Goal: Use online tool/utility: Utilize a website feature to perform a specific function

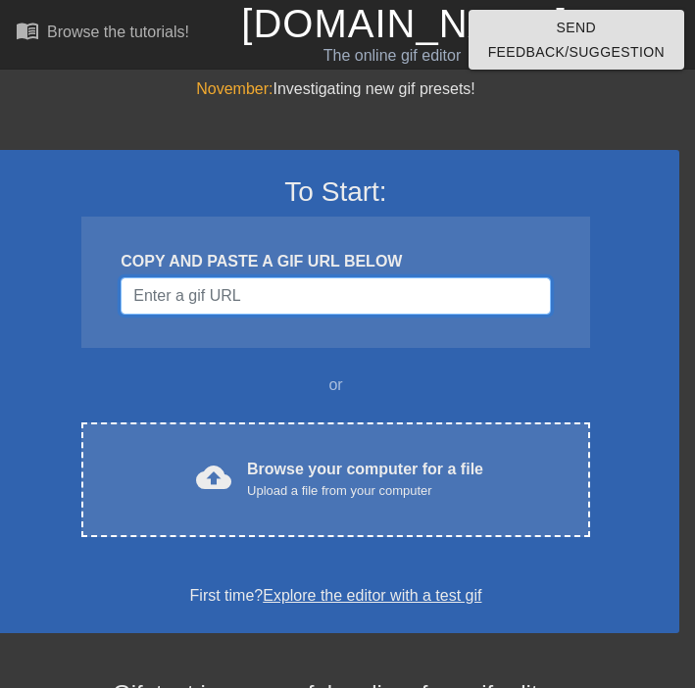
click at [298, 307] on input "Username" at bounding box center [335, 295] width 429 height 37
paste input "[URL][DOMAIN_NAME] make this type of gif with name [PERSON_NAME]"
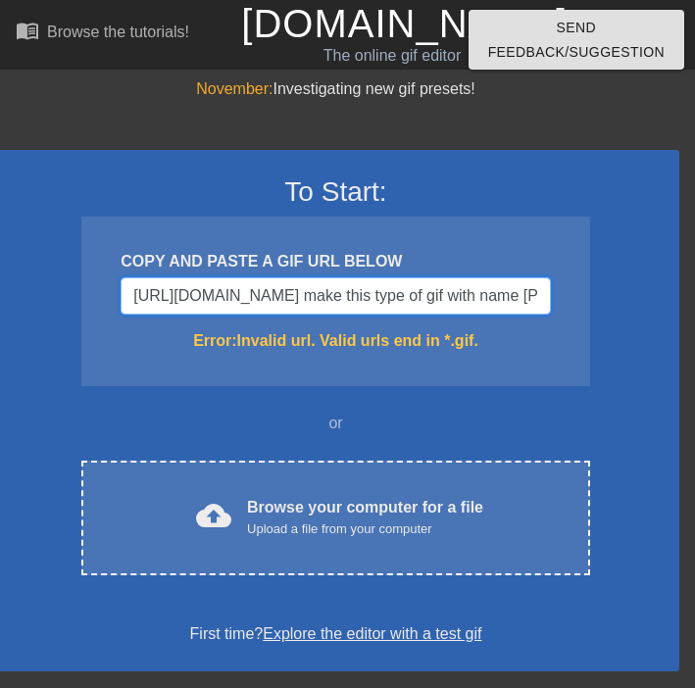
drag, startPoint x: 543, startPoint y: 290, endPoint x: -24, endPoint y: 252, distance: 567.8
click at [0, 252] on html "menu_book Browse the tutorials! [DOMAIN_NAME] The online gif editor Send Feedba…" at bounding box center [347, 542] width 695 height 1084
click at [414, 297] on input "[URL][DOMAIN_NAME] make this type of gif with name [PERSON_NAME]" at bounding box center [335, 295] width 429 height 37
click at [471, 299] on input "[URL][DOMAIN_NAME] make this type of gif with name [PERSON_NAME]" at bounding box center [335, 295] width 429 height 37
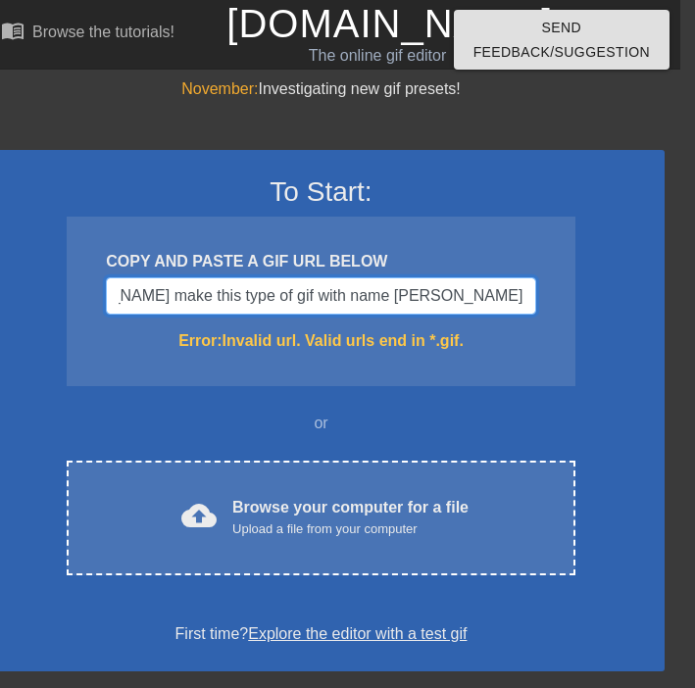
drag, startPoint x: 422, startPoint y: 296, endPoint x: 991, endPoint y: 408, distance: 579.3
click at [680, 408] on html "menu_book Browse the tutorials! [DOMAIN_NAME] The online gif editor Send Feedba…" at bounding box center [332, 542] width 695 height 1084
type input "[URL][DOMAIN_NAME]"
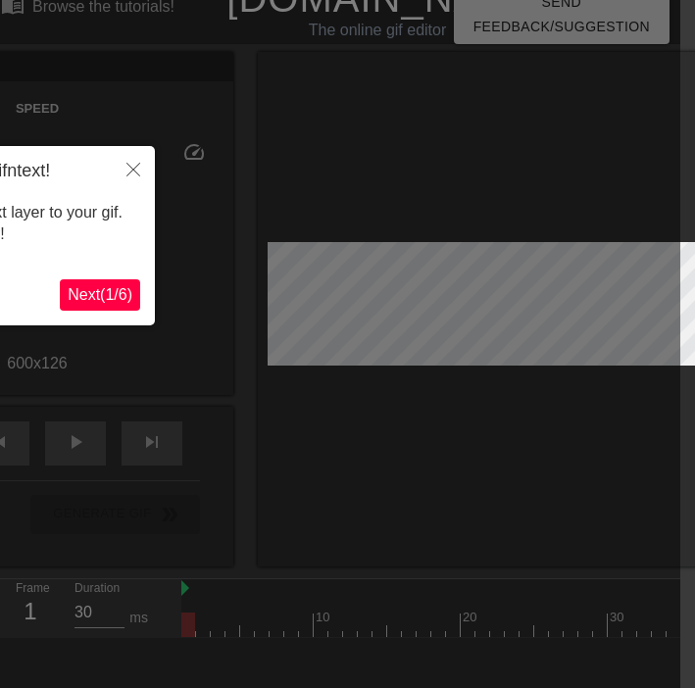
scroll to position [48, 15]
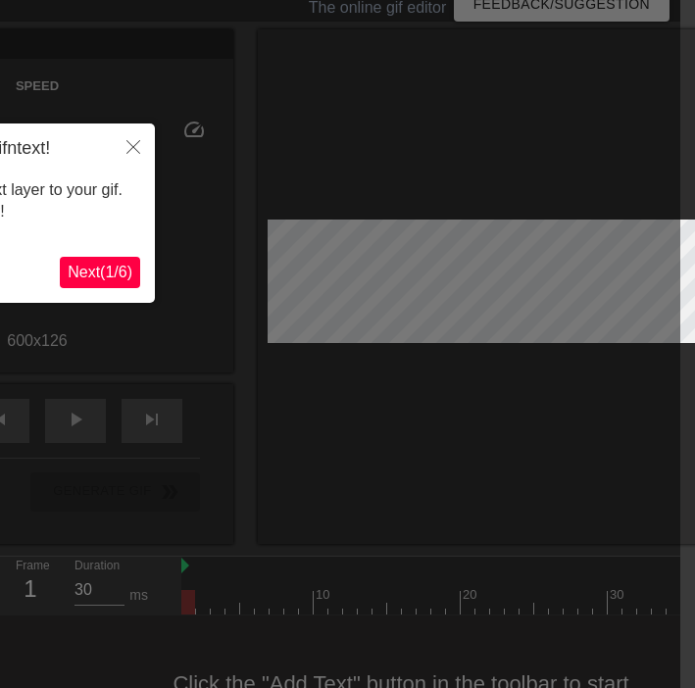
click at [225, 344] on div at bounding box center [332, 368] width 695 height 832
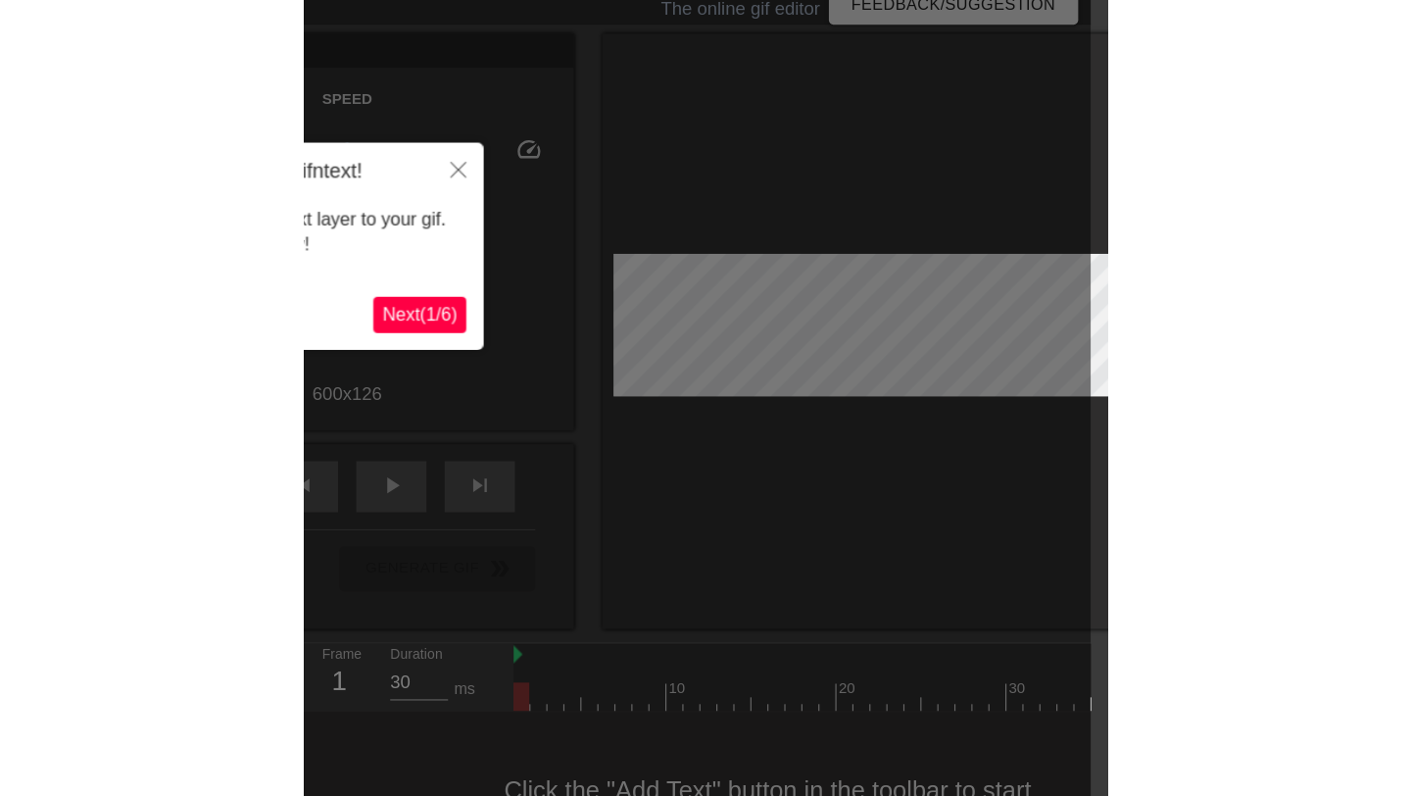
scroll to position [0, 15]
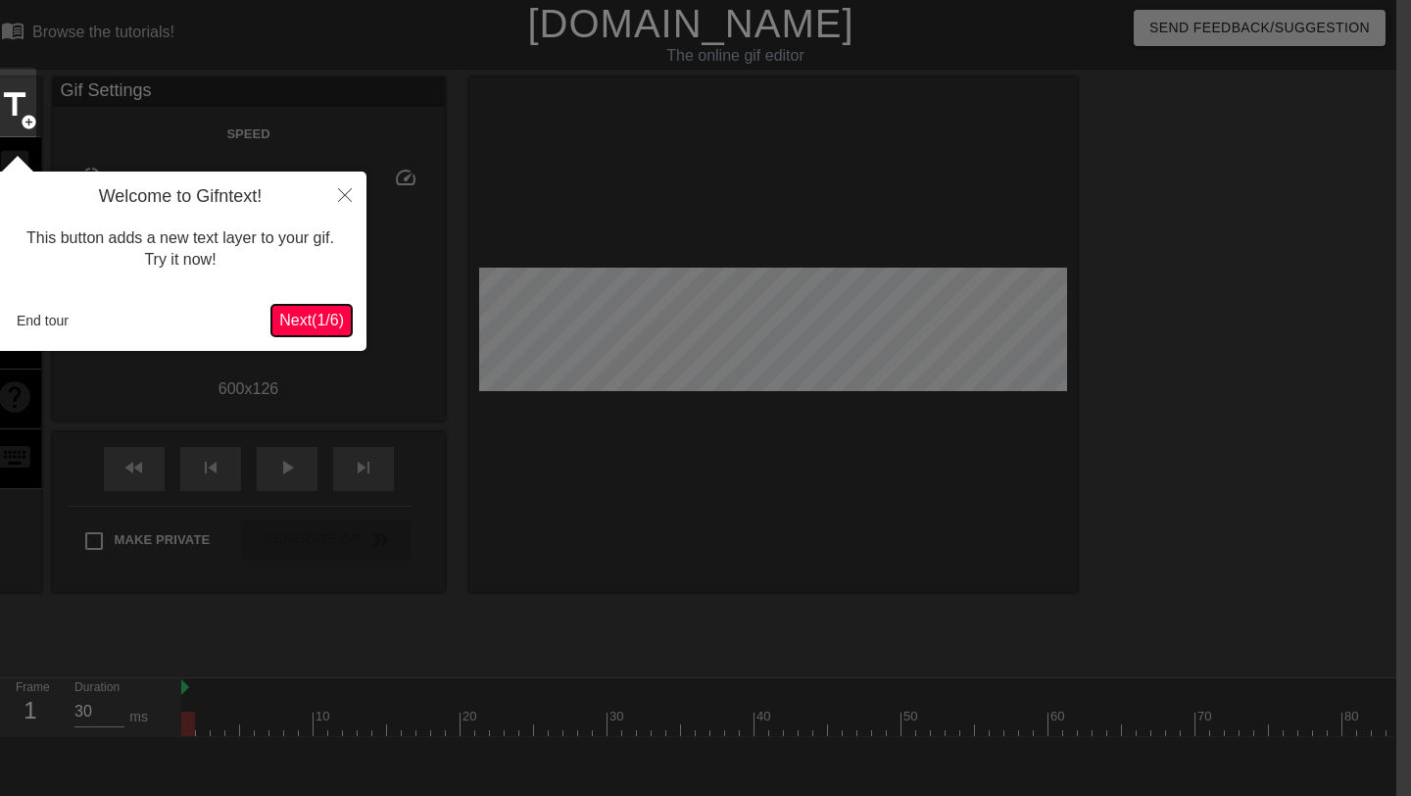
click at [313, 319] on span "Next ( 1 / 6 )" at bounding box center [311, 320] width 65 height 17
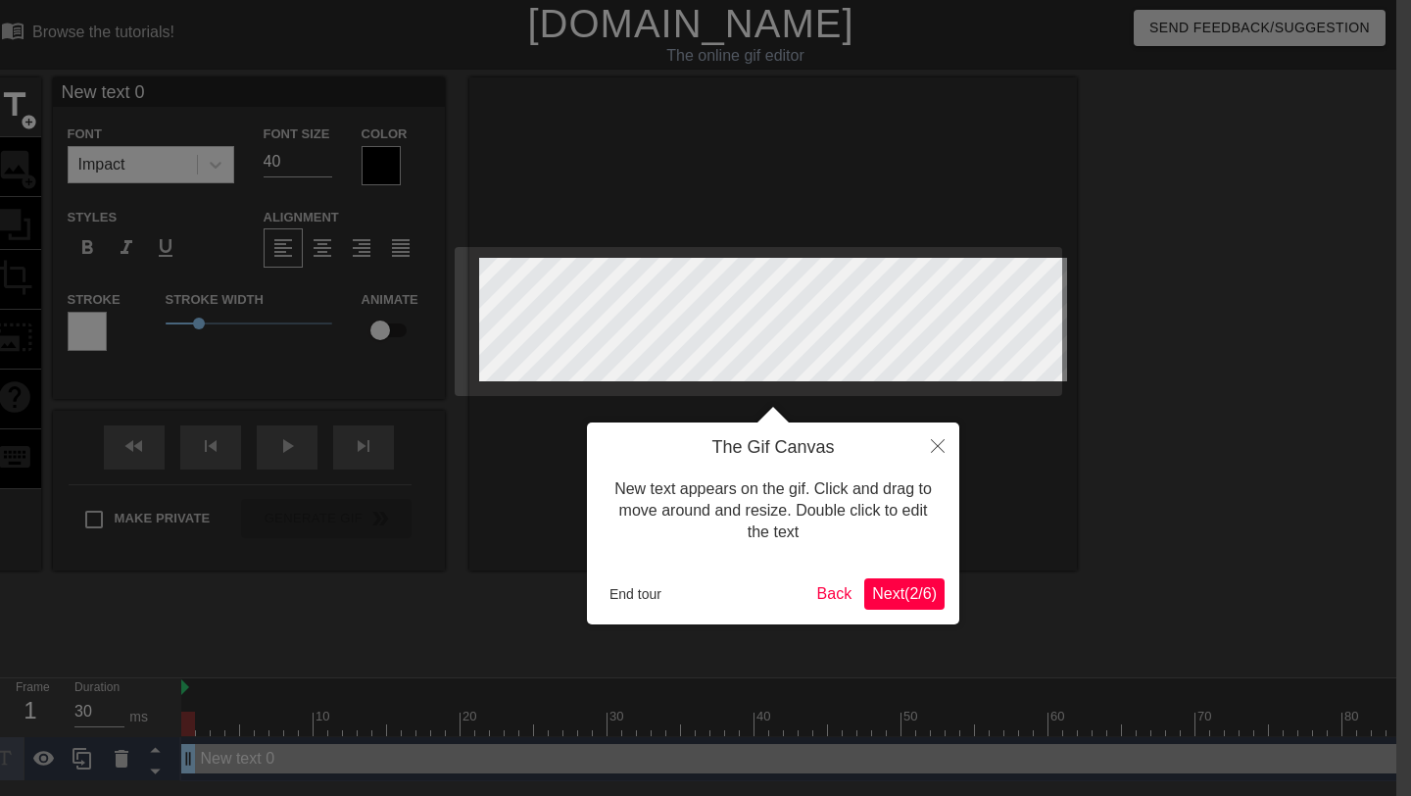
paste textarea "Hello there! 👋"
type input "Hello there! 👋"
type textarea "Hello there! 👋"
type input "Hello there! 👋"
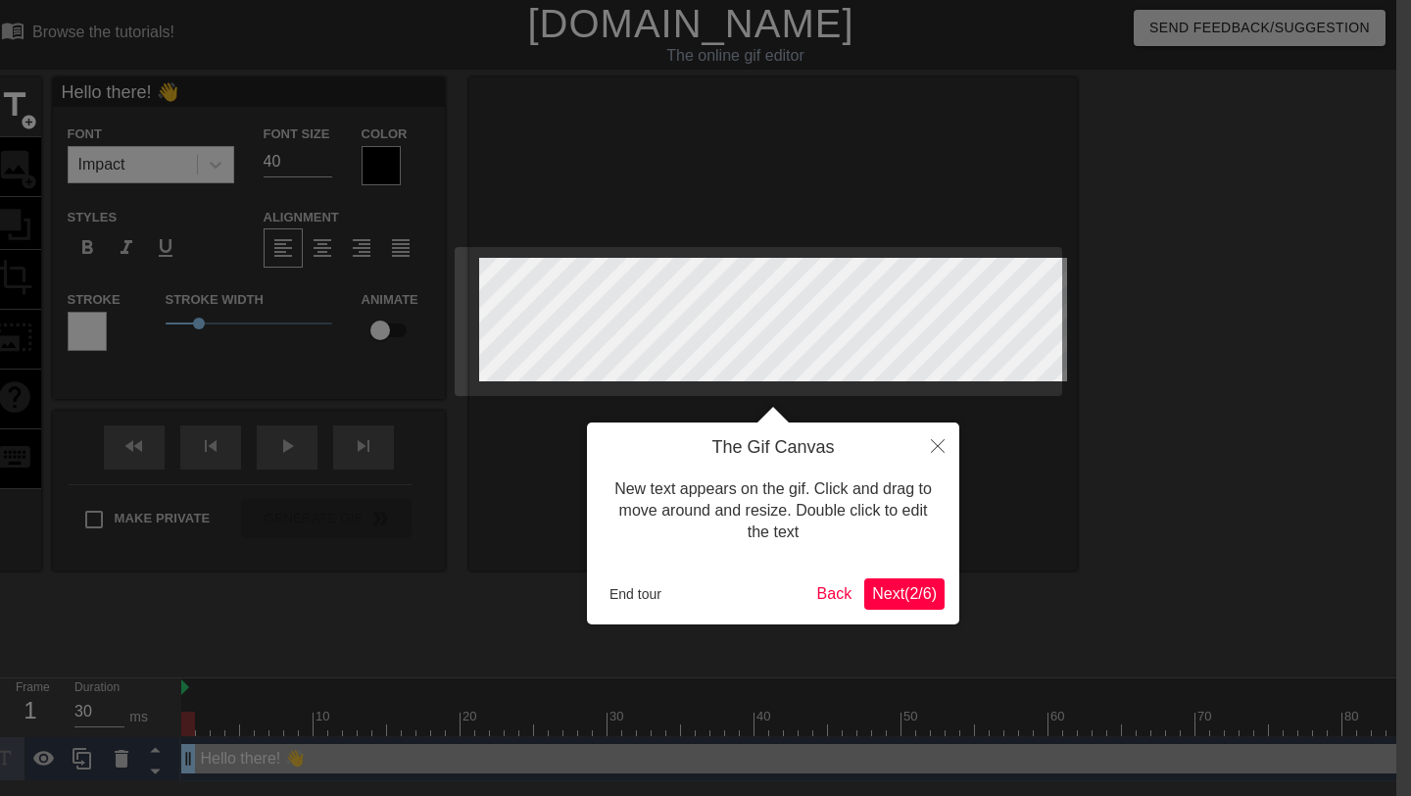
type textarea "Hello there! 👋"
type input "Hello there! 👋 I"
type textarea "Hello there! 👋 I"
type input "Hello there! 👋 I'"
type textarea "Hello there! 👋 I'"
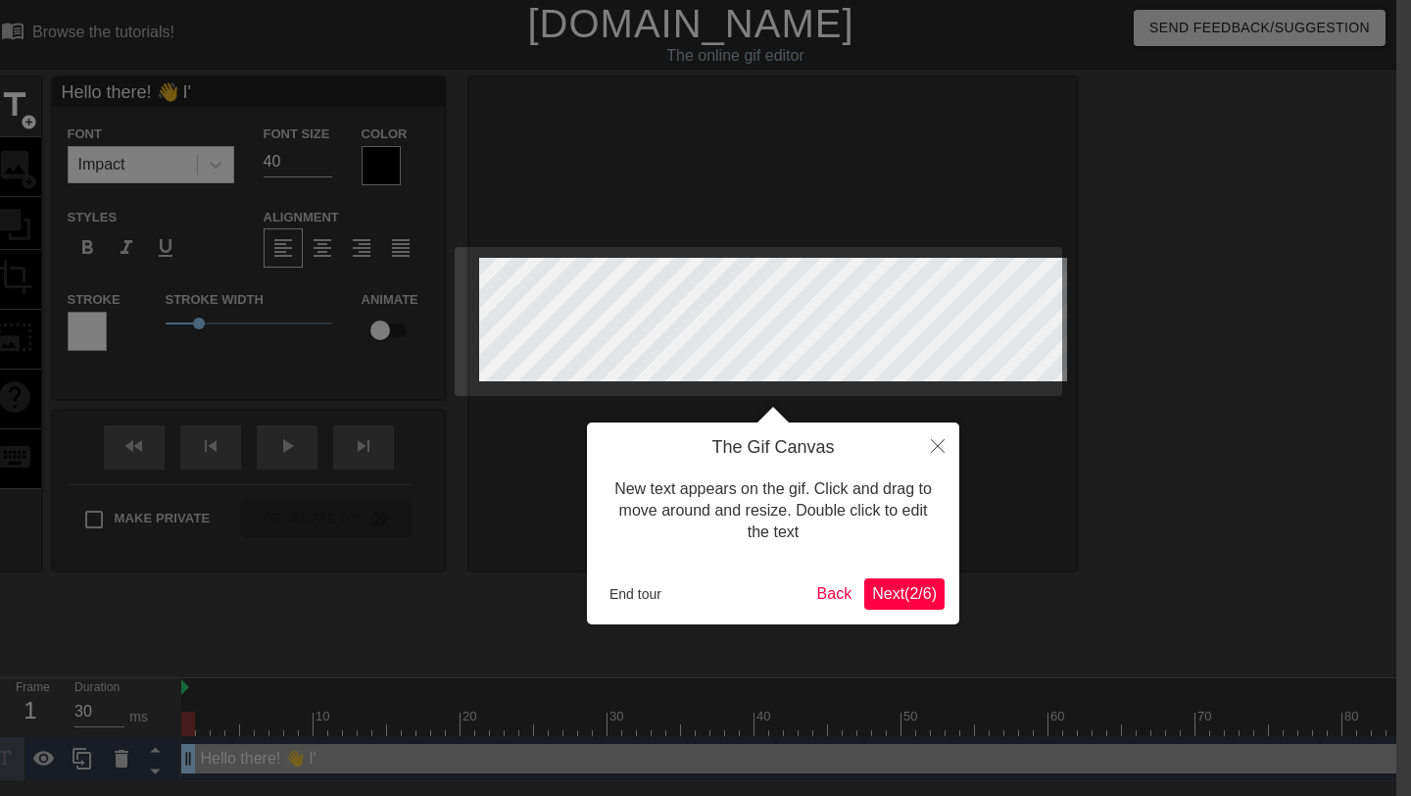
type input "Hello there! 👋 I'"
type textarea "Hello there! 👋 I'"
type input "Hello there! 👋 I' m"
type textarea "Hello there! 👋 I' m"
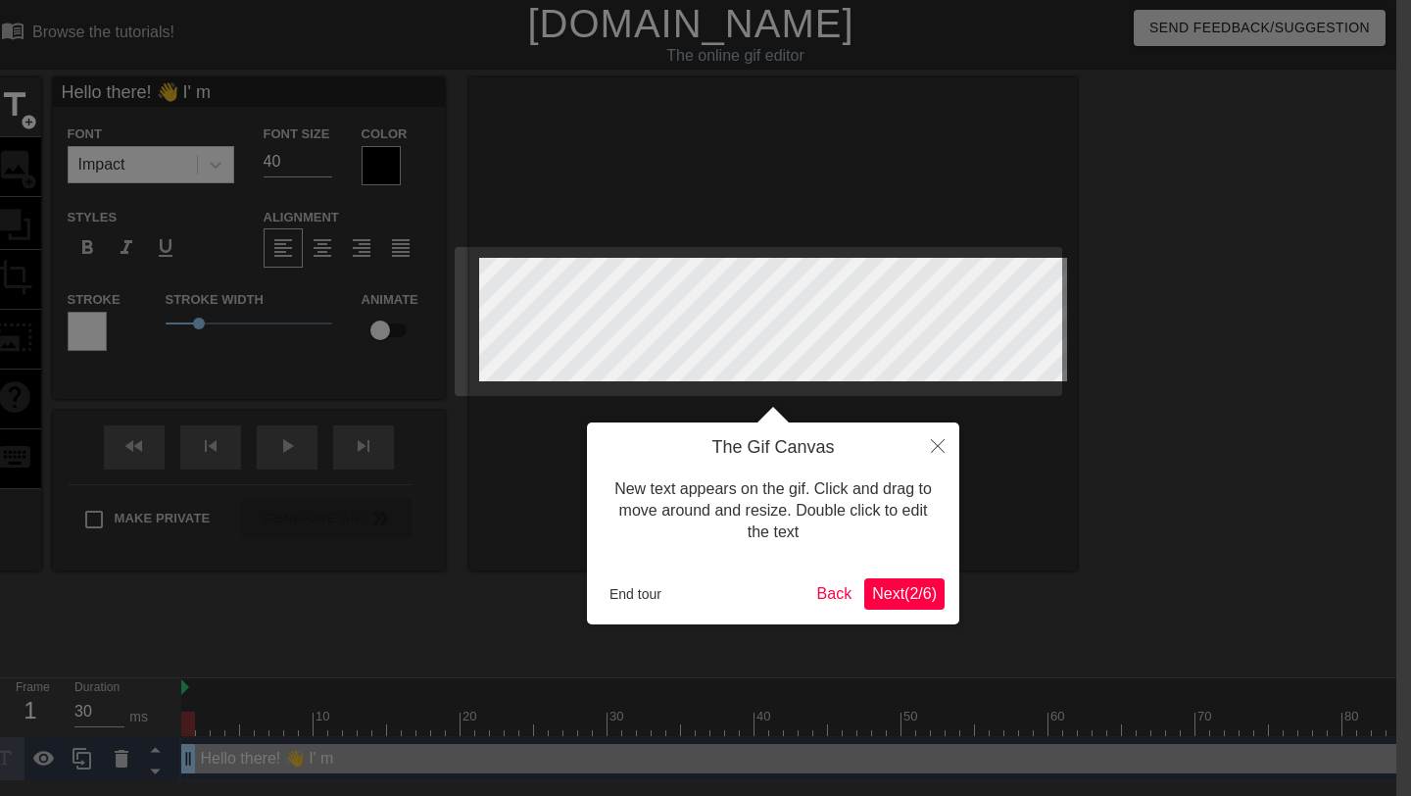
type input "Hello there! 👋 I'"
type textarea "Hello there! 👋 I'"
type input "Hello there! 👋 I' a"
type textarea "Hello there! 👋 I' a"
type input "Hello there! 👋 I' am"
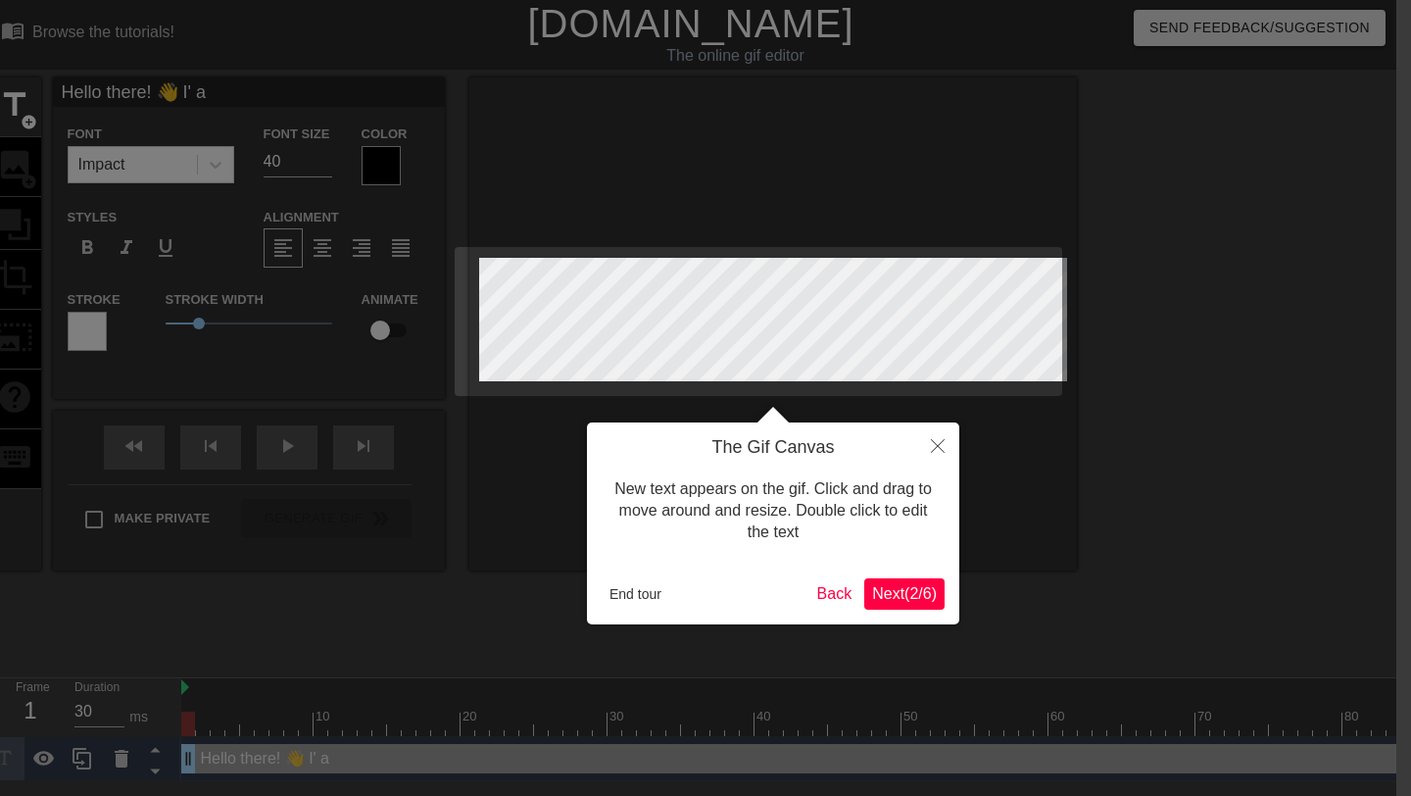
type textarea "Hello there! 👋 I' am"
type input "Hello there! 👋 I' am"
type textarea "Hello there! 👋 I' am"
type input "Hello there! 👋 I' am D"
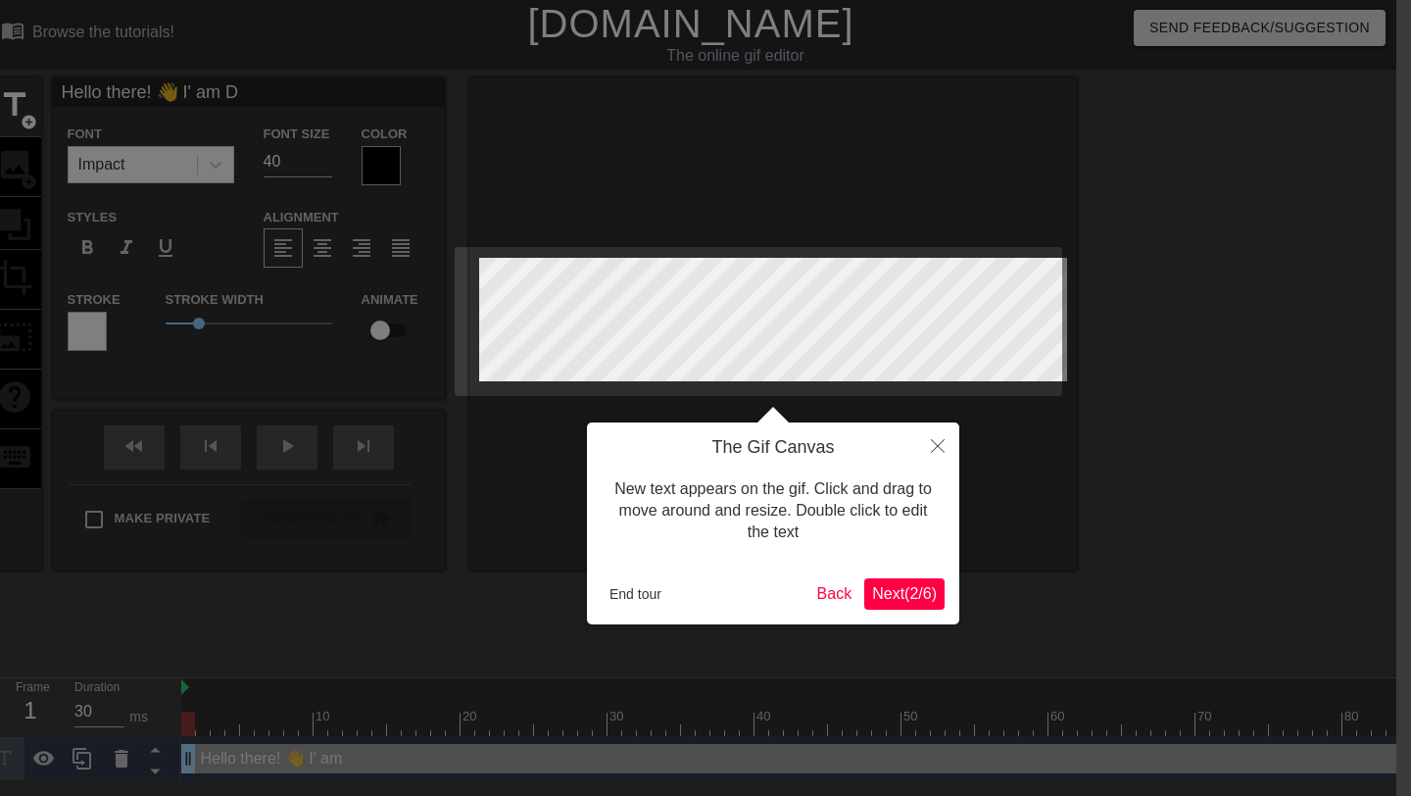
type textarea "Hello there! 👋 I' am D"
type input "Hello there! 👋 I' am Dh"
type textarea "Hello there! 👋 I' am Dh"
type input "Hello there! 👋 I' am Dhe"
type textarea "Hello there! 👋 I' am Dhe"
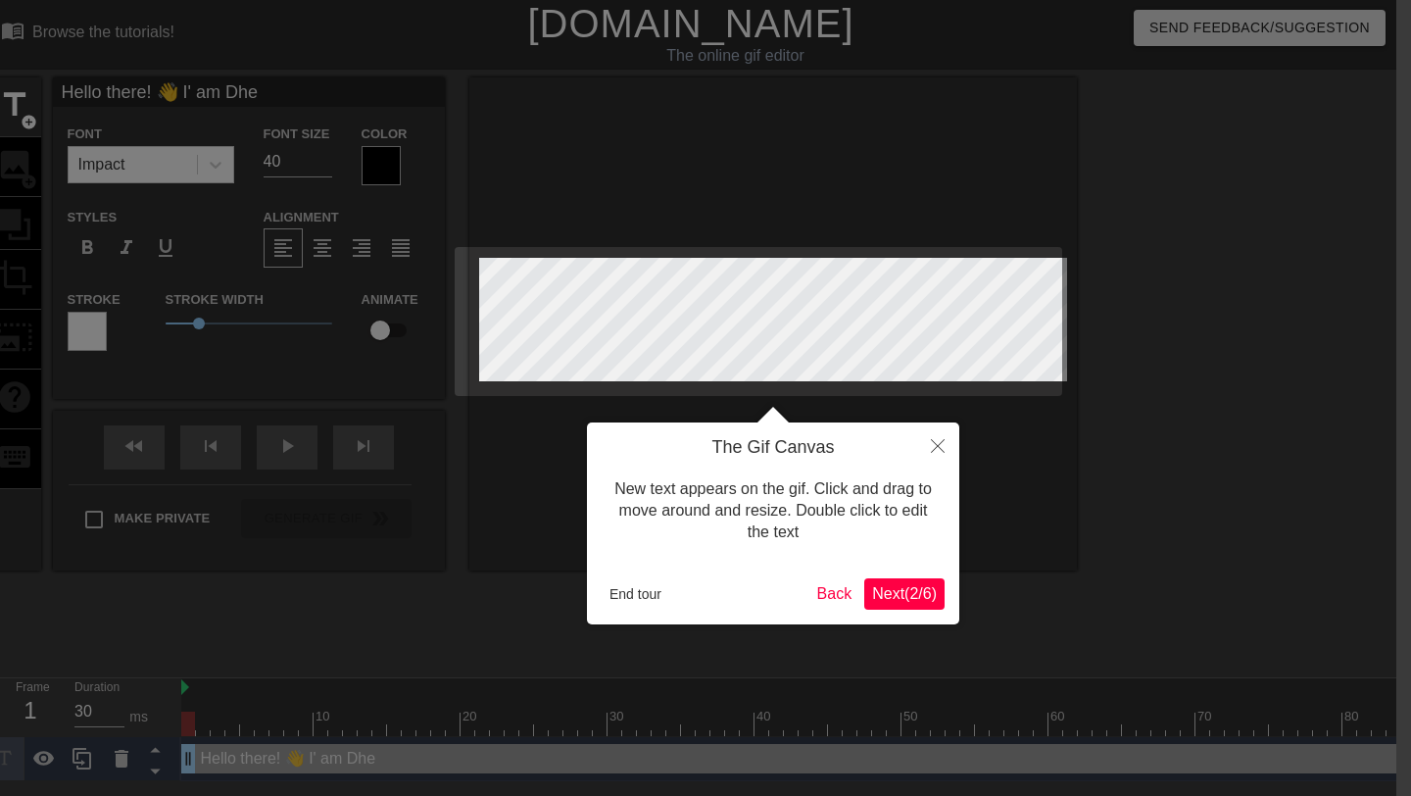
type input "Hello there! 👋 I' am Dhee"
type textarea "Hello there! 👋 I' am Dhee"
type input "Hello there! 👋 I' am [PERSON_NAME]"
type textarea "Hello there! 👋 I' am [PERSON_NAME]"
type input "Hello there! 👋 I' am Dheera"
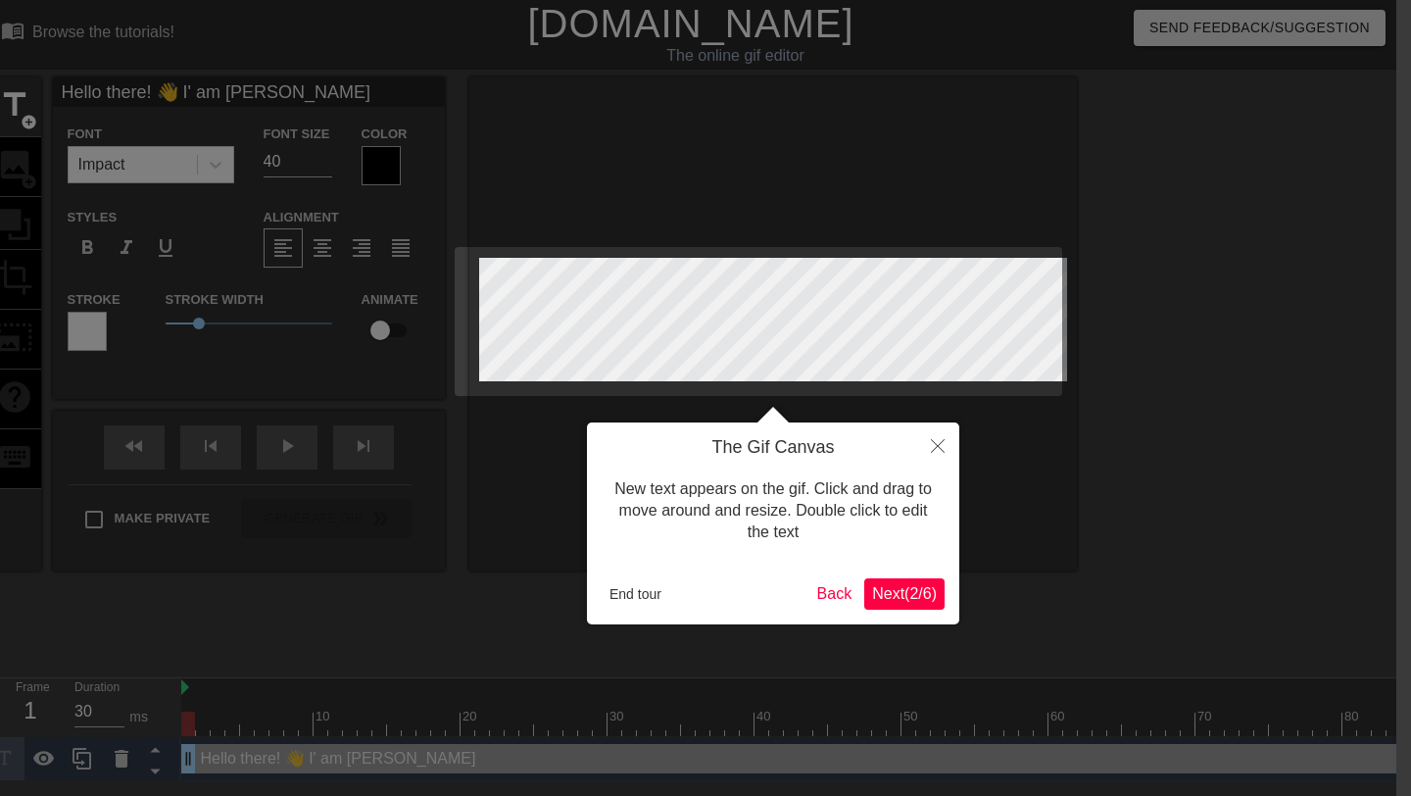
type textarea "Hello there! 👋 I' am Dheera"
type input "Hello there! 👋 I' am [PERSON_NAME]"
type textarea "Hello there! 👋 I' am [PERSON_NAME]"
type input "Hello there! 👋 I' am [PERSON_NAME]"
type textarea "Hello there! 👋 I' am [PERSON_NAME]"
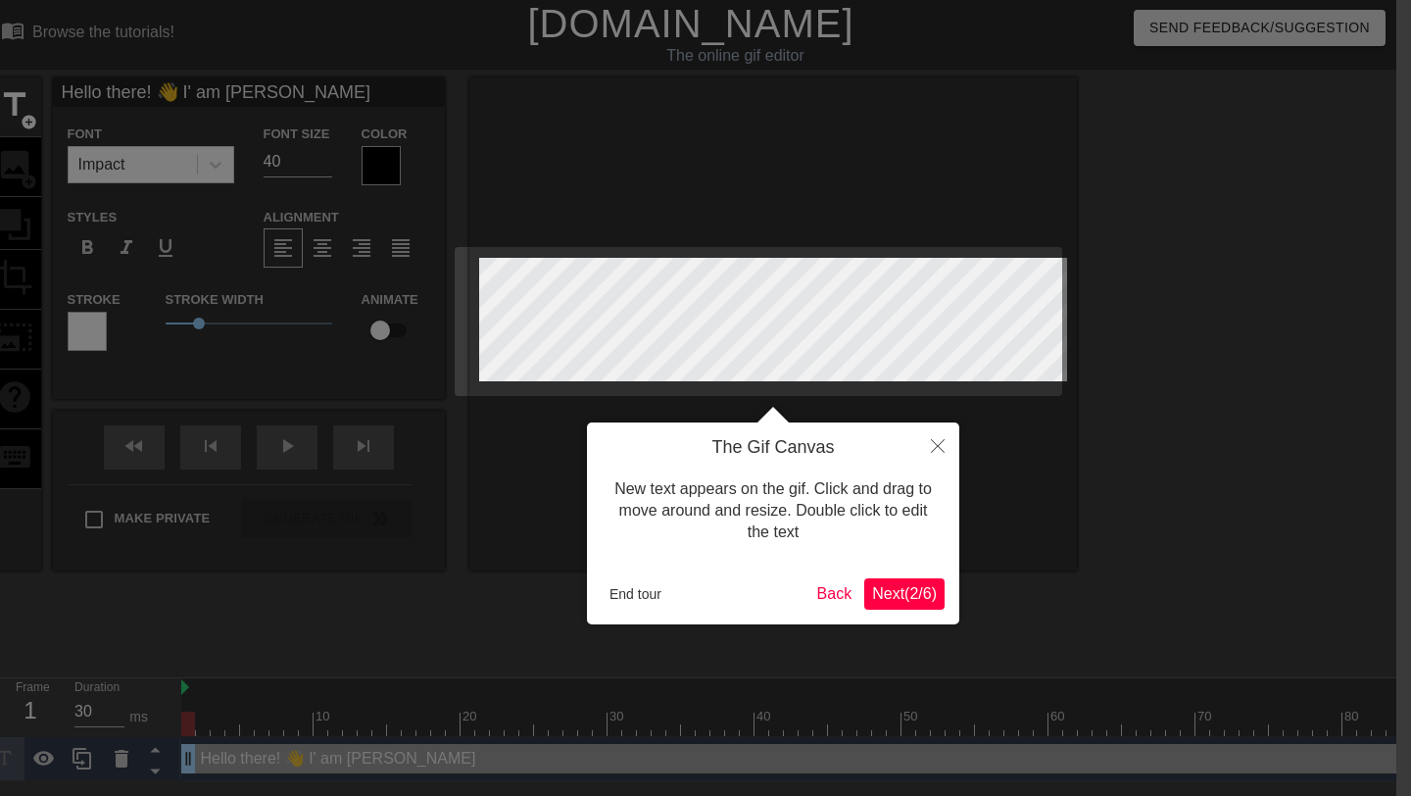
type input "Hello there! 👋 I' am [PERSON_NAME] S"
type textarea "Hello there! 👋 I' am [PERSON_NAME] S"
type input "Hello there! 👋 I' am [PERSON_NAME] Si"
type textarea "Hello there! 👋 I' am [PERSON_NAME] Si"
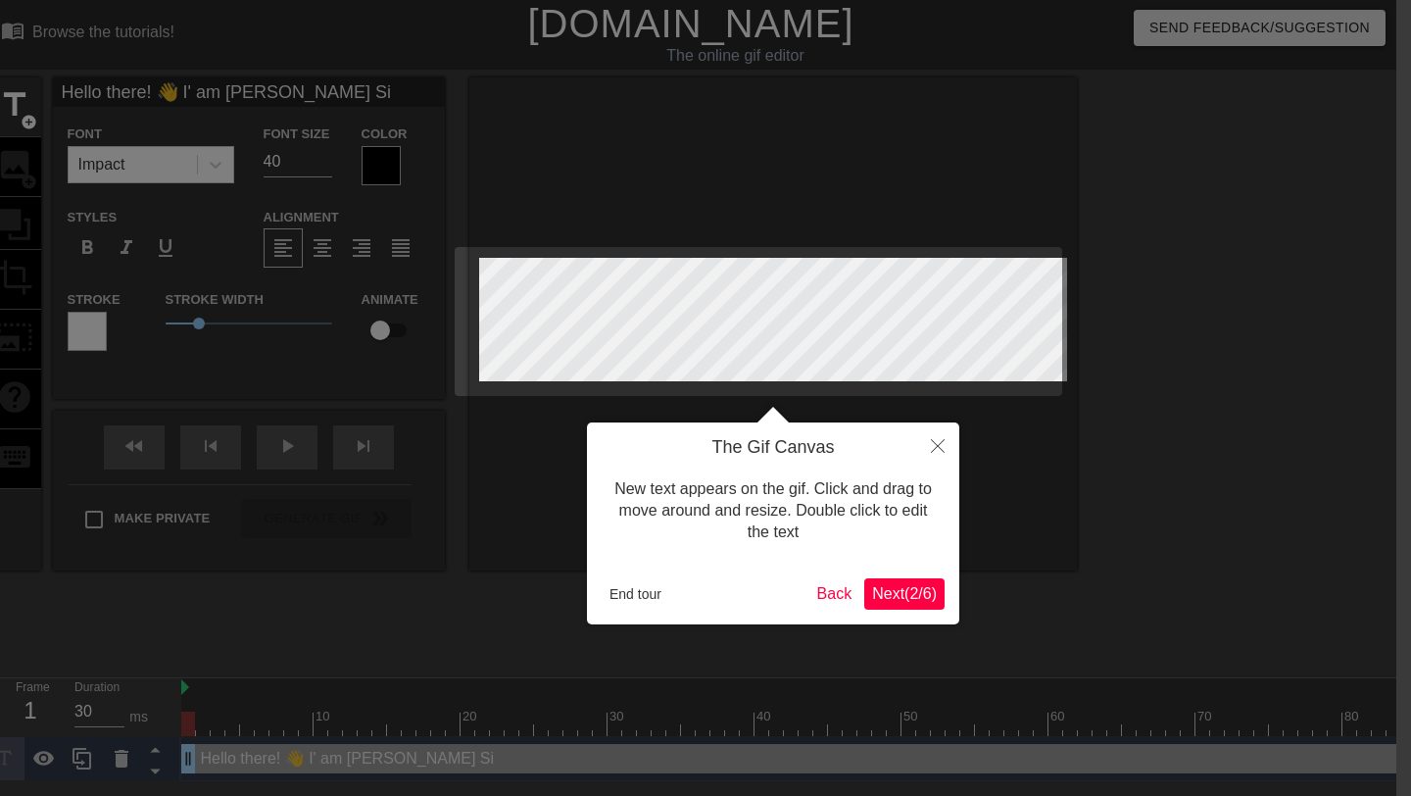
type input "Hello there! 👋 I' am [PERSON_NAME] Sin"
type textarea "Hello there! 👋 I' am [PERSON_NAME] Sin"
type input "Hello there! 👋 I' am [PERSON_NAME] Sing"
type textarea "Hello there! 👋 I' am [PERSON_NAME] Sing"
type input "Hello there! 👋 I' am [PERSON_NAME]"
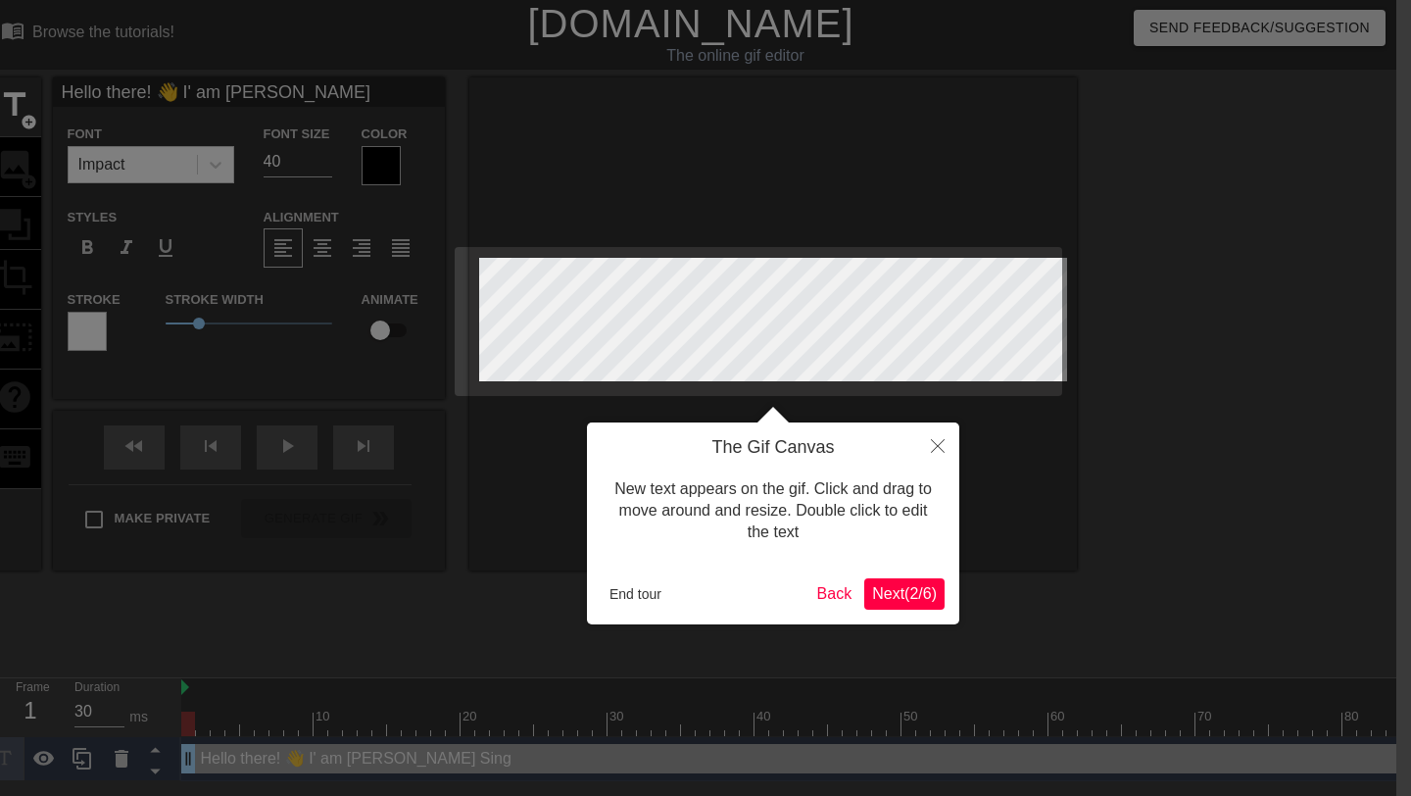
scroll to position [0, 16]
type textarea "Hello there! 👋 I' am [PERSON_NAME]"
click at [694, 585] on span "Next ( 2 / 6 )" at bounding box center [904, 593] width 65 height 17
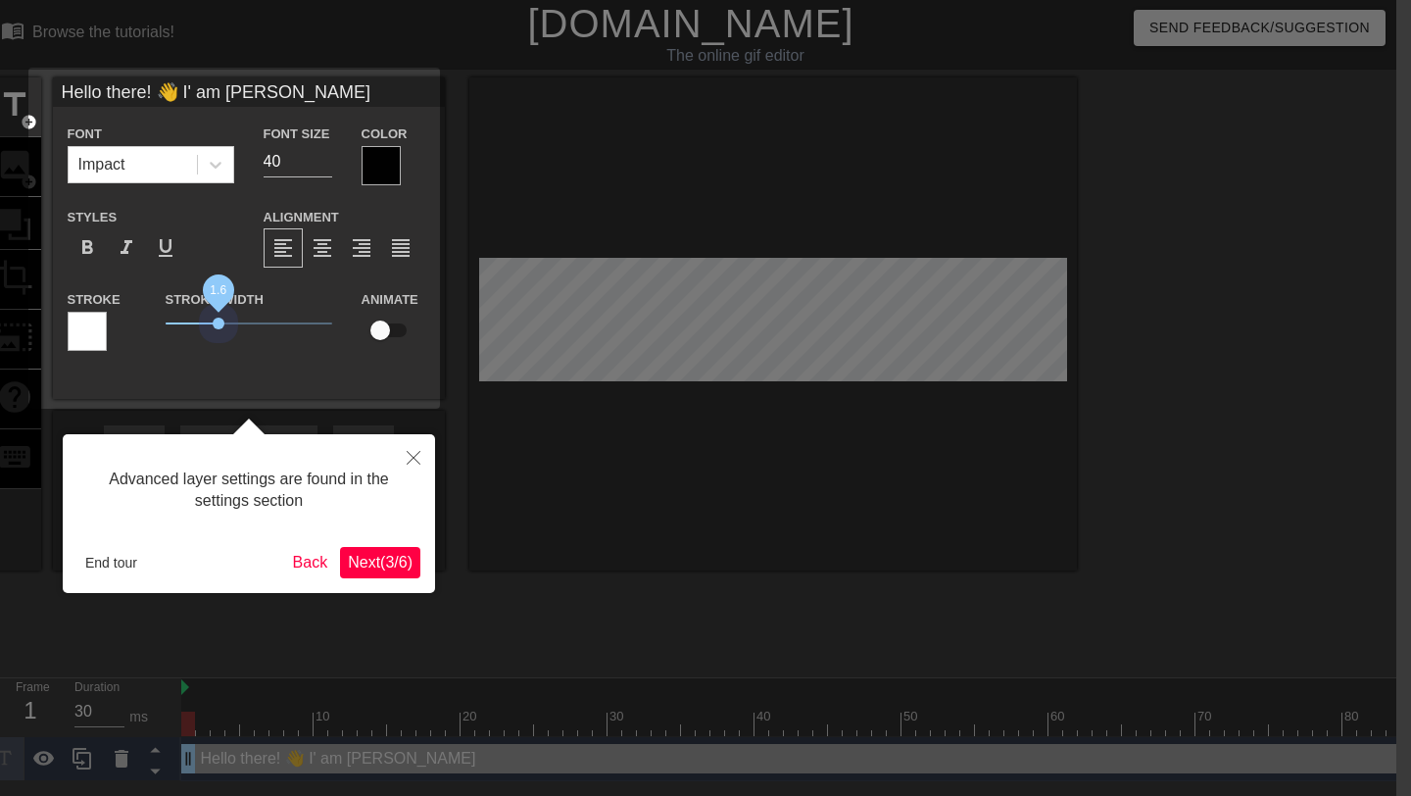
drag, startPoint x: 195, startPoint y: 320, endPoint x: 219, endPoint y: 372, distance: 57.0
click at [219, 372] on div "Hello there! 👋 I' am [PERSON_NAME] Font Impact Font Size 40 Color Styles format…" at bounding box center [249, 237] width 392 height 321
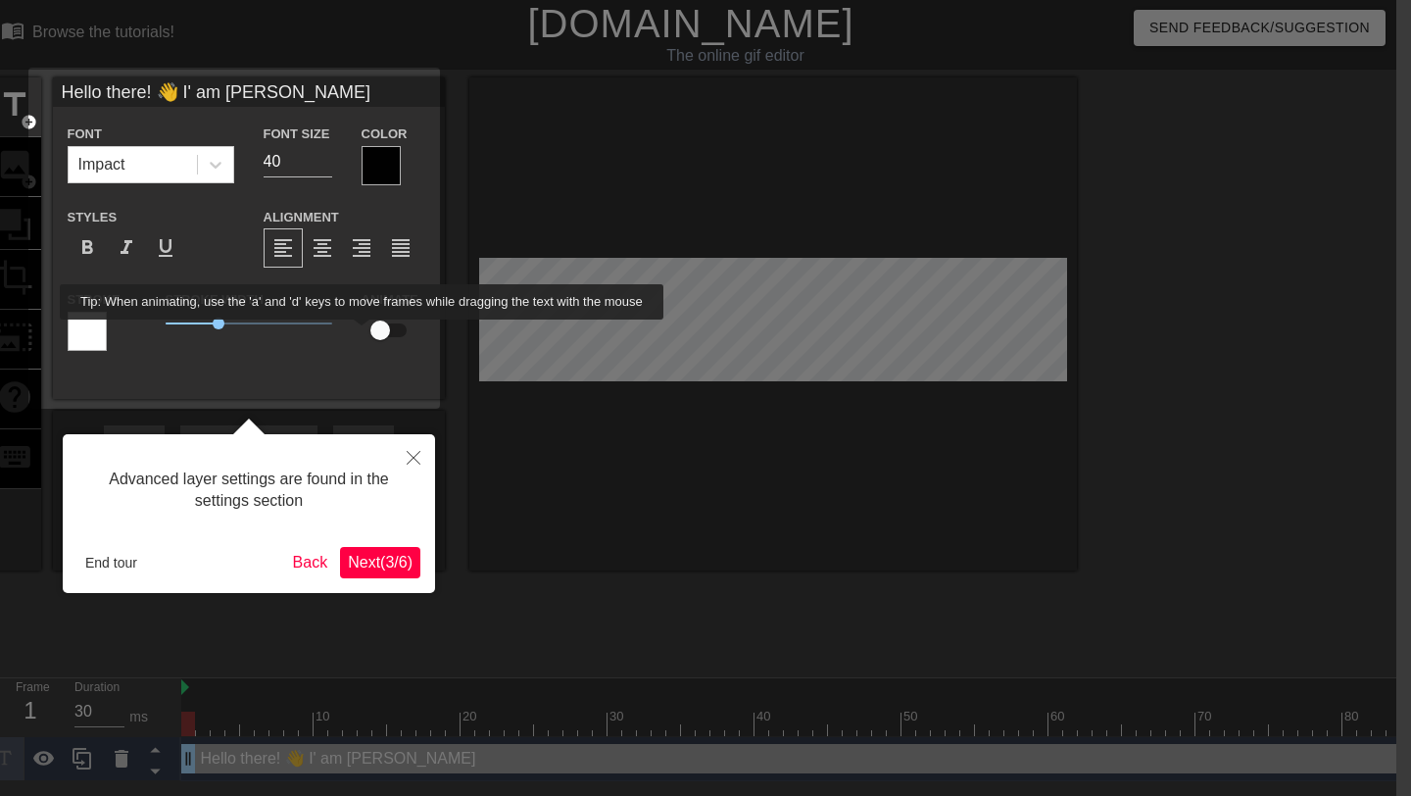
click at [377, 333] on input "checkbox" at bounding box center [380, 330] width 112 height 37
checkbox input "true"
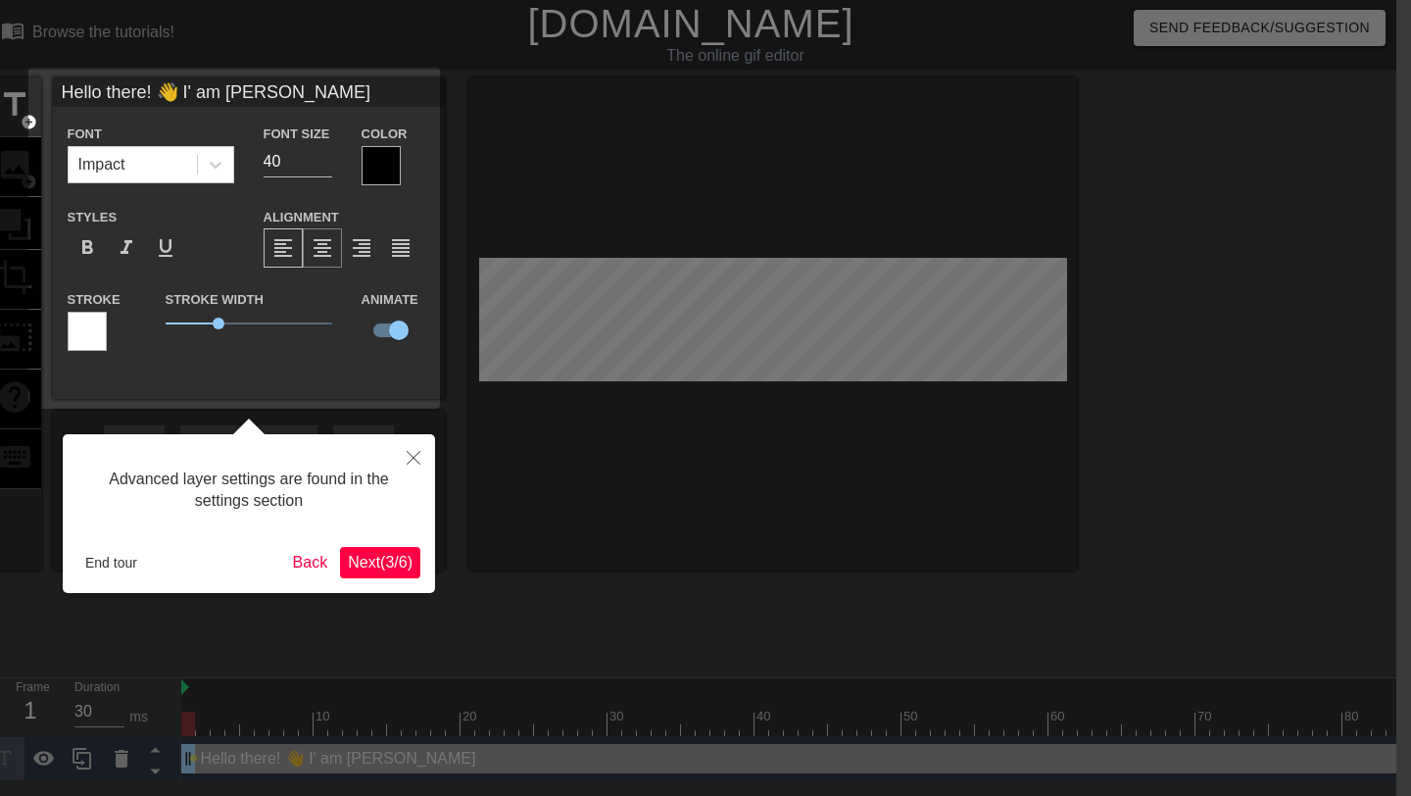
click at [323, 259] on span "format_align_center" at bounding box center [323, 248] width 24 height 24
click at [83, 254] on span "format_bold" at bounding box center [87, 248] width 24 height 24
click at [84, 254] on span "format_bold" at bounding box center [87, 248] width 24 height 24
click at [124, 252] on span "format_italic" at bounding box center [127, 248] width 24 height 24
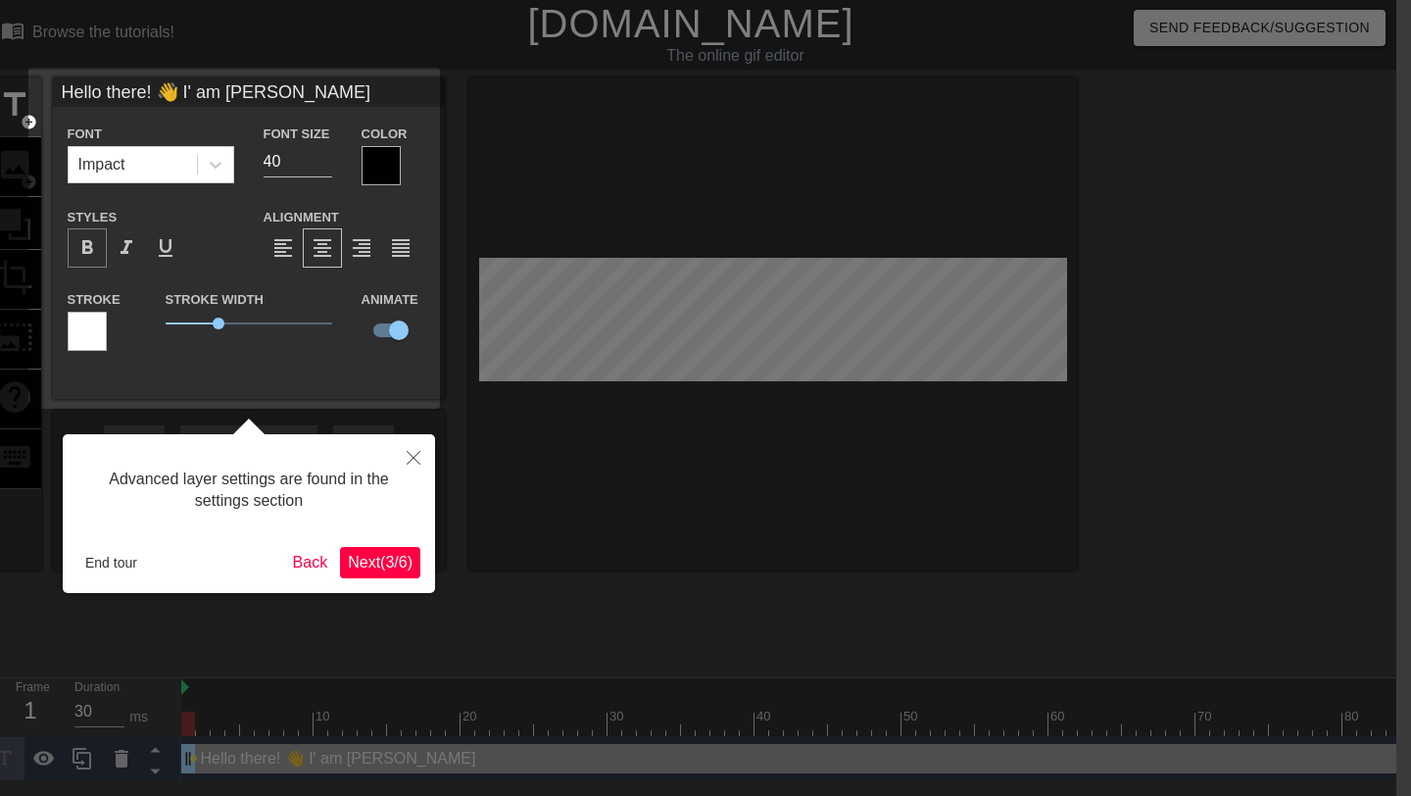
click at [90, 249] on span "format_bold" at bounding box center [87, 248] width 24 height 24
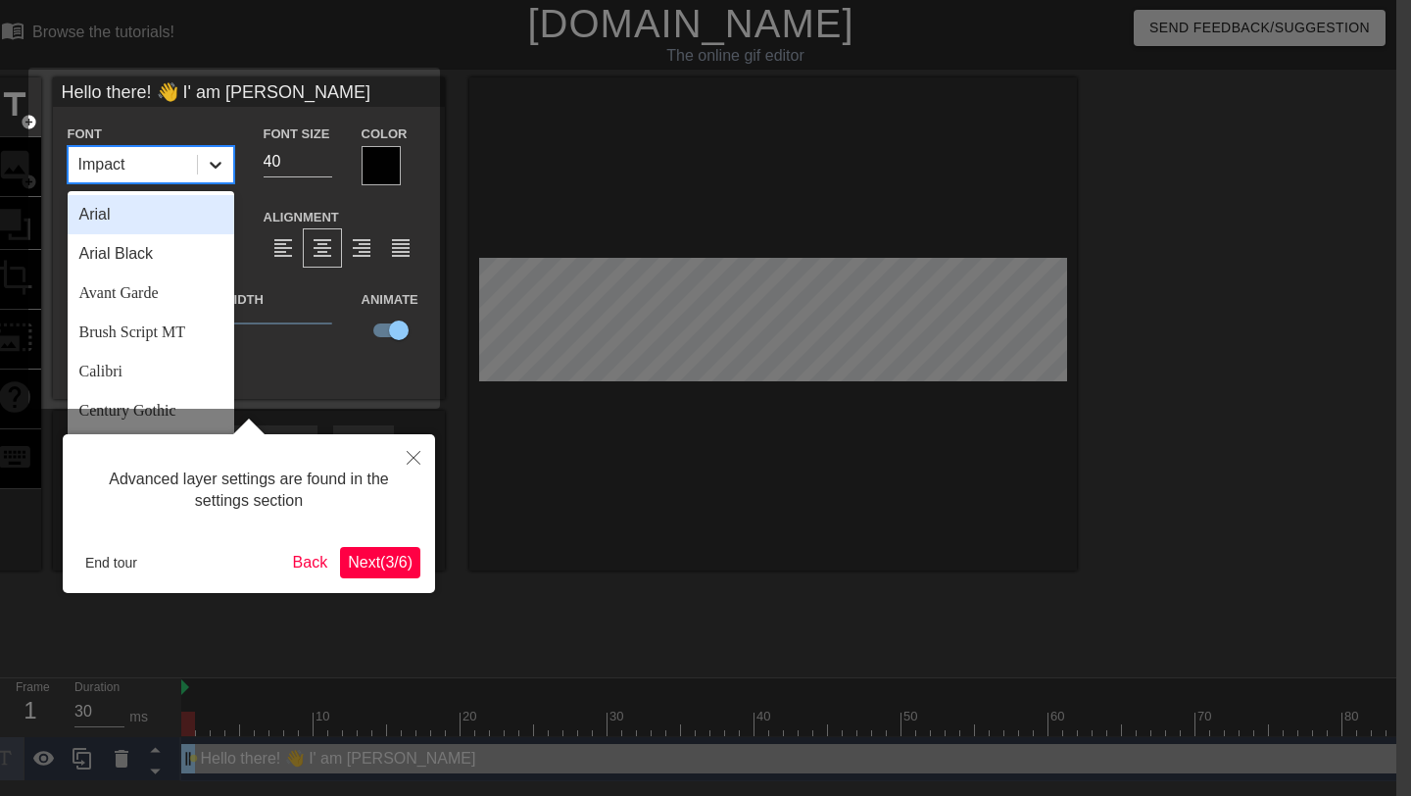
click at [222, 168] on icon at bounding box center [216, 165] width 20 height 20
click at [167, 258] on div "Arial Black" at bounding box center [151, 253] width 167 height 39
click at [210, 164] on icon at bounding box center [216, 165] width 12 height 7
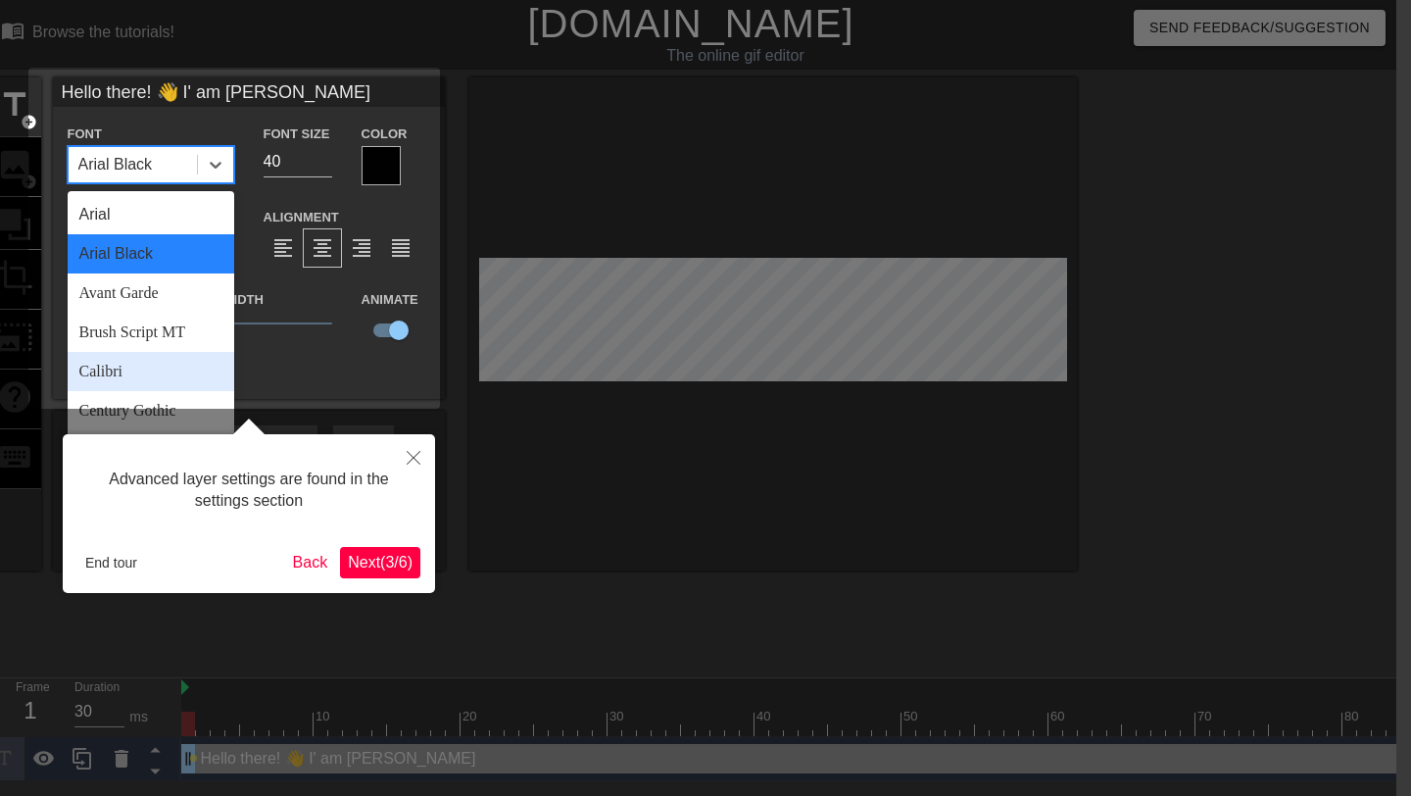
click at [122, 374] on div "Calibri" at bounding box center [151, 371] width 167 height 39
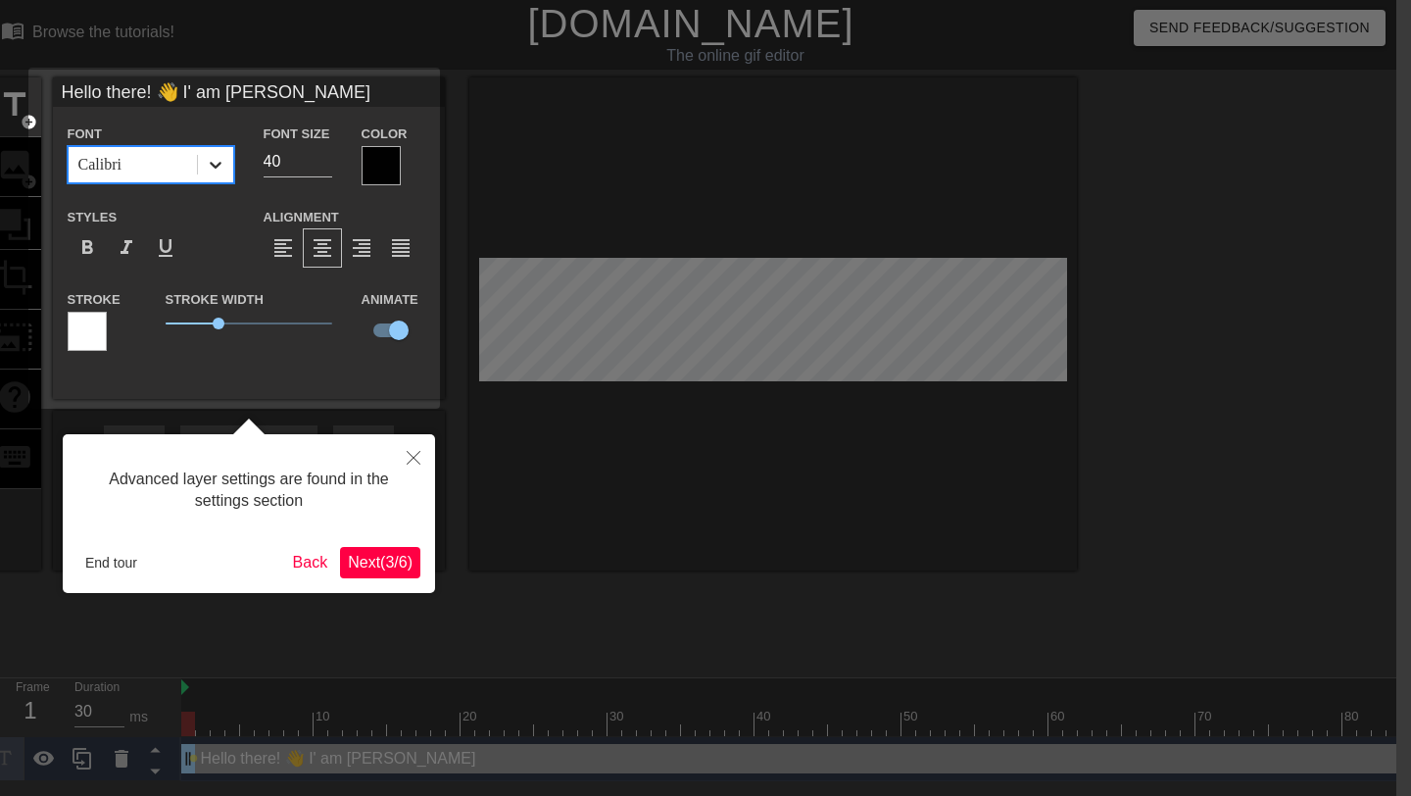
click at [213, 157] on icon at bounding box center [216, 165] width 20 height 20
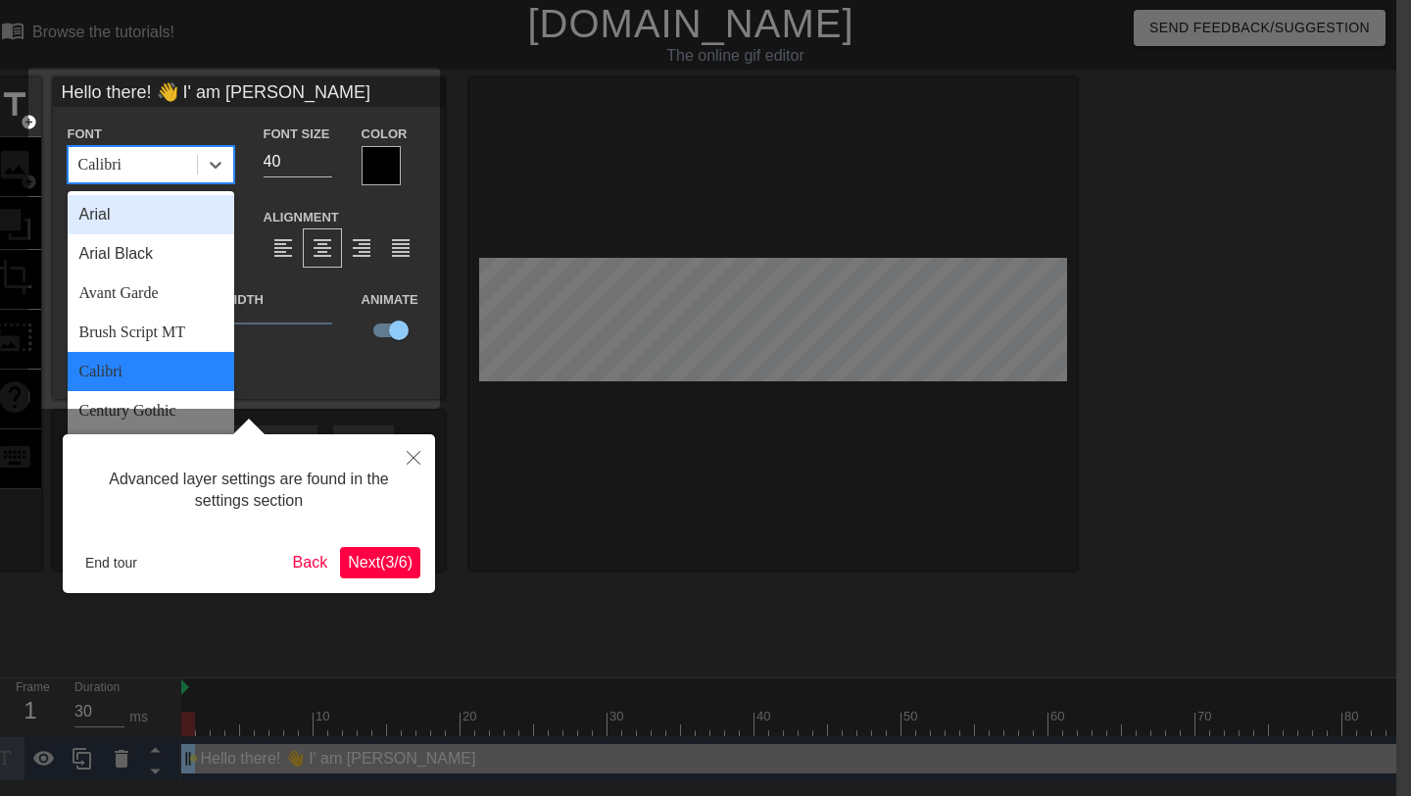
click at [136, 216] on div "Arial" at bounding box center [151, 214] width 167 height 39
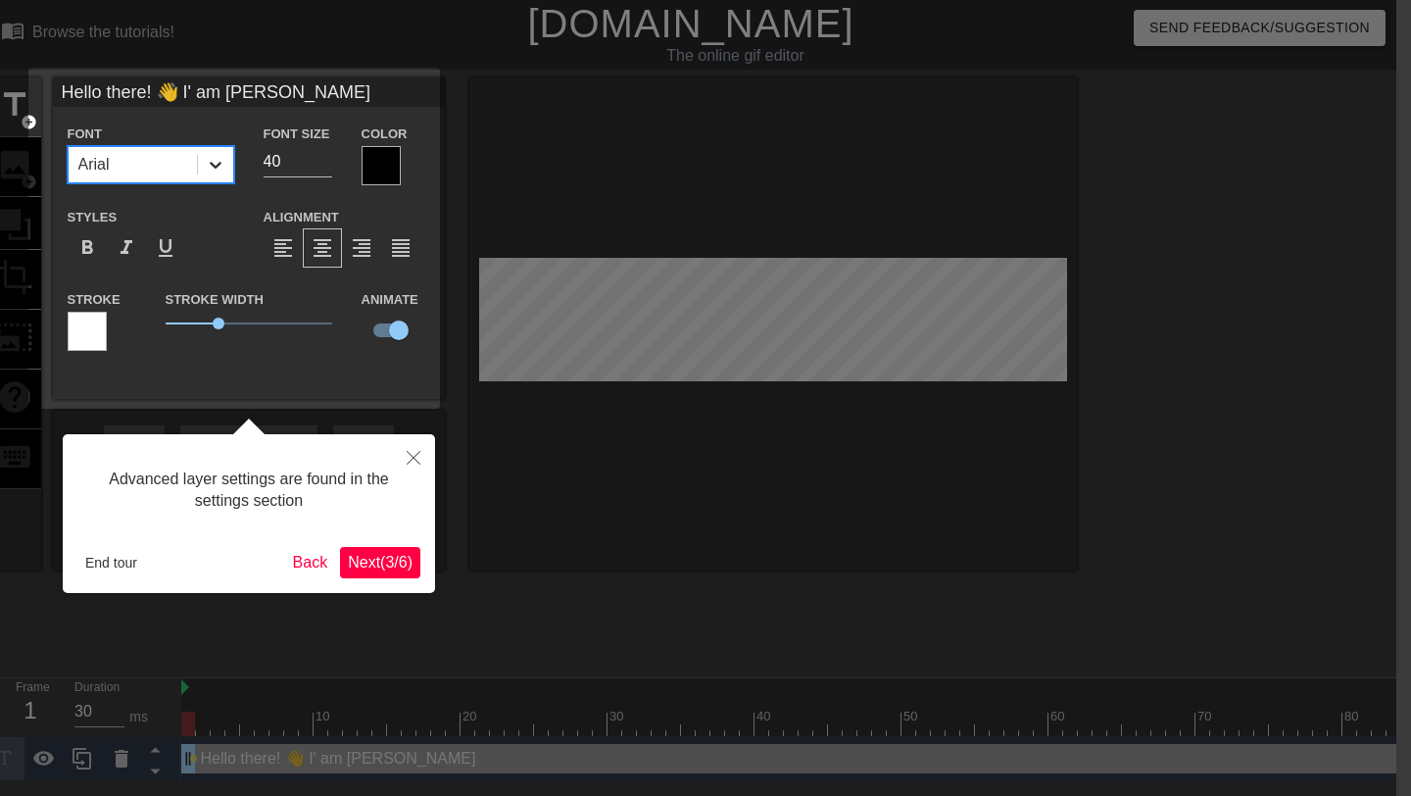
click at [219, 165] on icon at bounding box center [216, 165] width 20 height 20
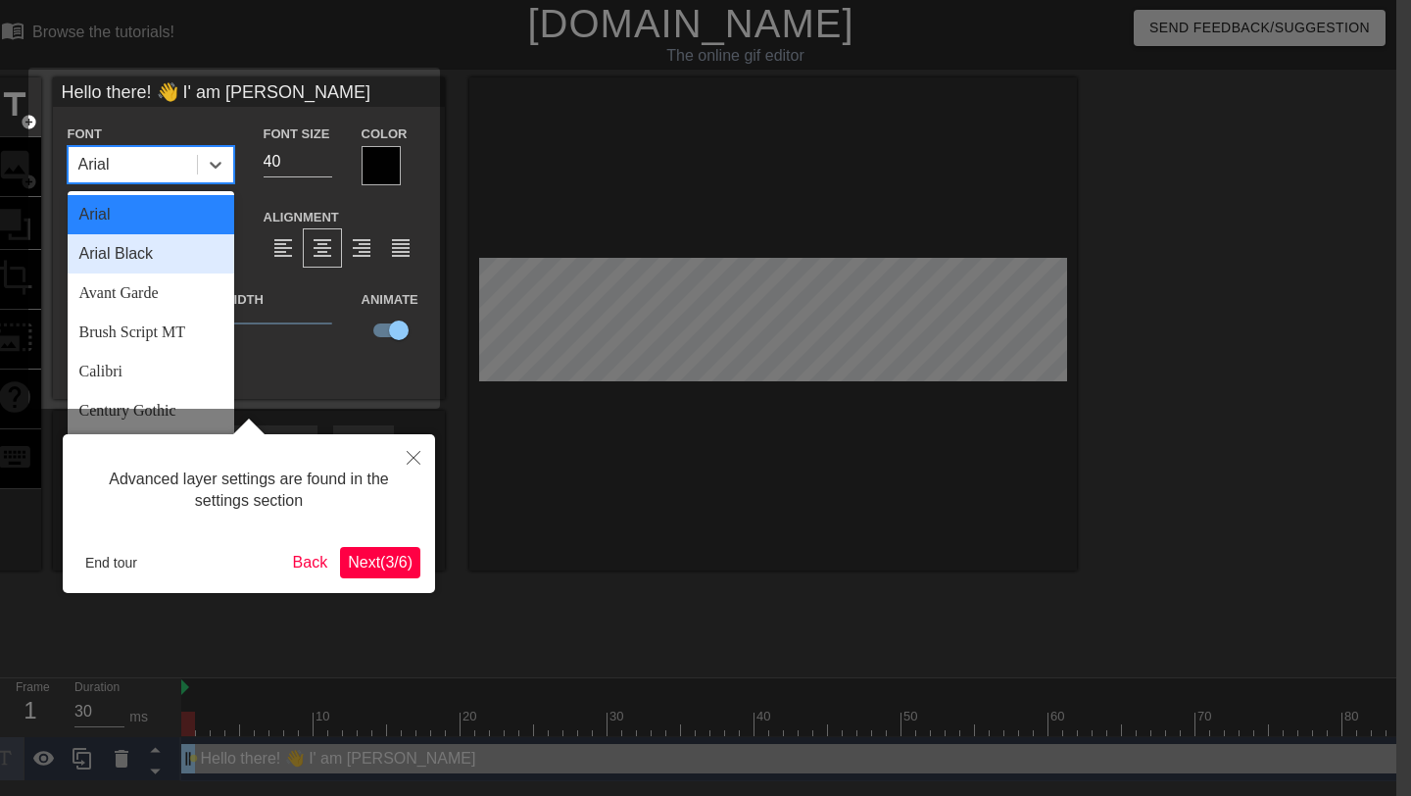
click at [152, 257] on div "Arial Black" at bounding box center [151, 253] width 167 height 39
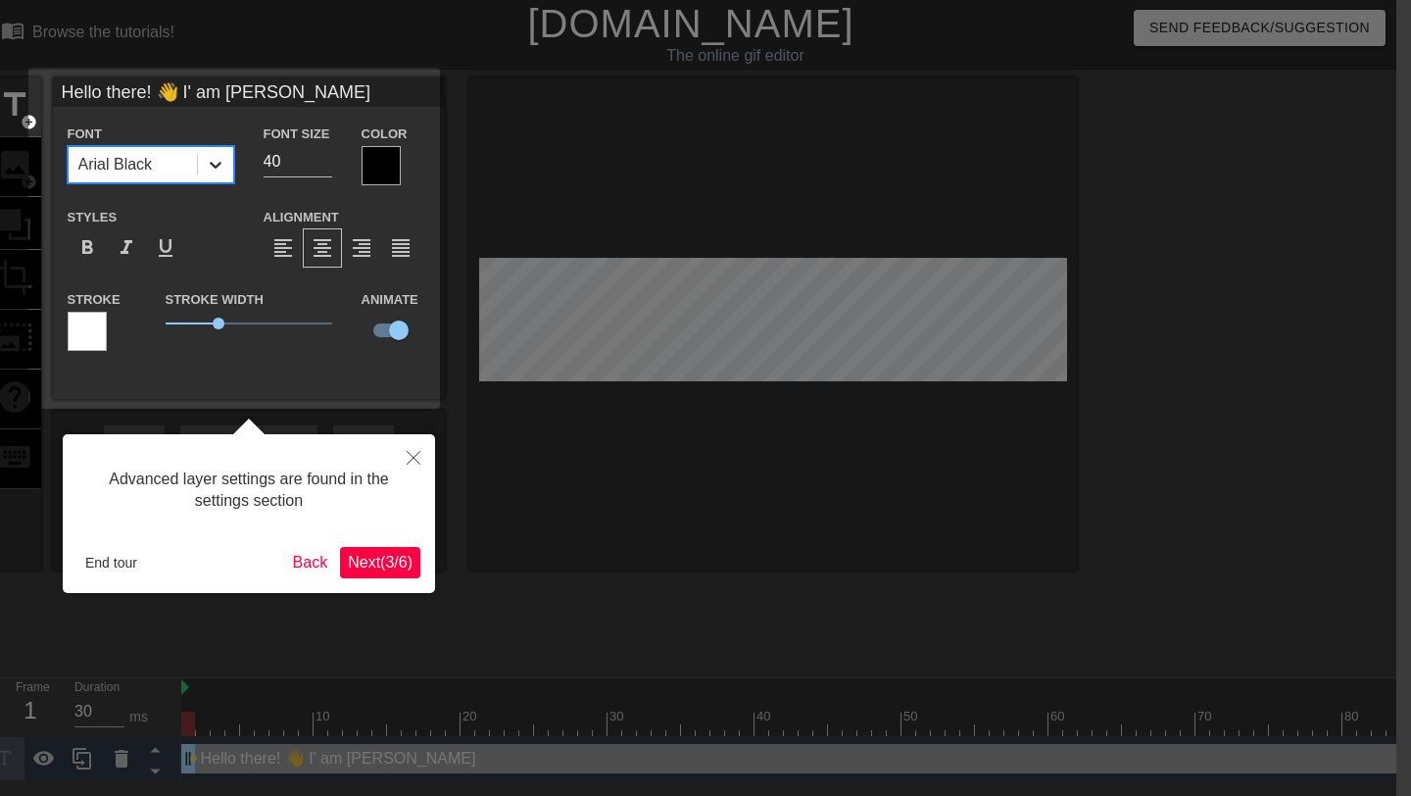
click at [201, 169] on div at bounding box center [215, 164] width 35 height 35
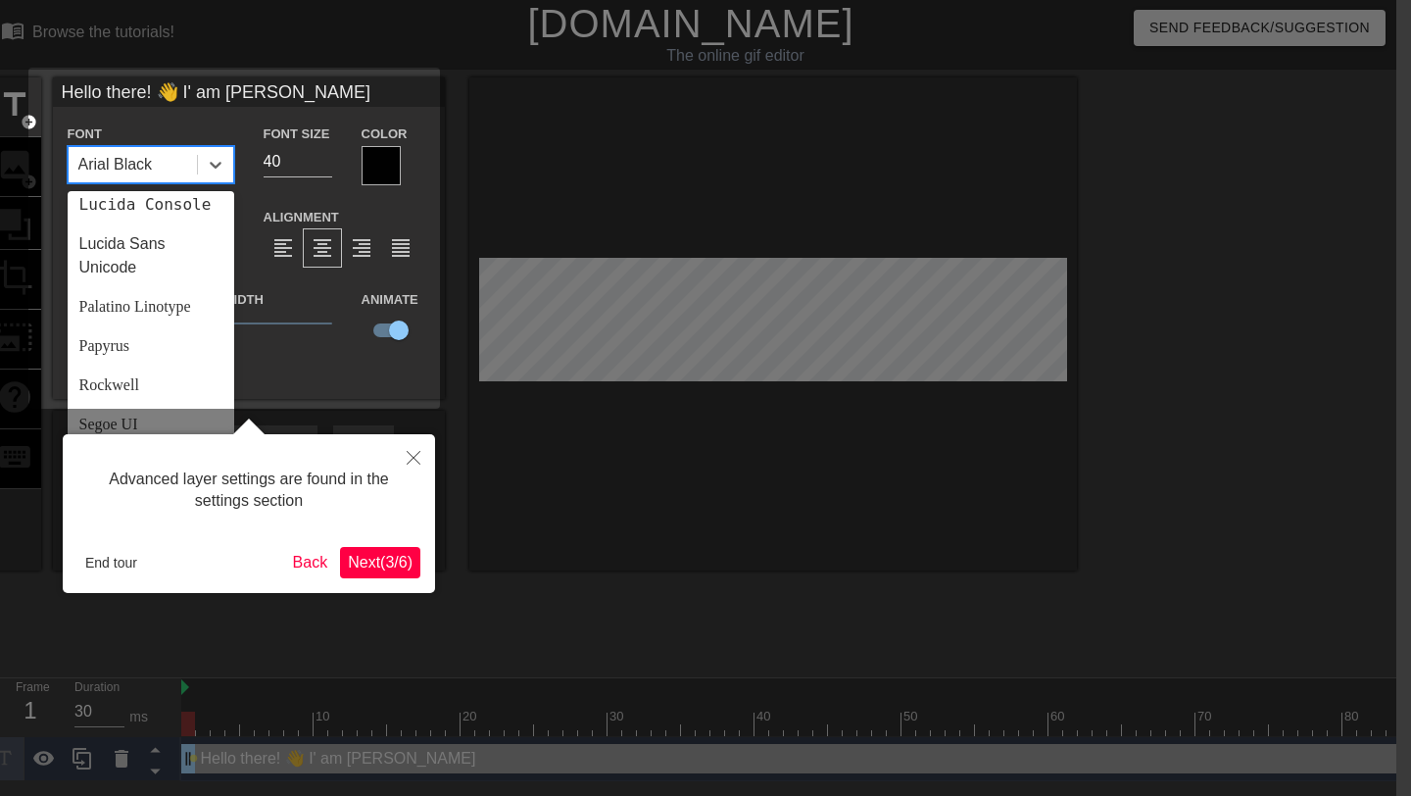
scroll to position [636, 0]
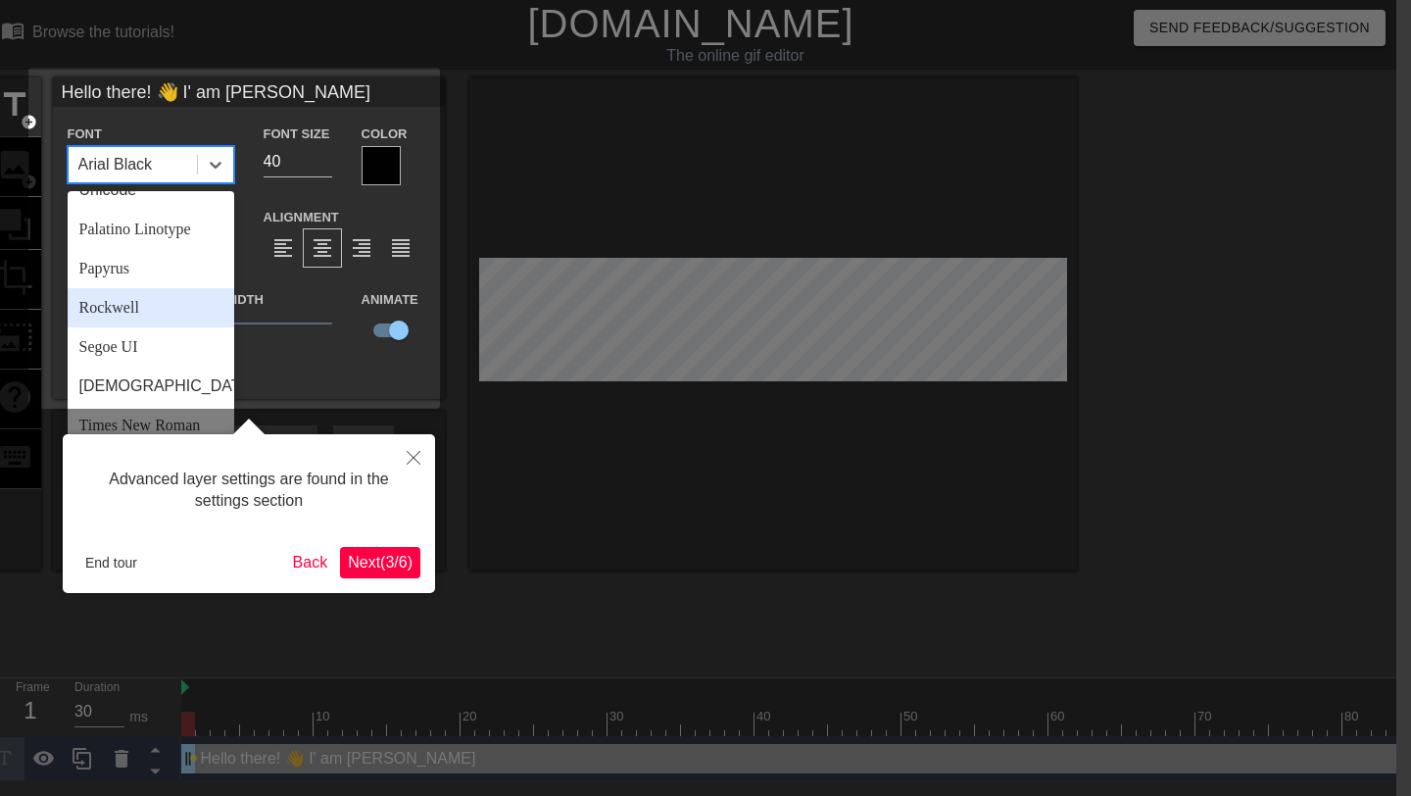
click at [136, 319] on div "Rockwell" at bounding box center [151, 307] width 167 height 39
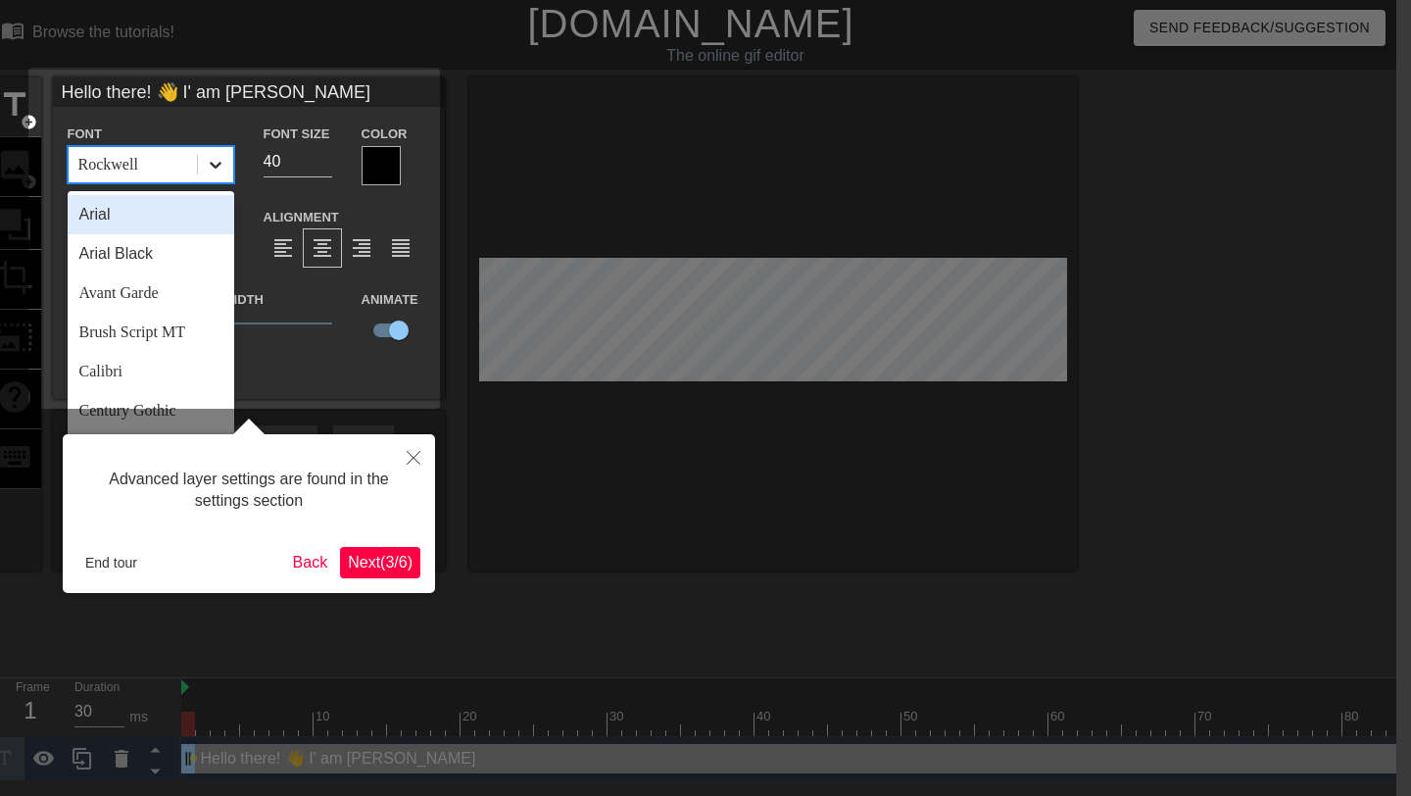
click at [228, 164] on div at bounding box center [215, 164] width 35 height 35
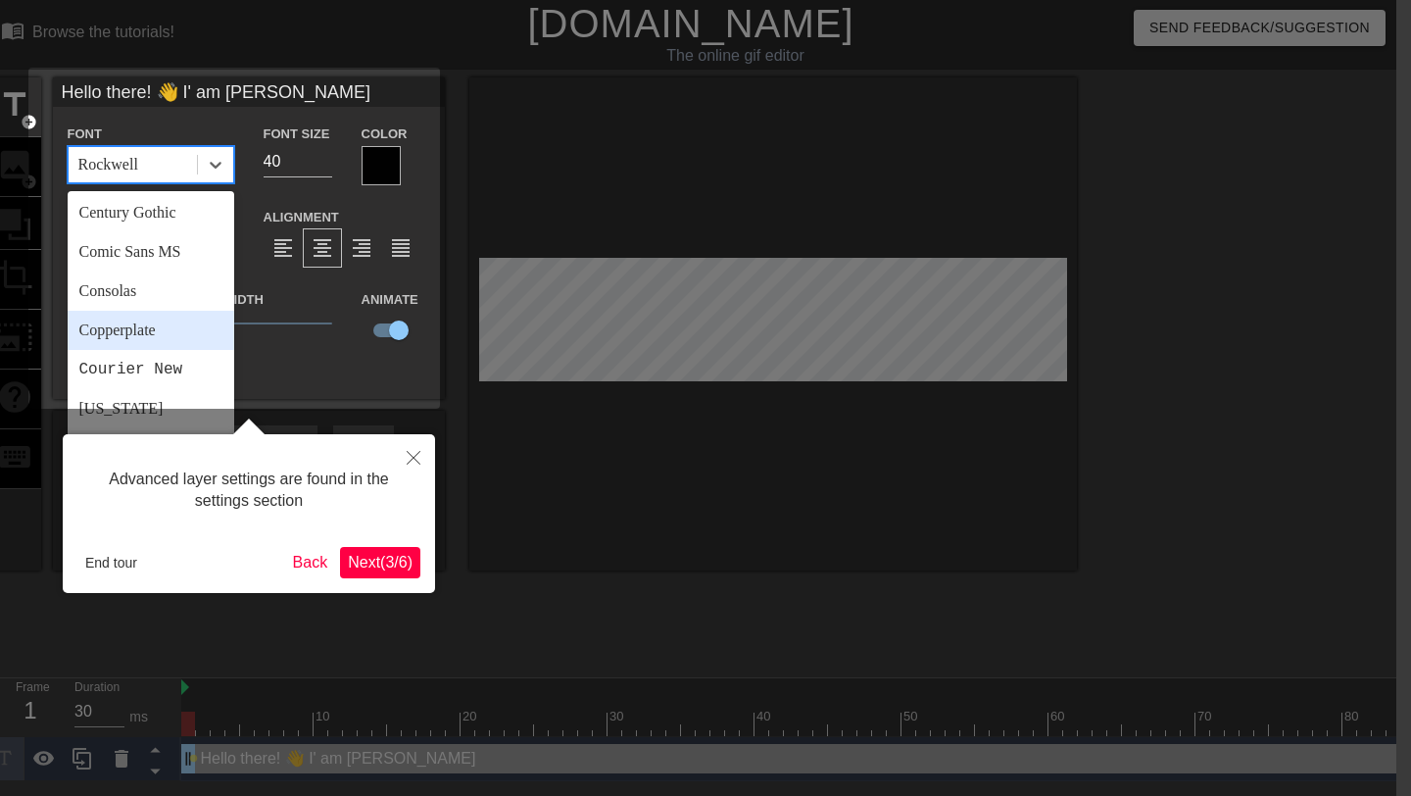
scroll to position [213, 0]
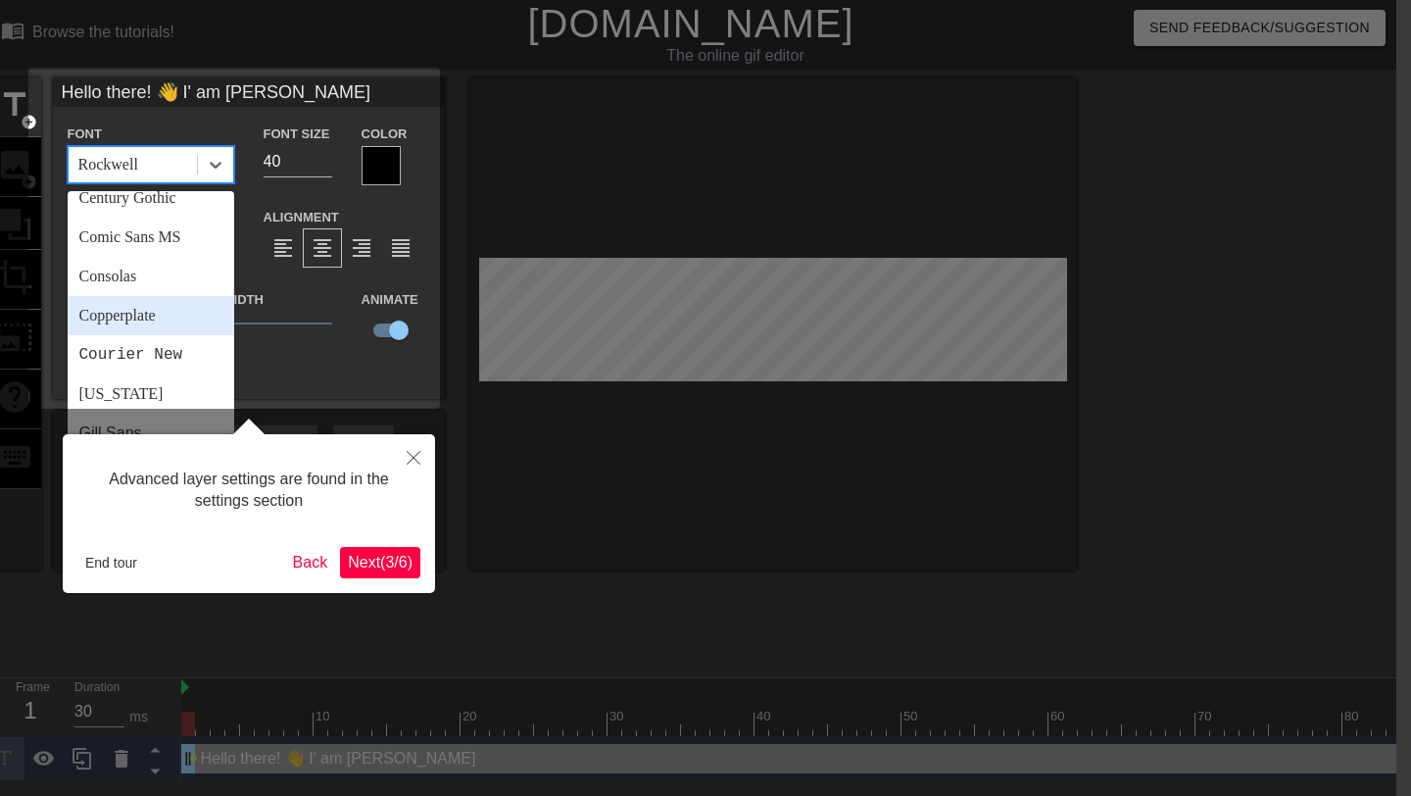
click at [162, 333] on div "Copperplate" at bounding box center [151, 315] width 167 height 39
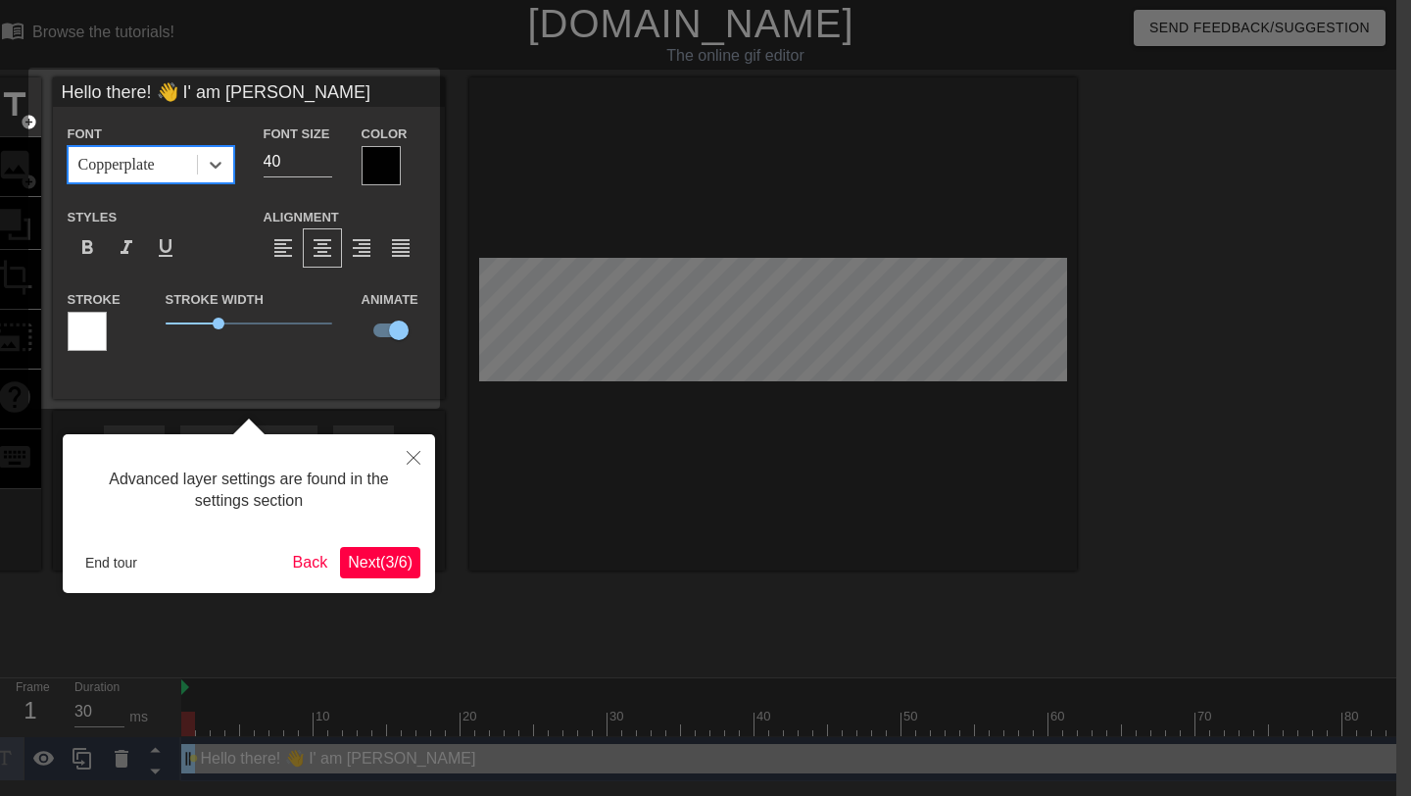
type input "Hello there! 👋 I' am [PERSON_NAME] Sing"
type textarea "Hello there! 👋 I' am [PERSON_NAME] Sing"
type input "Hello there! 👋 I' am [PERSON_NAME] Sin"
type textarea "Hello there! 👋 I' am [PERSON_NAME] Sin"
type input "Hello there! 👋 I' am [PERSON_NAME] Si"
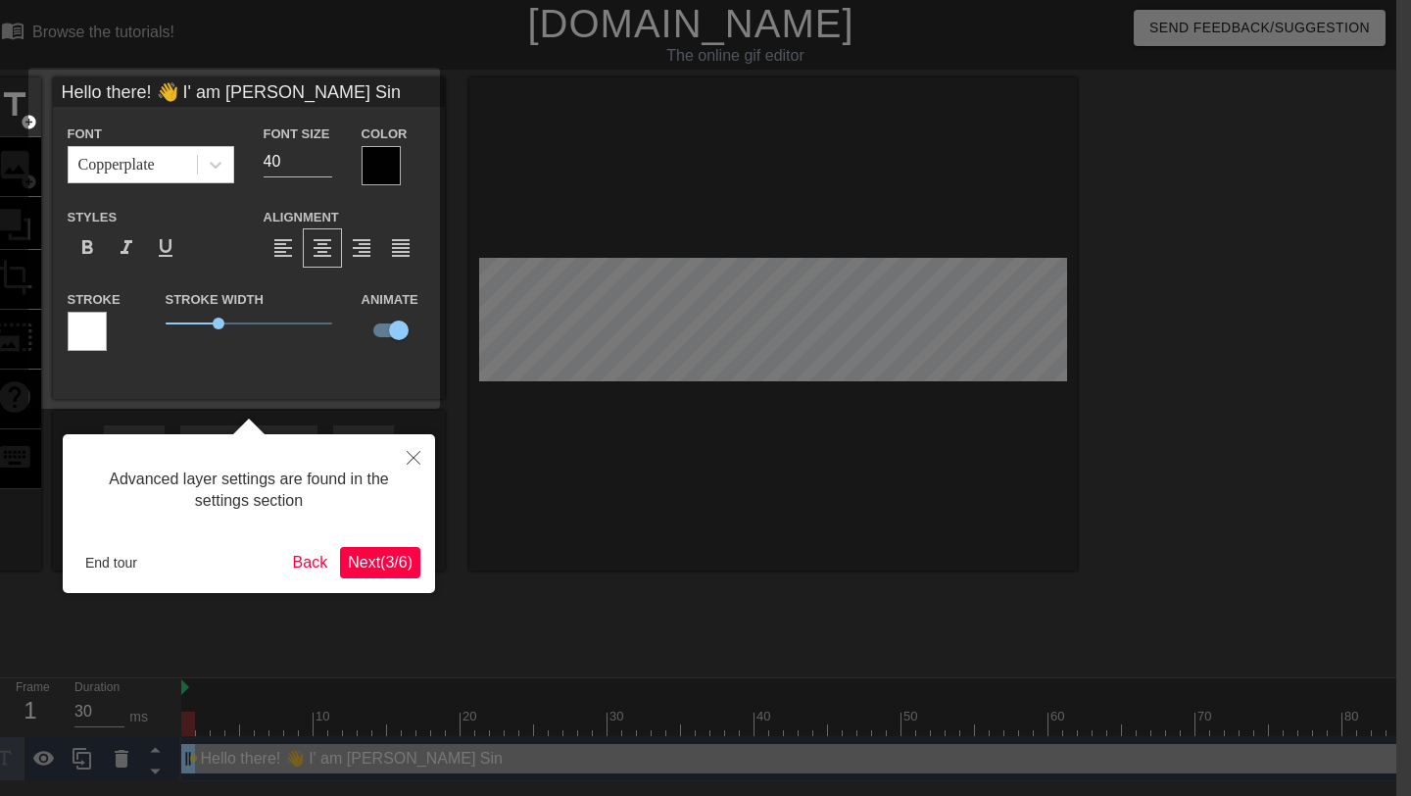
type textarea "Hello there! 👋 I' am [PERSON_NAME] Si"
type input "Hello there! 👋 I' am [PERSON_NAME] S"
type textarea "Hello there! 👋 I' am [PERSON_NAME] S"
type input "Hello there! 👋 I' am [PERSON_NAME]"
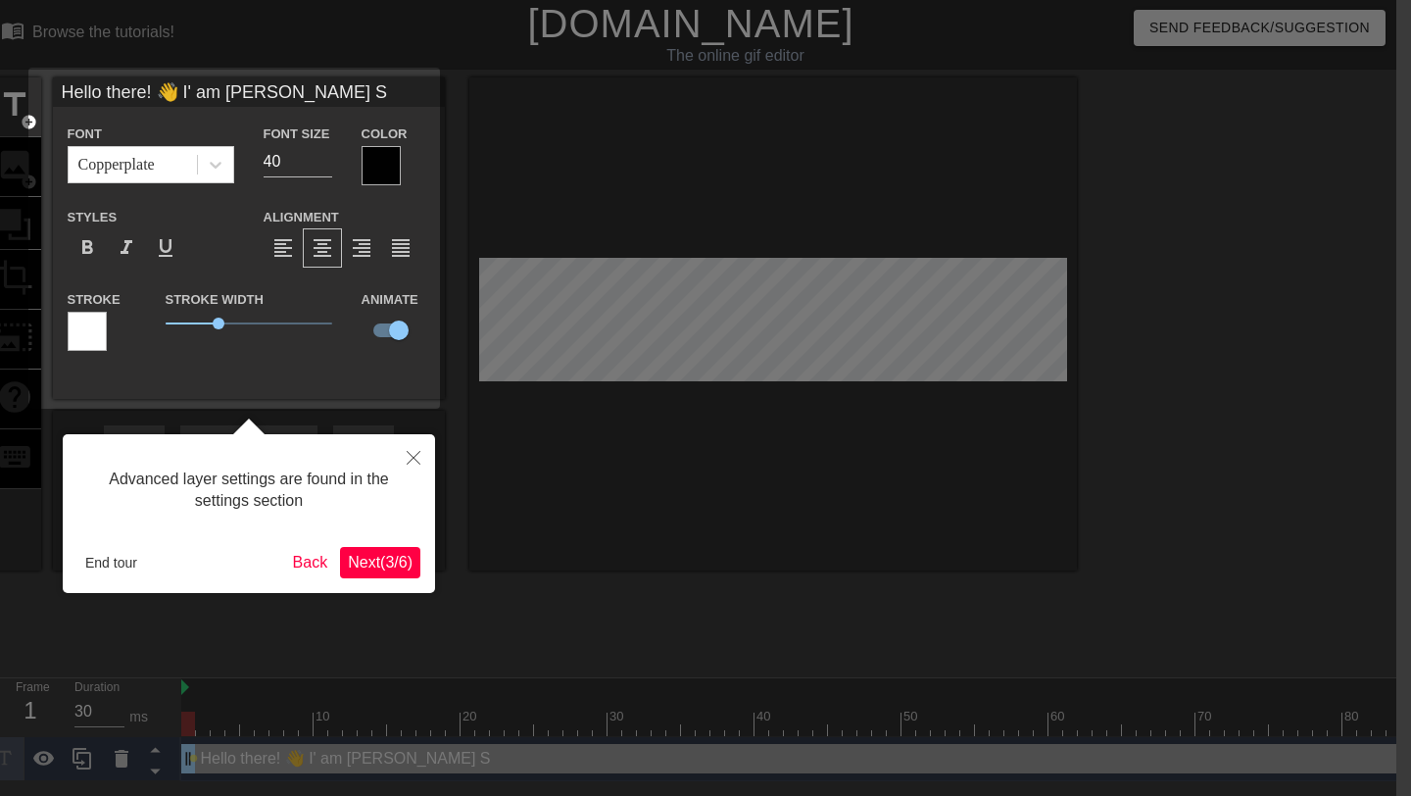
type textarea "Hello there! 👋 I' am [PERSON_NAME]"
type input "Hello there! 👋 I' am [PERSON_NAME]"
type textarea "Hello there! 👋 I' am [PERSON_NAME]"
type input "Hello there! 👋 I' am Dheera"
type textarea "Hello there! 👋 I' am Dheera"
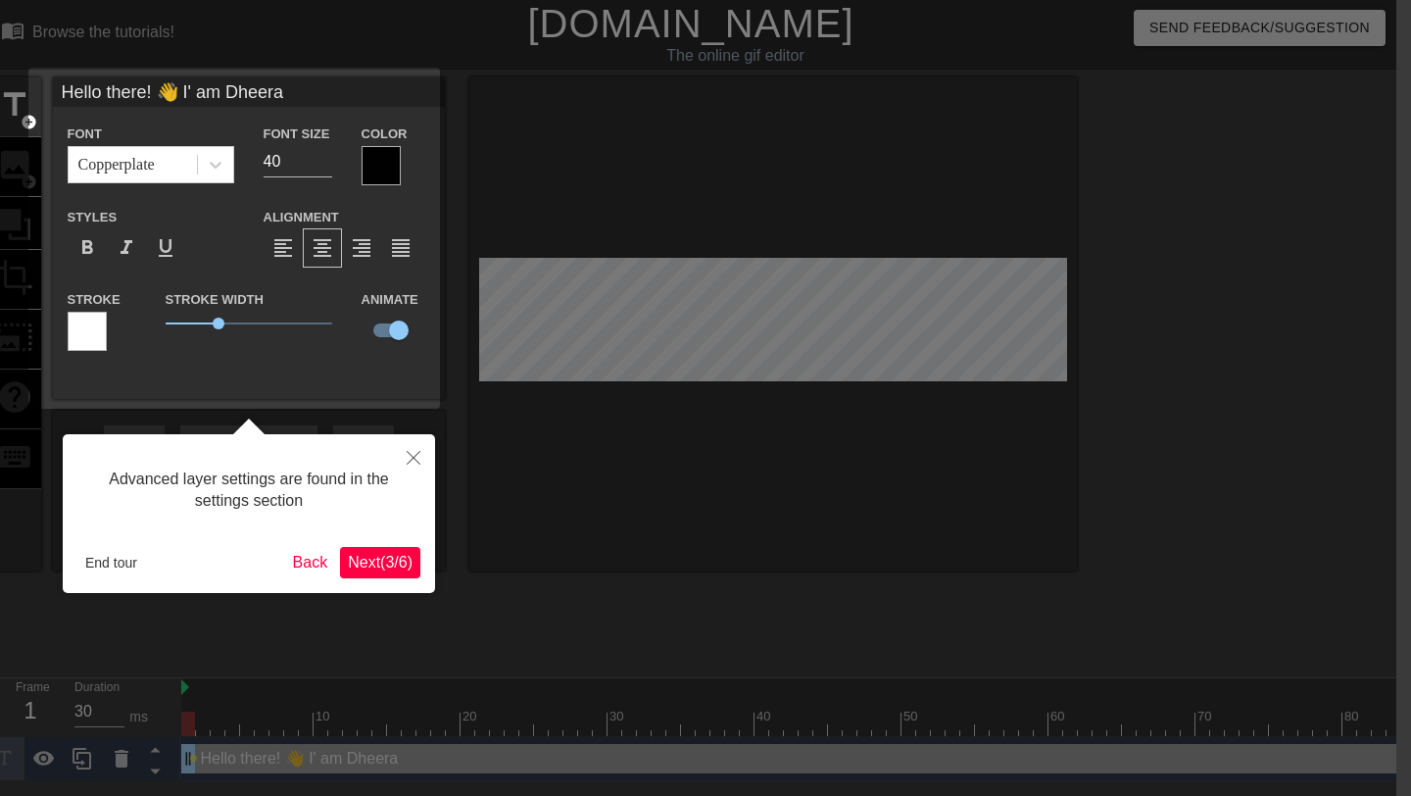
type input "Hello there! 👋 I' am [PERSON_NAME]"
type textarea "Hello there! 👋 I' am [PERSON_NAME]"
type input "Hello there! 👋 I' am Dhee"
type textarea "Hello there! 👋 I' am Dhee"
type input "Hello there! 👋 I' am Dhe"
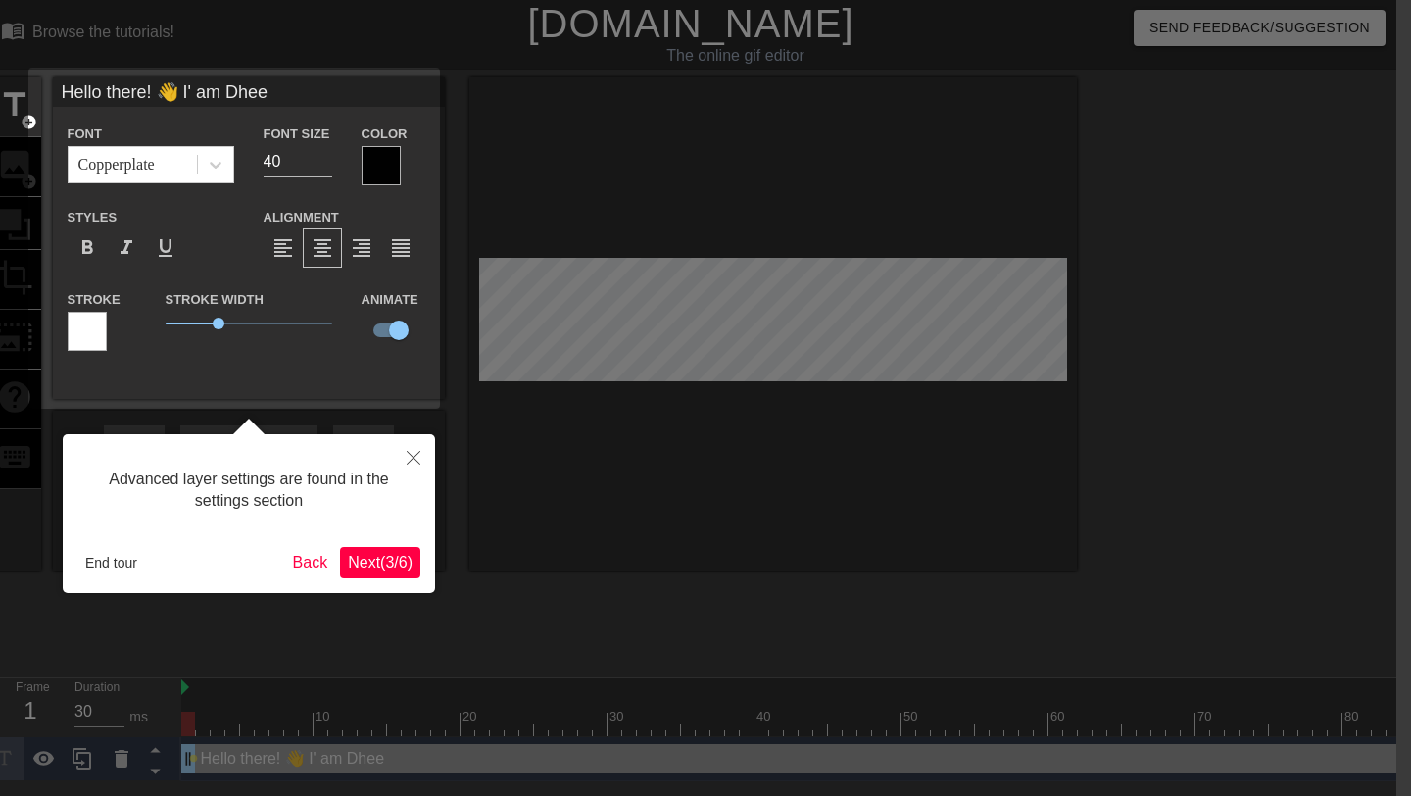
type textarea "Hello there! 👋 I' am Dhe"
type input "Hello there! 👋 I' am Dh"
type textarea "Hello there! 👋 I' am Dh"
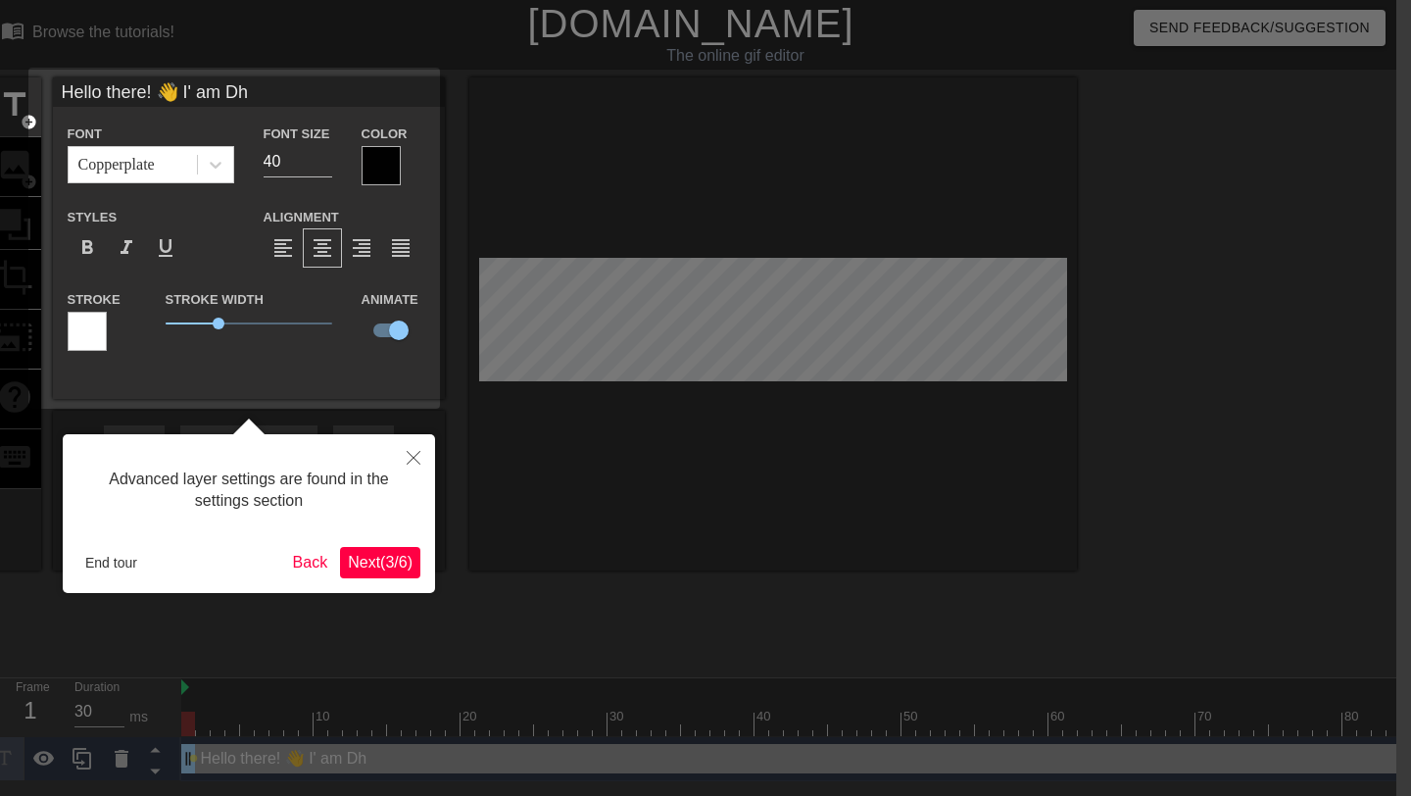
type input "Hello there! 👋 I' am D"
type textarea "Hello there! 👋 I' am D"
type input "Hello there! 👋 I' am"
type textarea "Hello there! 👋 I' am"
type input "Hello there! 👋 I' am"
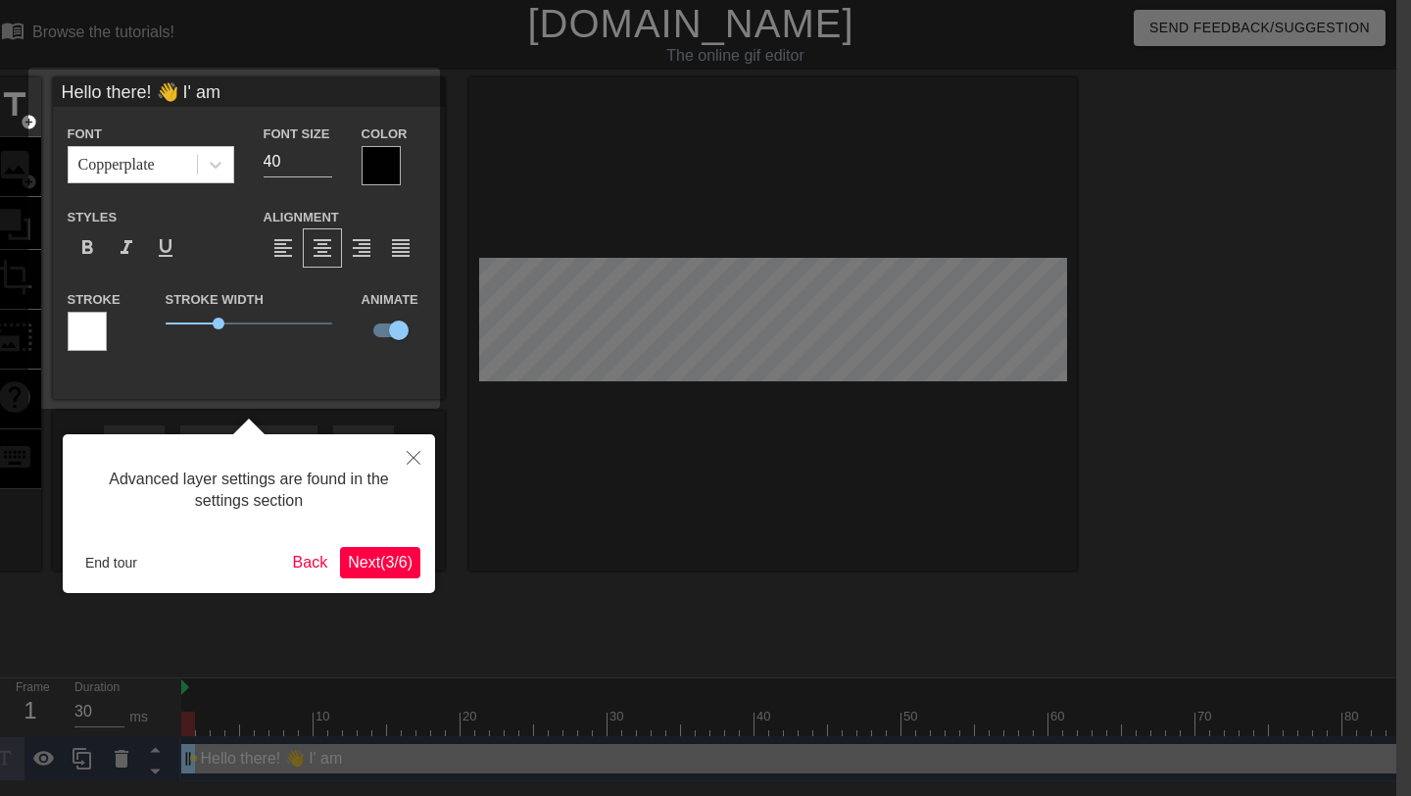
type textarea "Hello there! 👋 I' am"
type input "Hello there! 👋 I' am"
type textarea "Hello there! 👋 I' am"
click at [242, 91] on input "Hello there! 👋 I' am" at bounding box center [249, 91] width 392 height 29
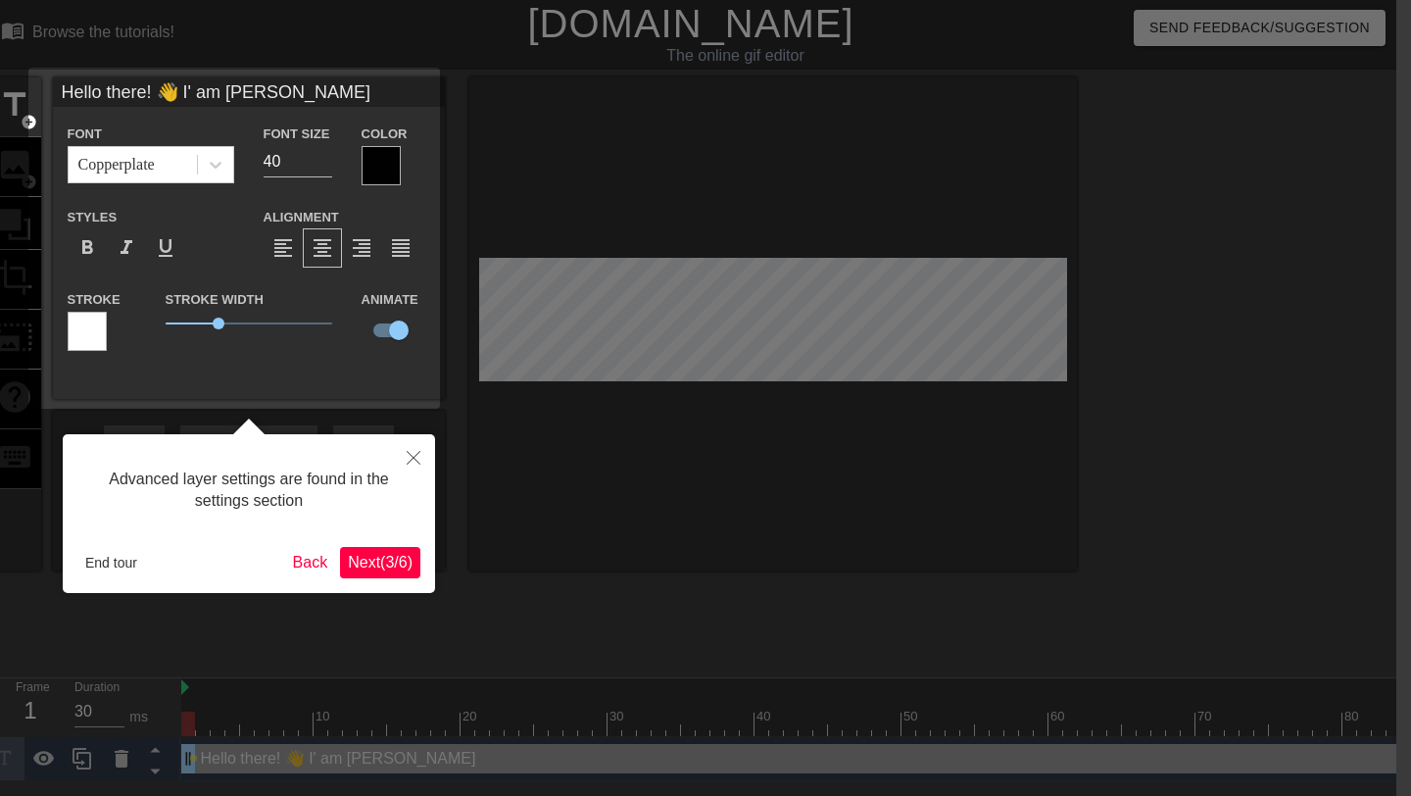
scroll to position [0, 0]
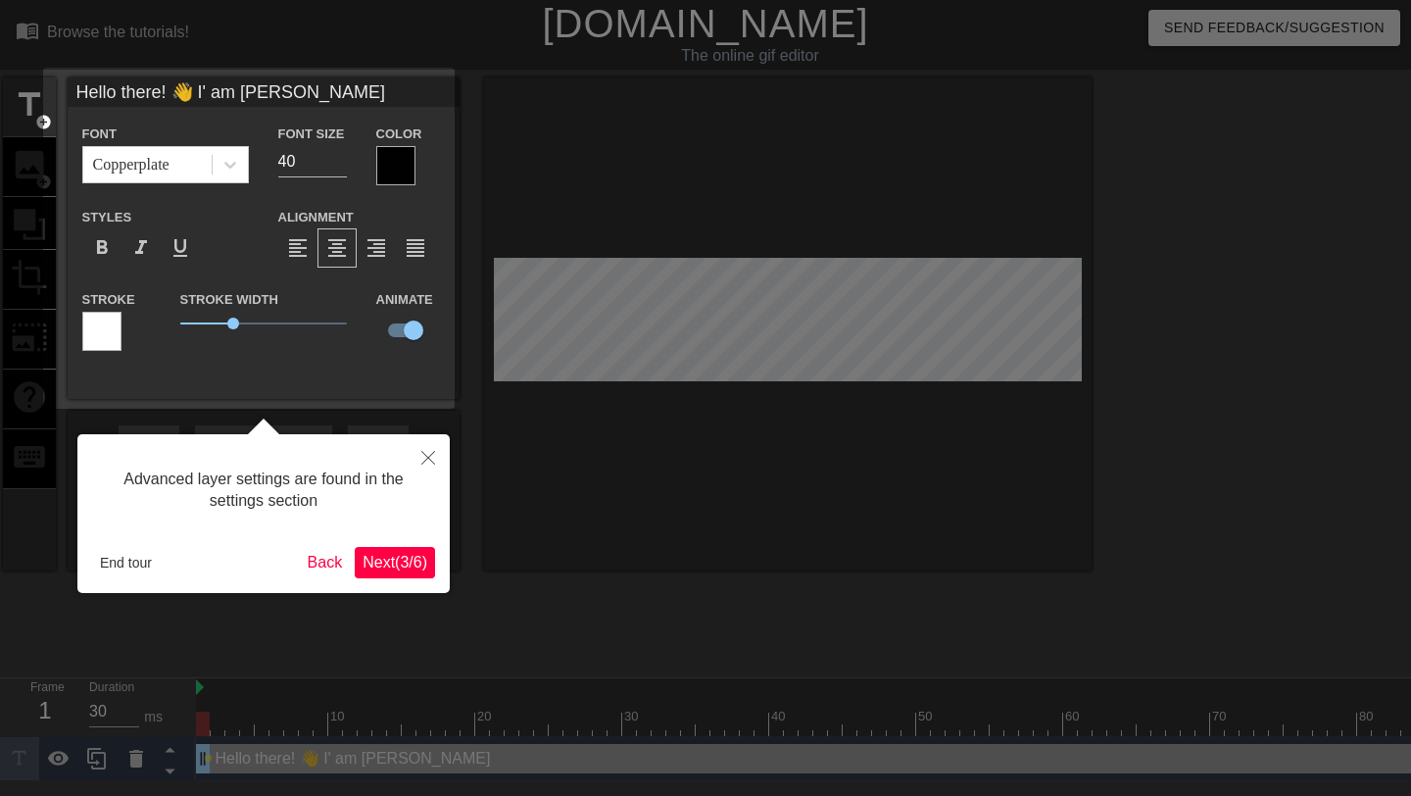
drag, startPoint x: 337, startPoint y: 98, endPoint x: 55, endPoint y: 83, distance: 282.6
click at [55, 83] on body "menu_book Browse the tutorials! [DOMAIN_NAME] The online gif editor Send Feedba…" at bounding box center [705, 390] width 1411 height 781
type input "Hello there! 👋 I' am [PERSON_NAME]"
click at [150, 44] on div at bounding box center [705, 398] width 1411 height 796
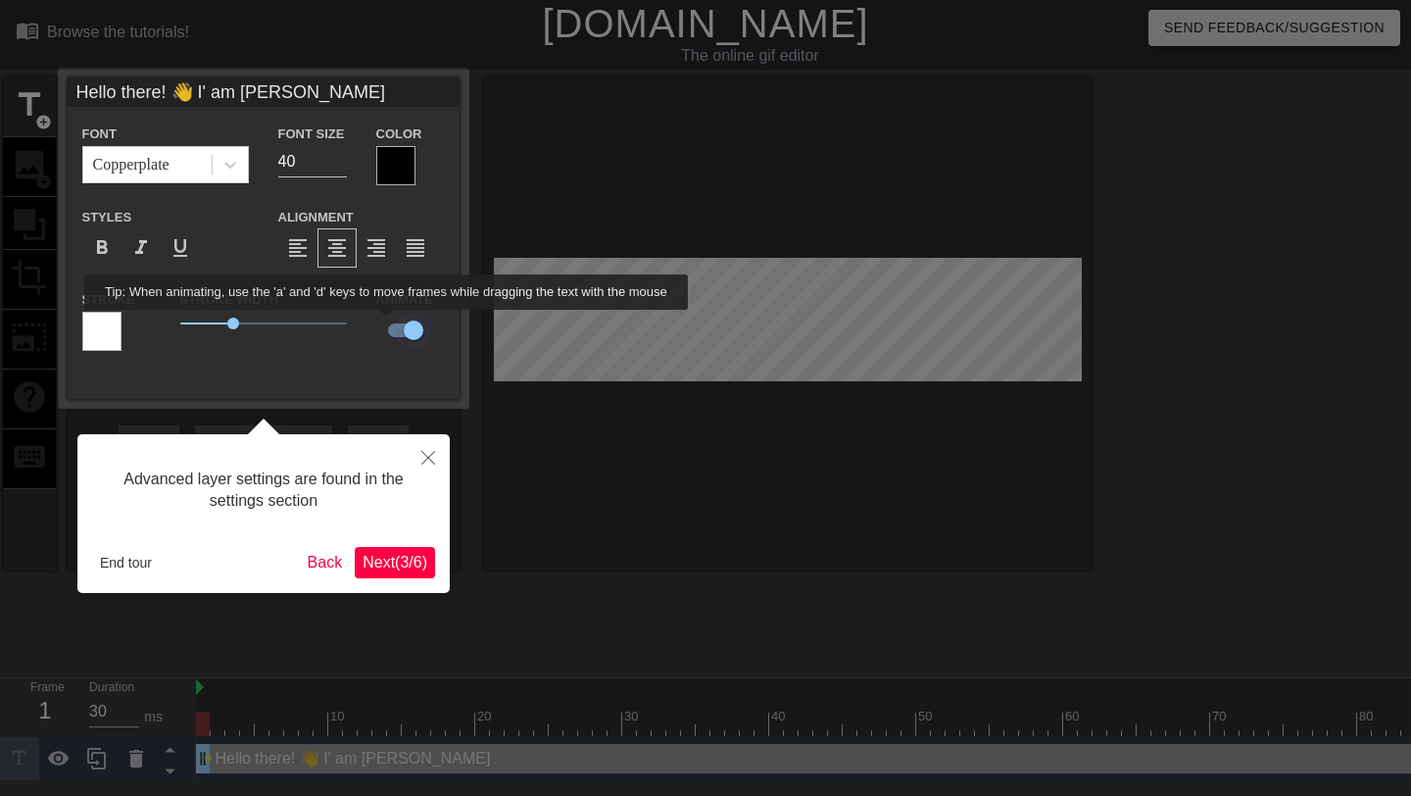
click at [402, 323] on input "checkbox" at bounding box center [414, 330] width 112 height 37
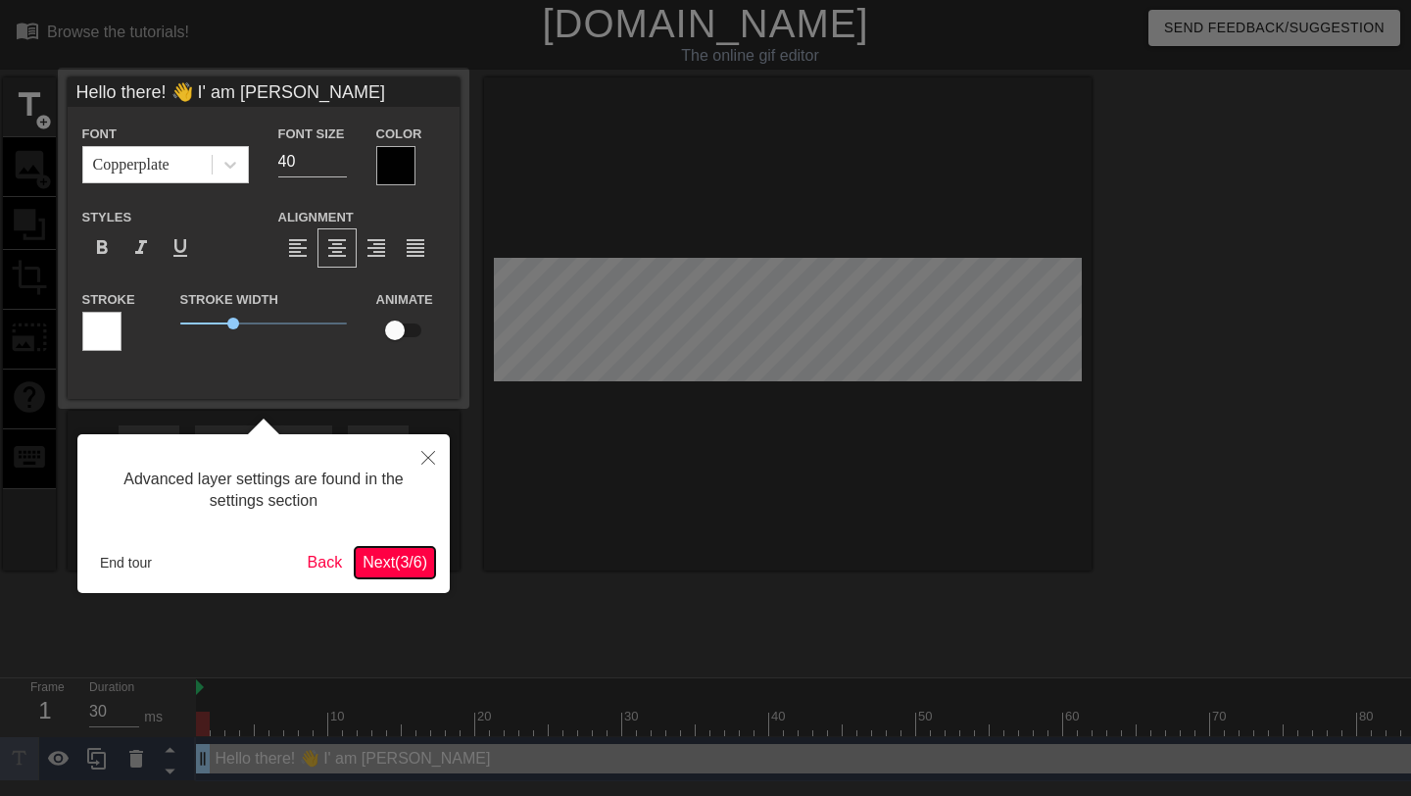
click at [412, 555] on span "Next ( 3 / 6 )" at bounding box center [395, 562] width 65 height 17
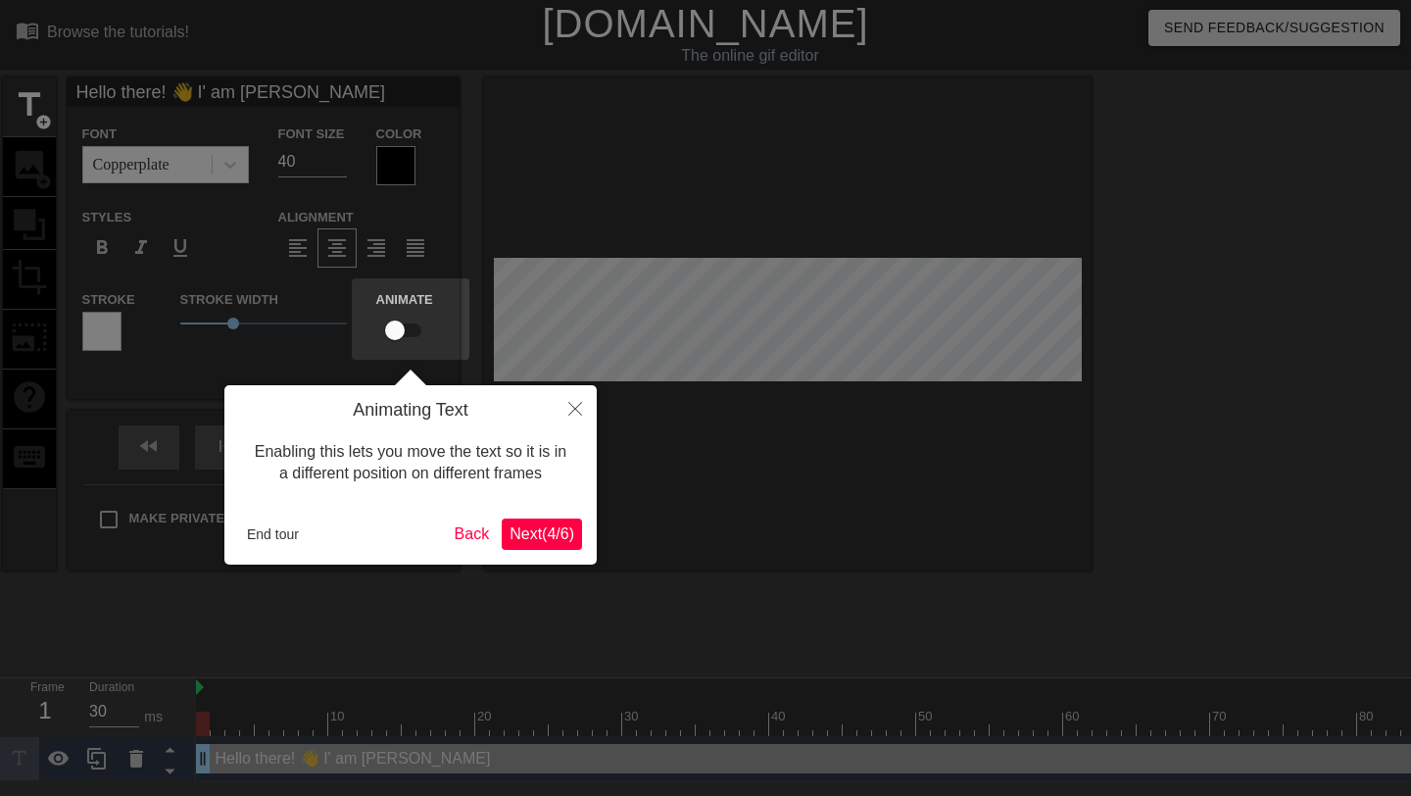
click at [536, 524] on button "Next ( 4 / 6 )" at bounding box center [542, 533] width 80 height 31
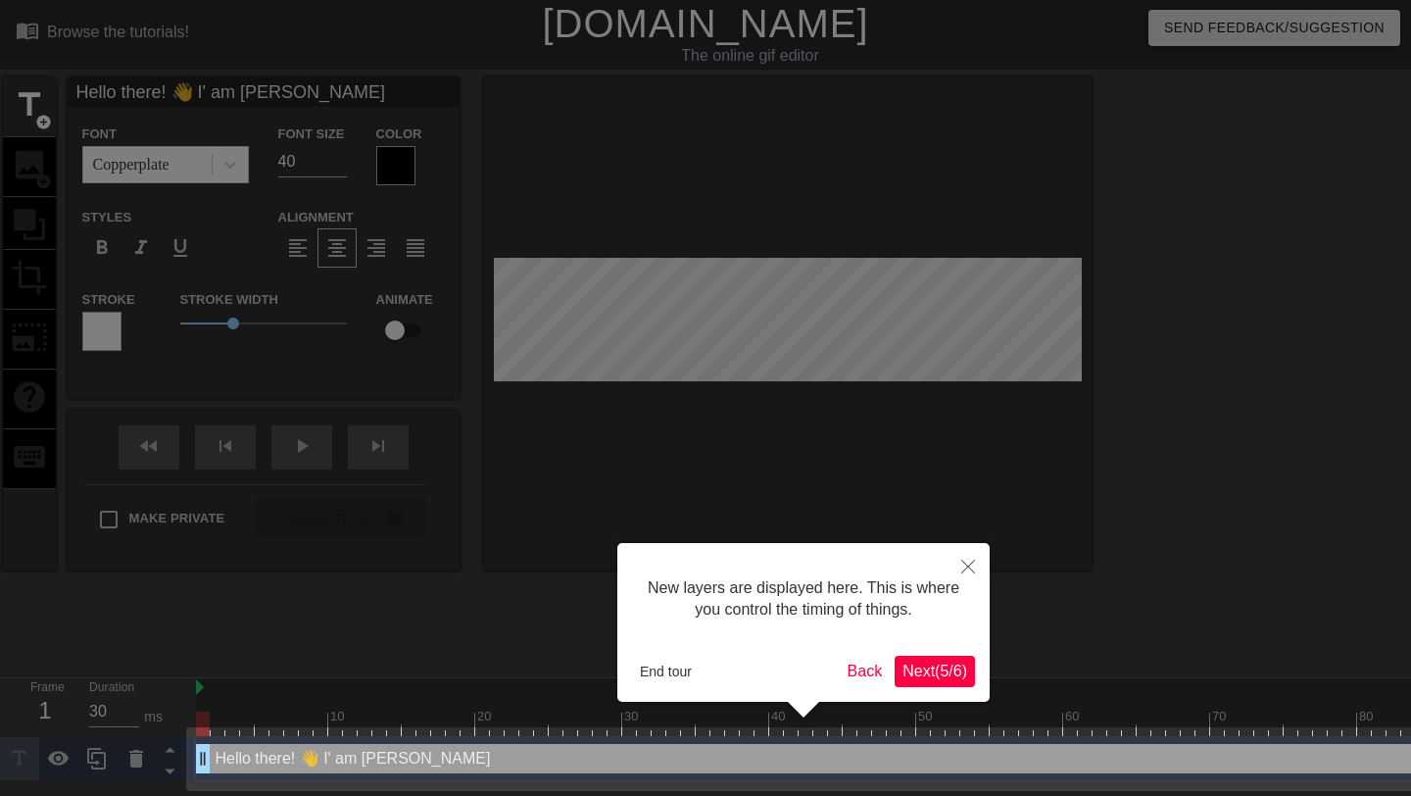
scroll to position [3, 0]
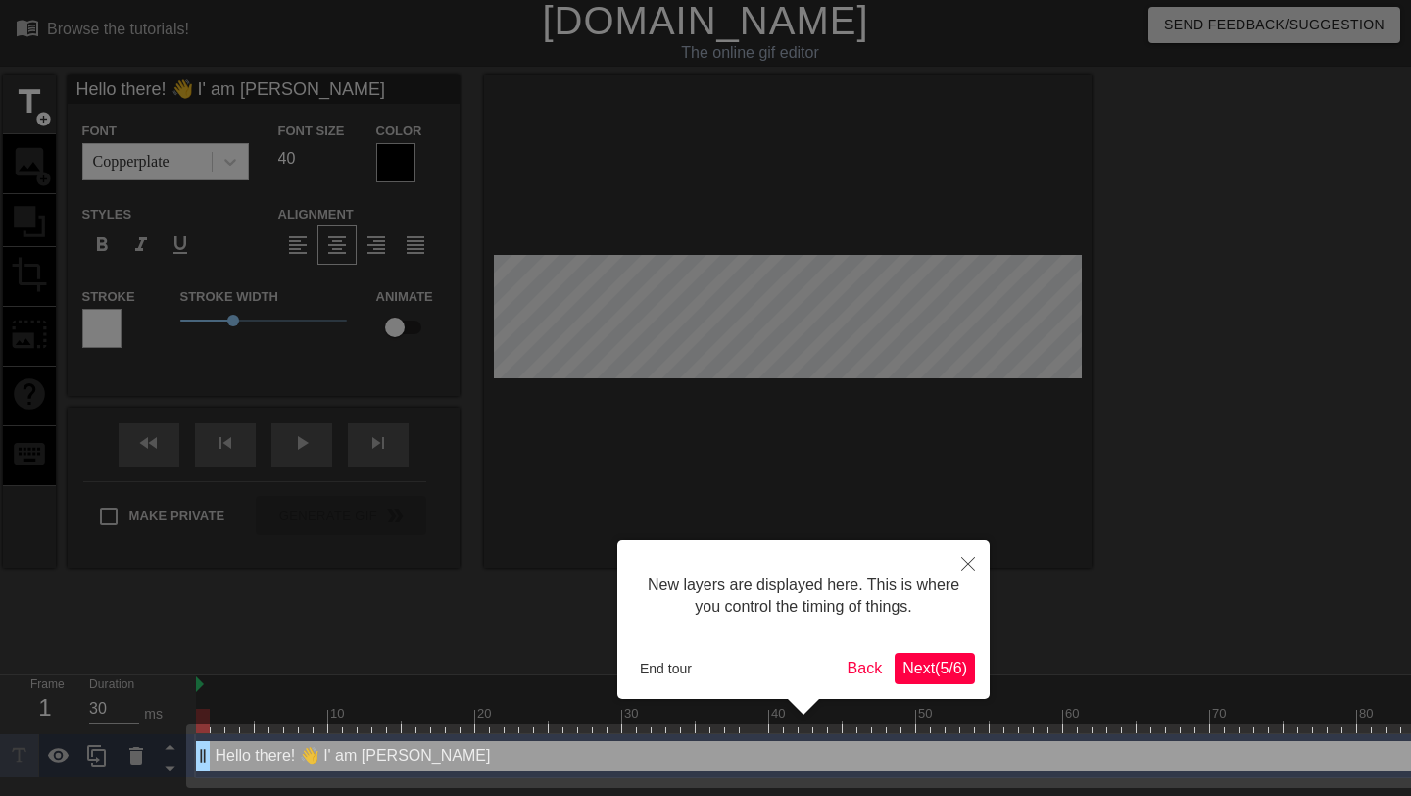
click at [694, 660] on span "Next ( 5 / 6 )" at bounding box center [935, 668] width 65 height 17
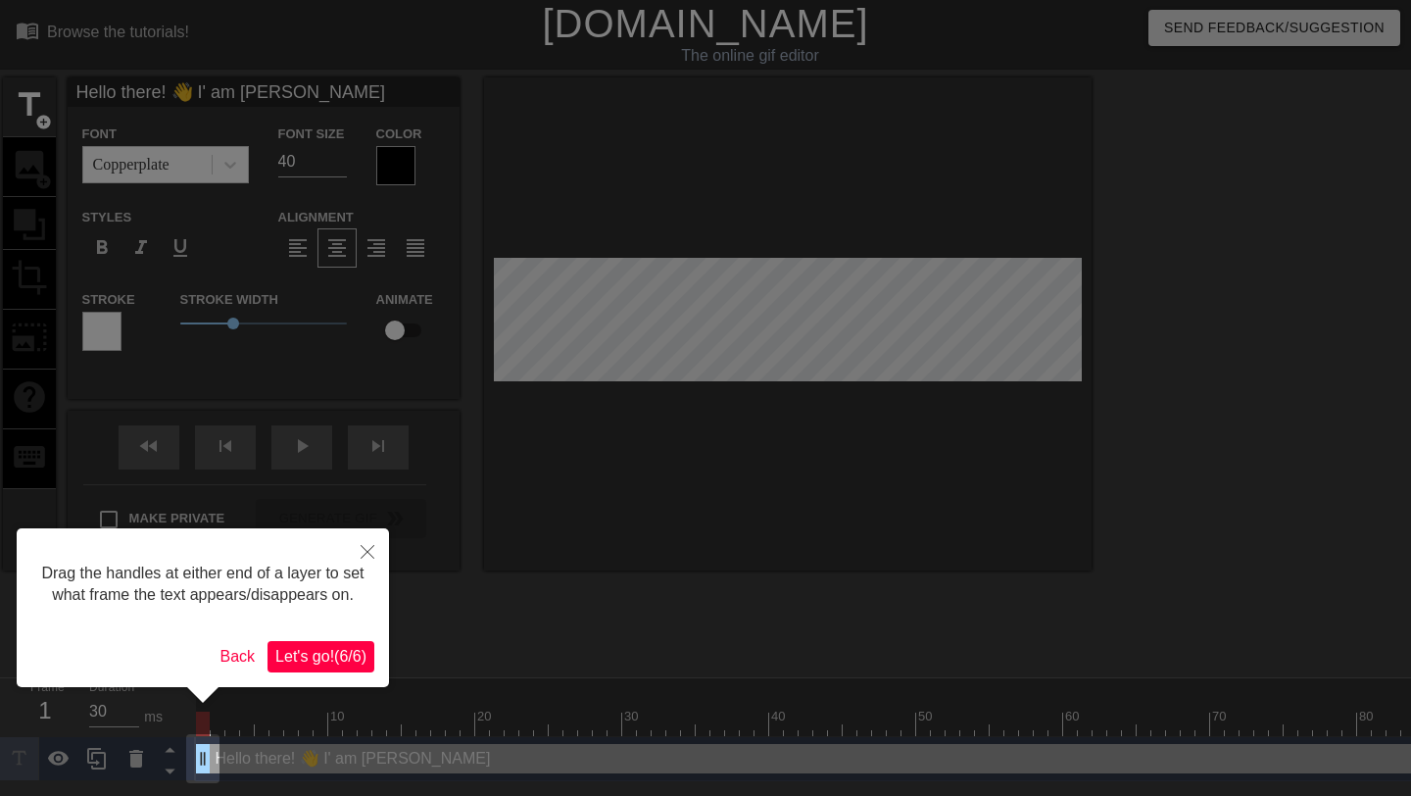
click at [285, 664] on span "Let's go! ( 6 / 6 )" at bounding box center [320, 656] width 91 height 17
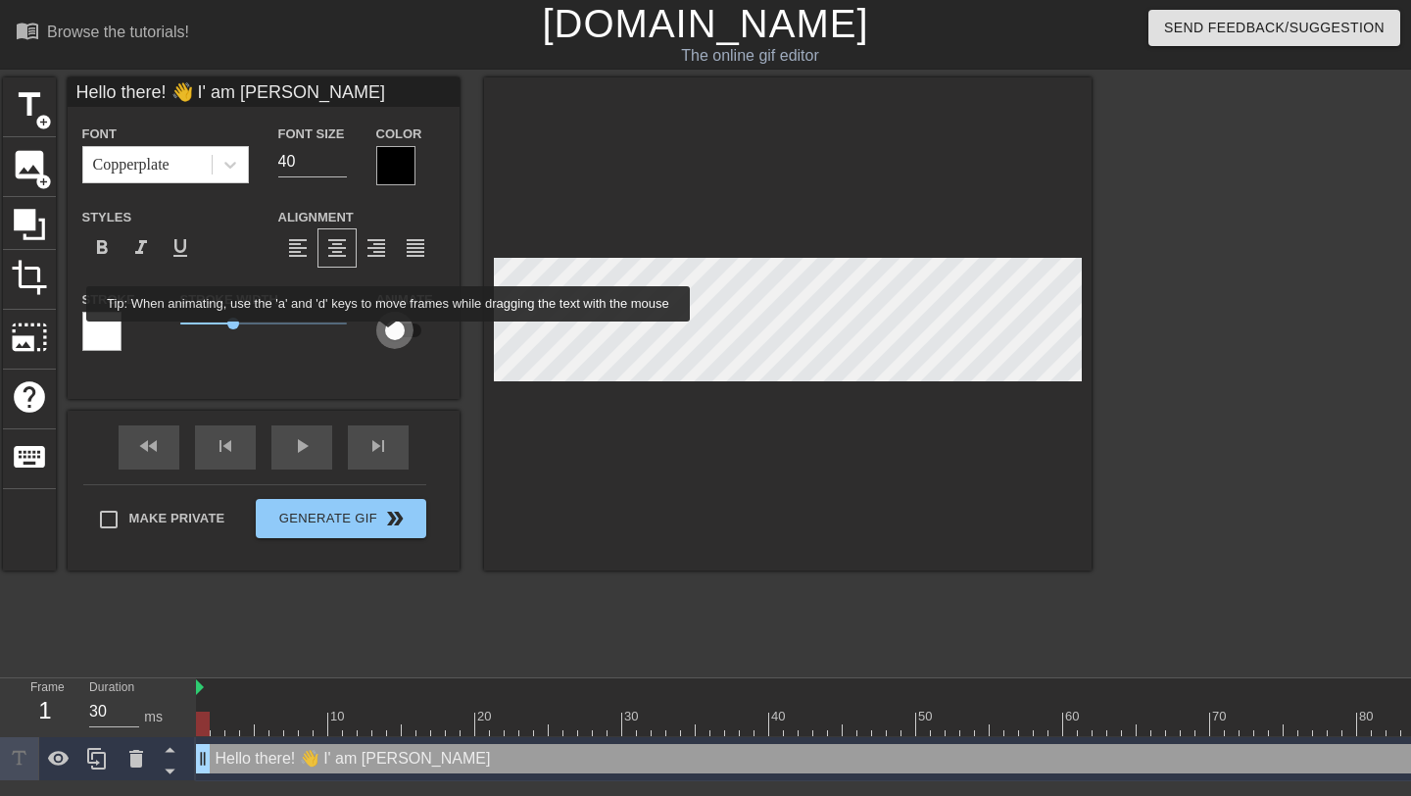
click at [404, 335] on input "checkbox" at bounding box center [395, 330] width 112 height 37
checkbox input "true"
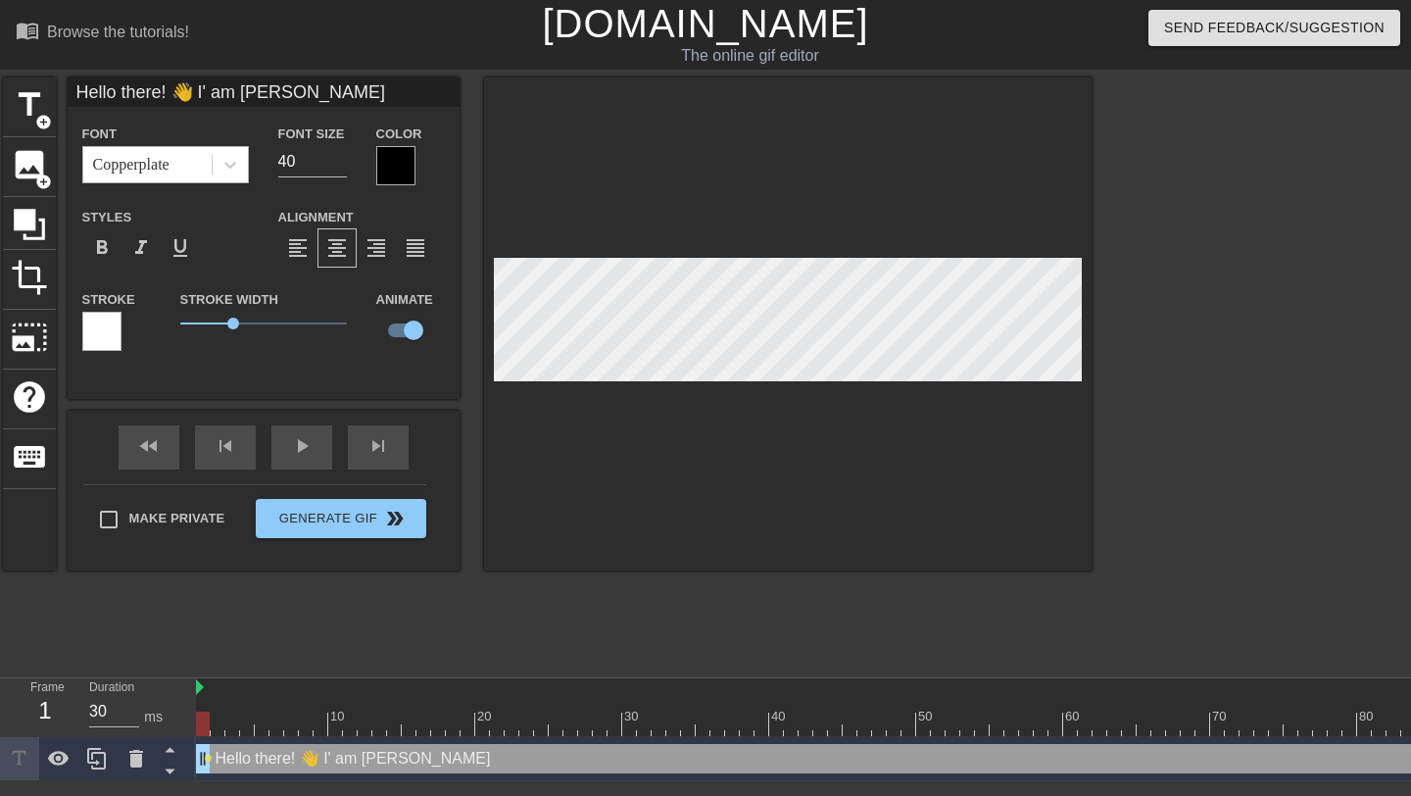
click at [167, 159] on div "Copperplate" at bounding box center [131, 165] width 76 height 24
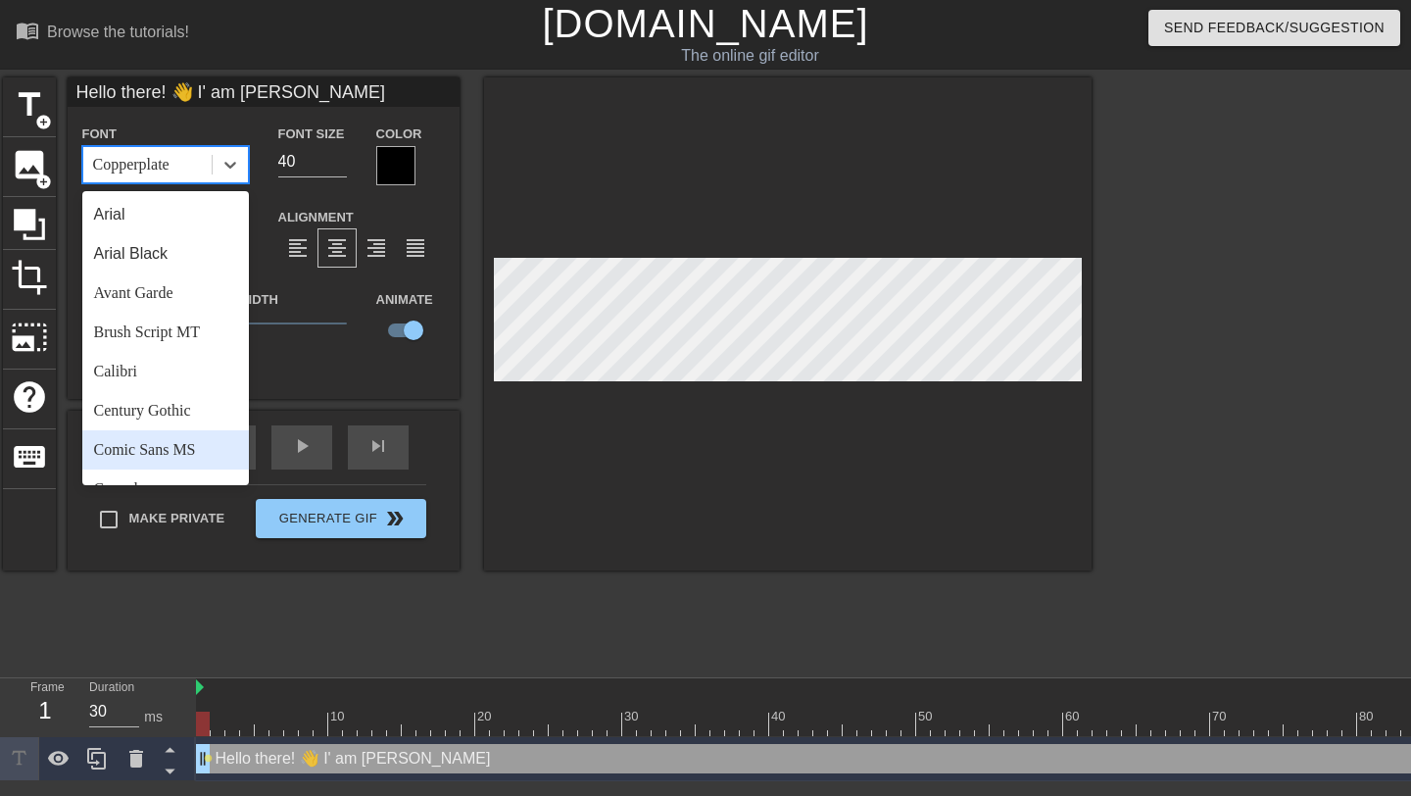
scroll to position [678, 0]
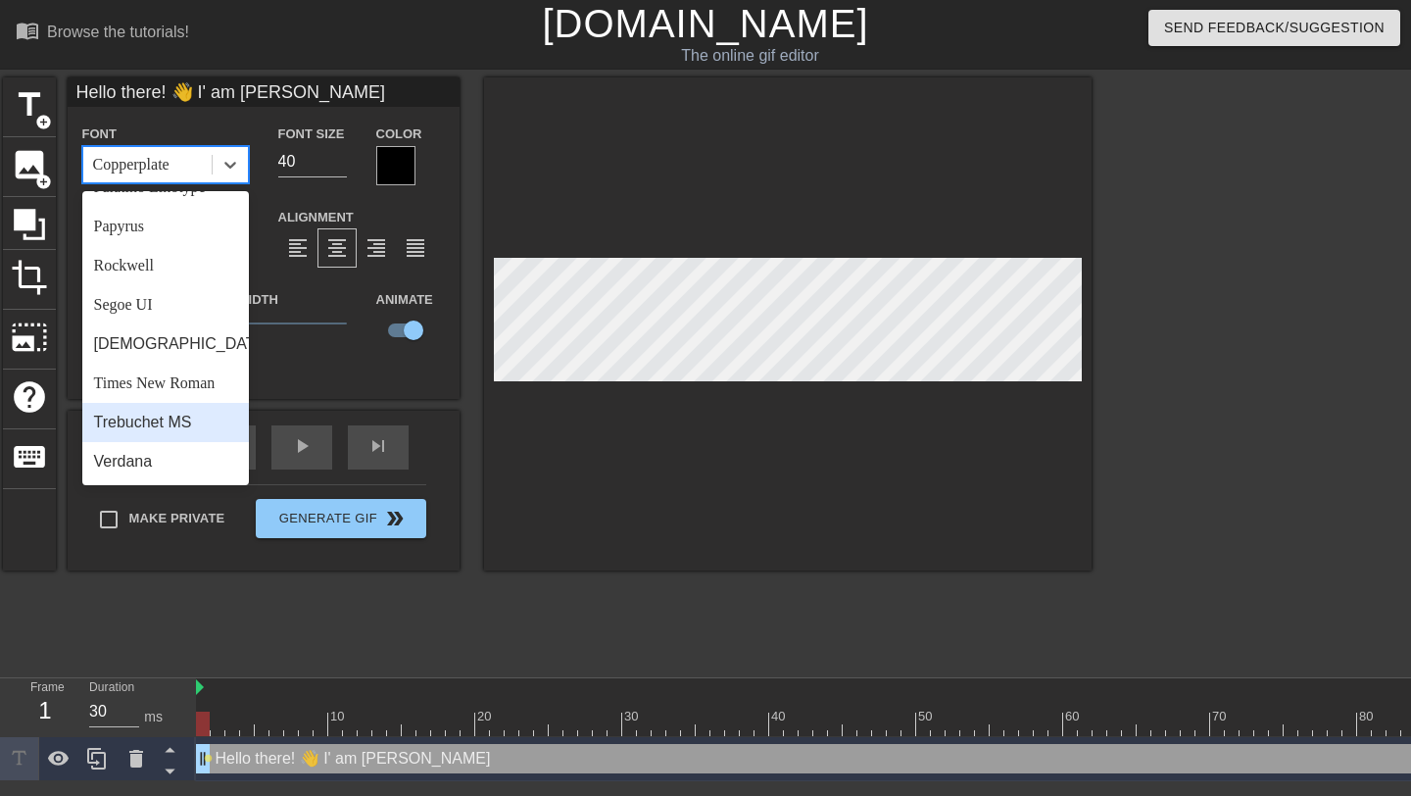
click at [161, 433] on div "Trebuchet MS" at bounding box center [165, 422] width 167 height 39
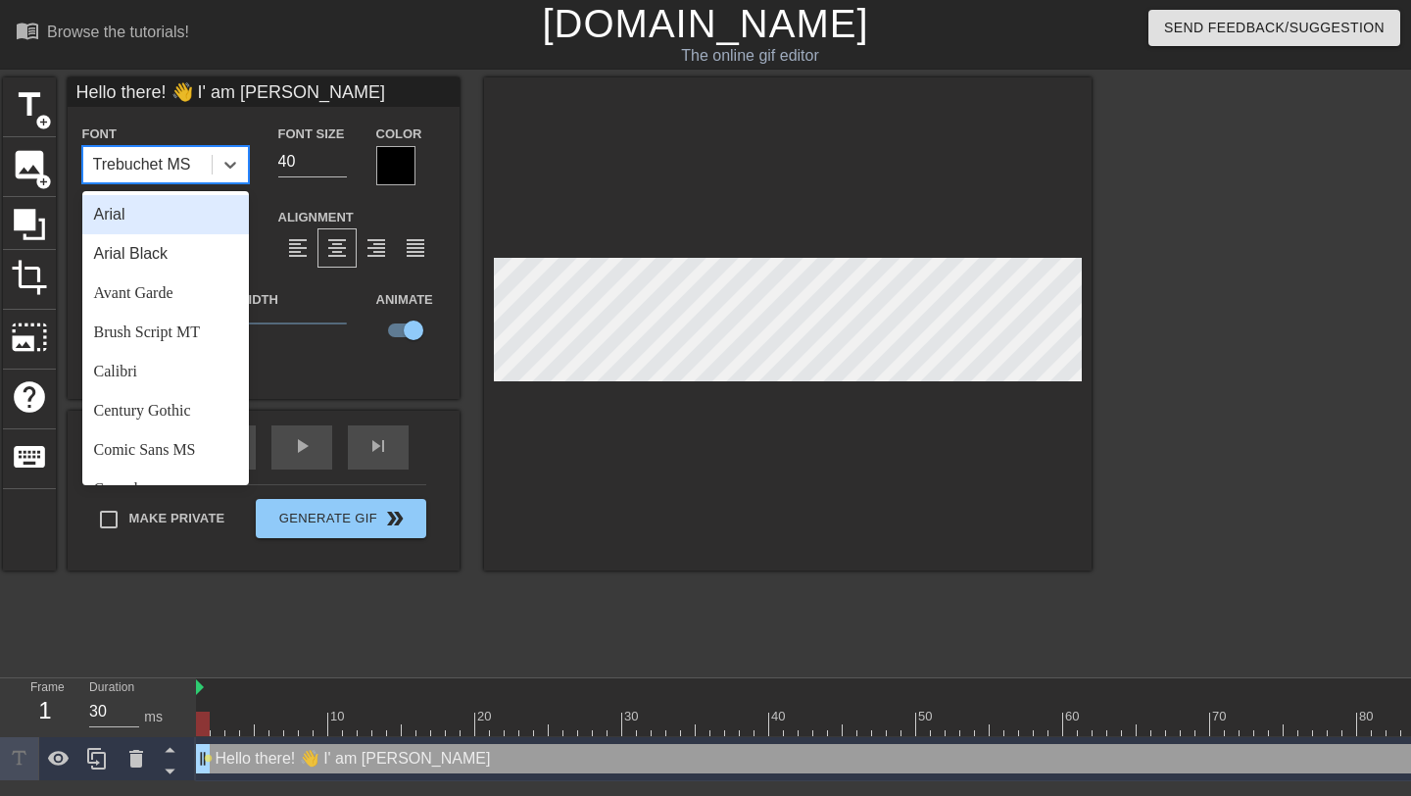
click at [165, 172] on div "Trebuchet MS" at bounding box center [142, 165] width 98 height 24
click at [119, 327] on div "Brush Script MT" at bounding box center [165, 332] width 167 height 39
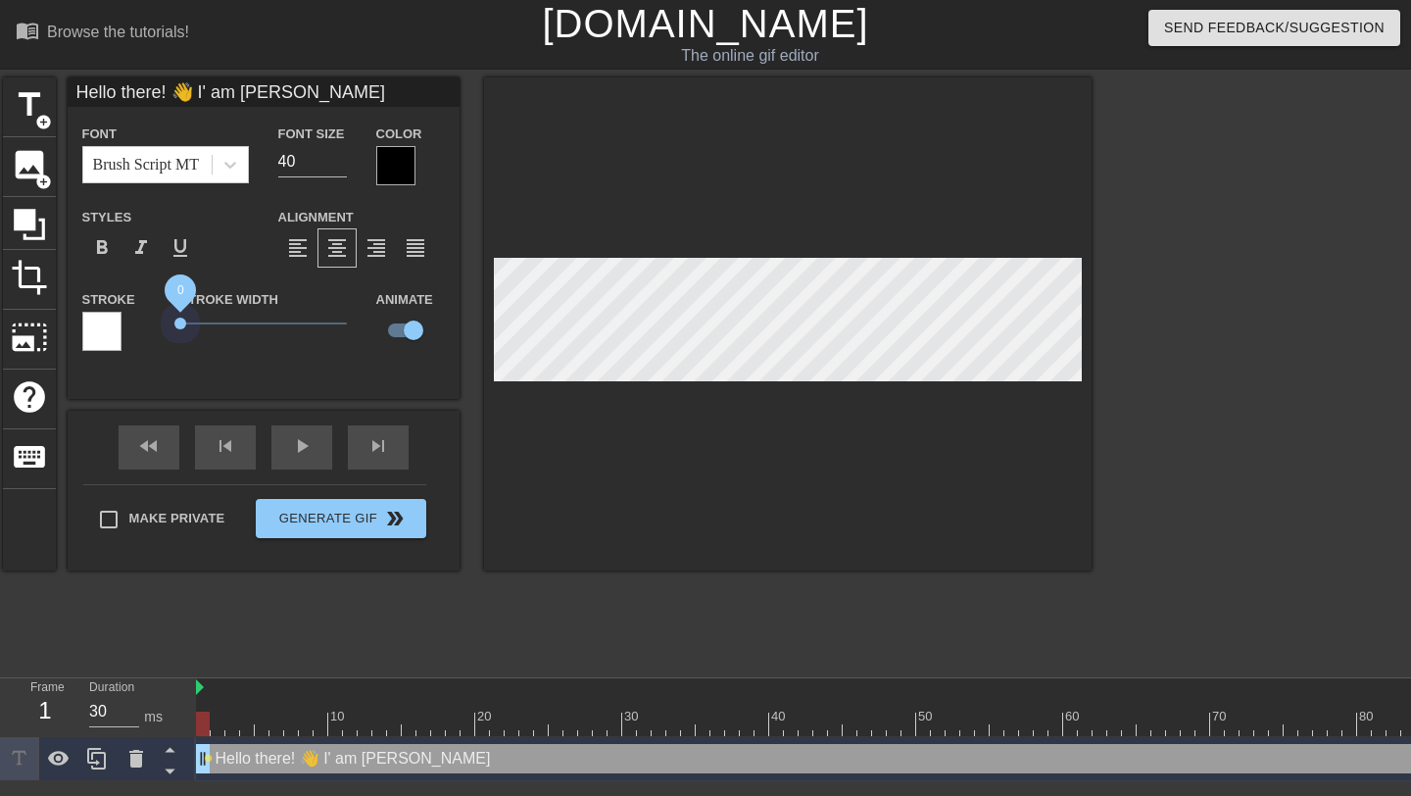
drag, startPoint x: 233, startPoint y: 315, endPoint x: 165, endPoint y: 331, distance: 70.6
click at [166, 331] on div "Stroke Width 0" at bounding box center [264, 327] width 196 height 81
click at [107, 331] on div at bounding box center [101, 331] width 39 height 39
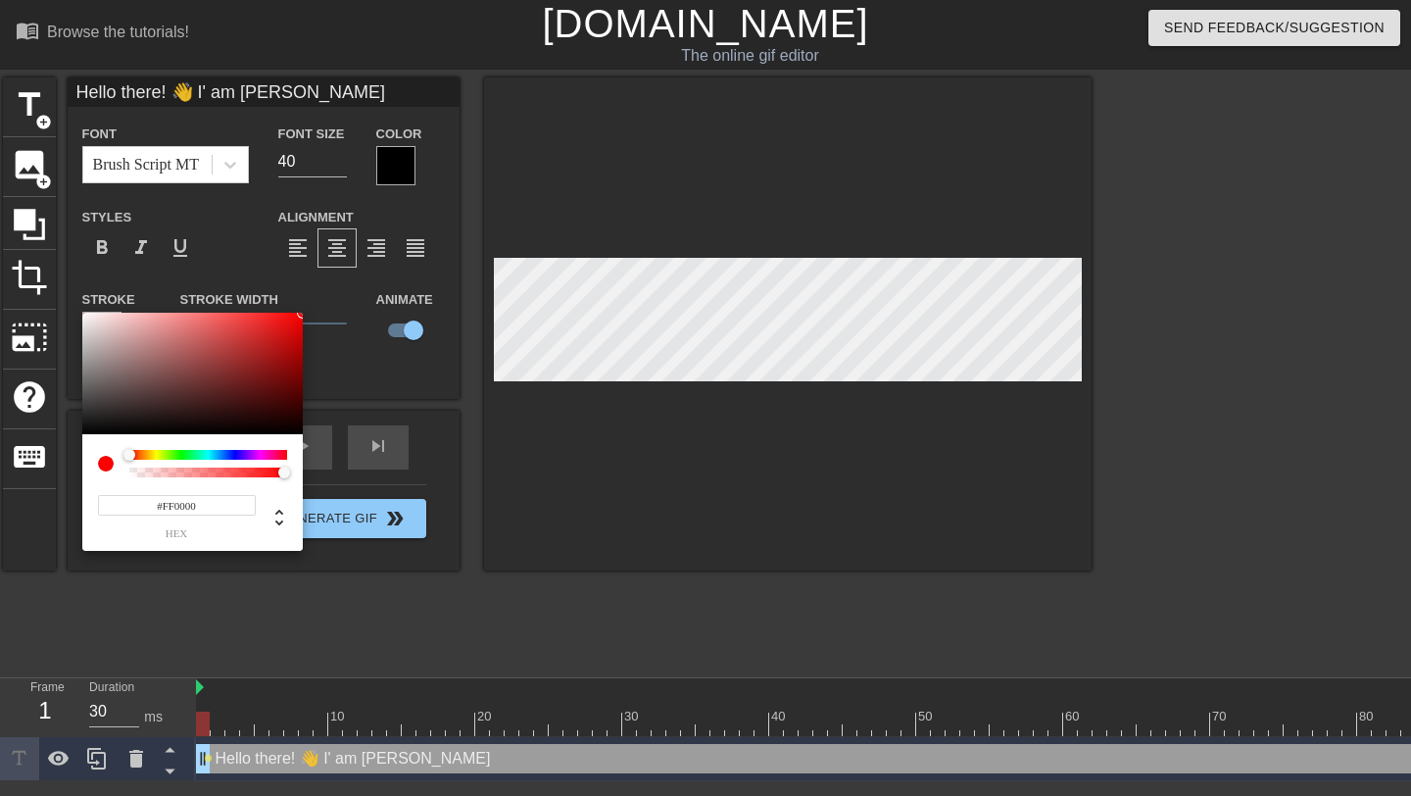
drag, startPoint x: 223, startPoint y: 340, endPoint x: 301, endPoint y: 306, distance: 84.7
click at [302, 305] on div "#FF0000 hex" at bounding box center [705, 398] width 1411 height 796
type input "#D61414"
click at [281, 332] on div at bounding box center [192, 374] width 221 height 122
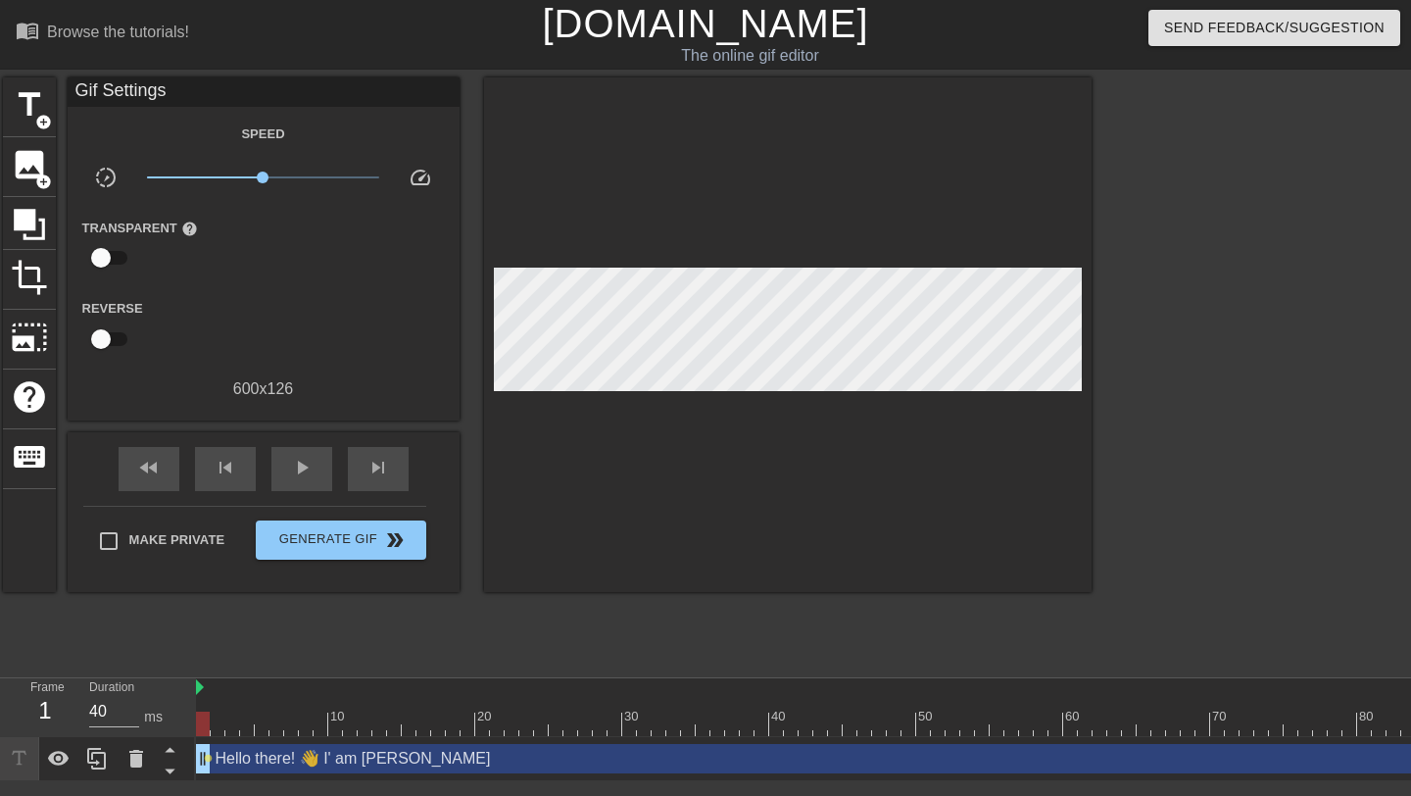
type input "30"
drag, startPoint x: 206, startPoint y: 763, endPoint x: 254, endPoint y: 762, distance: 48.1
click at [219, 610] on div "title add_circle image add_circle crop photo_size_select_large help keyboard Gi…" at bounding box center [547, 371] width 1089 height 588
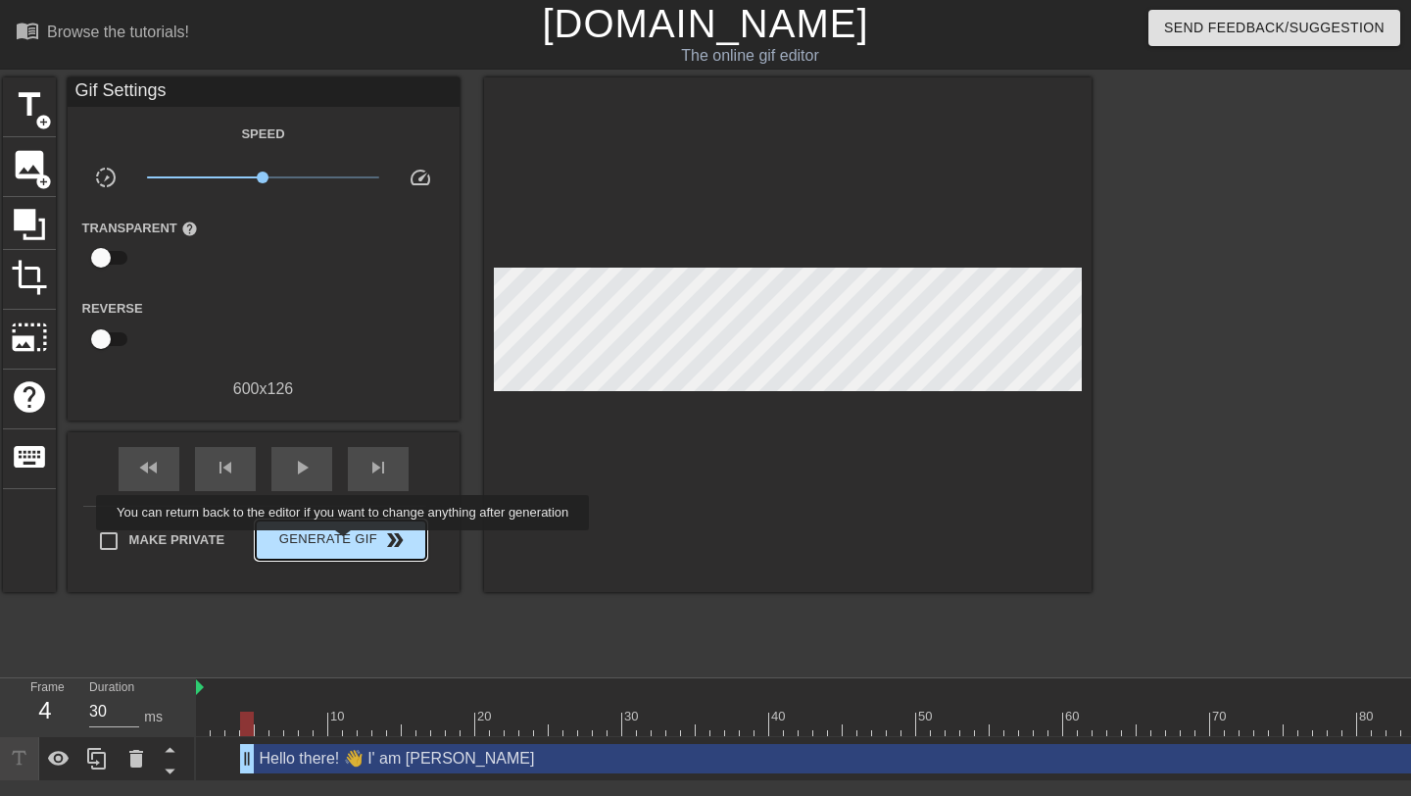
click at [360, 540] on span "Generate Gif double_arrow" at bounding box center [341, 540] width 154 height 24
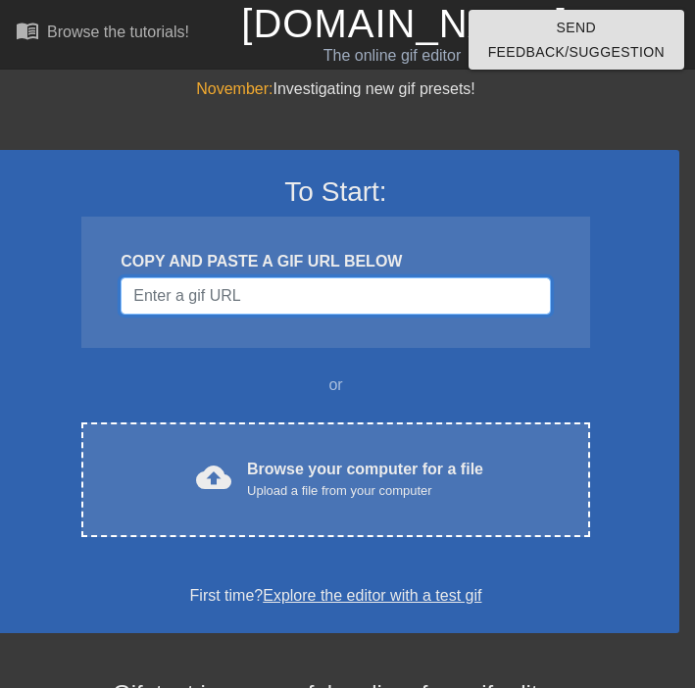
click at [224, 299] on input "Username" at bounding box center [335, 295] width 429 height 37
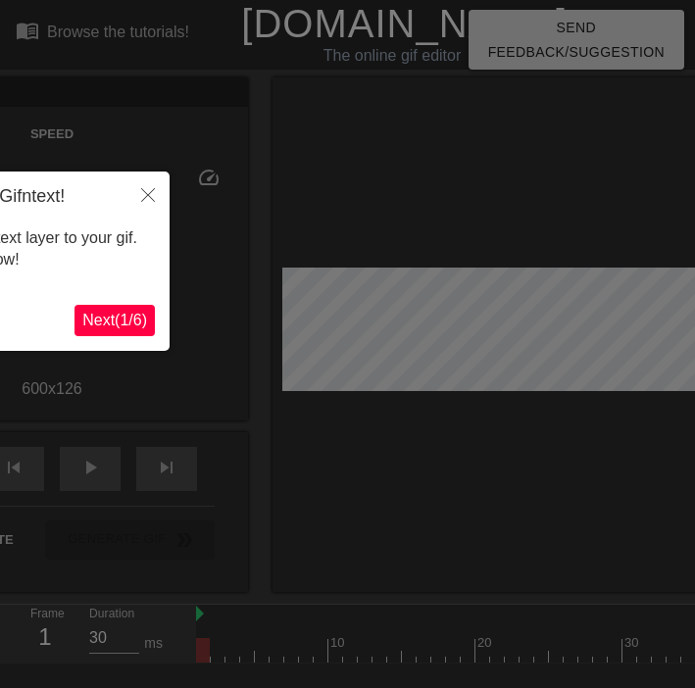
scroll to position [48, 0]
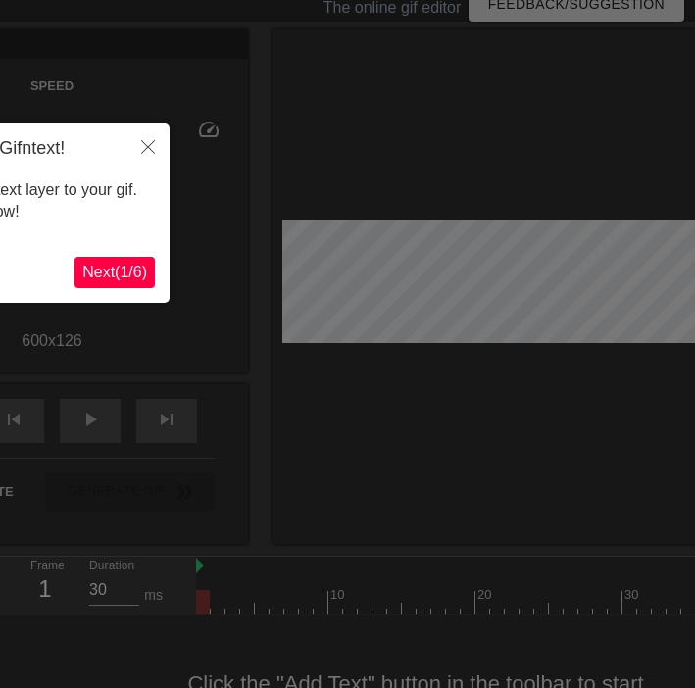
click at [145, 268] on span "Next ( 1 / 6 )" at bounding box center [114, 272] width 65 height 17
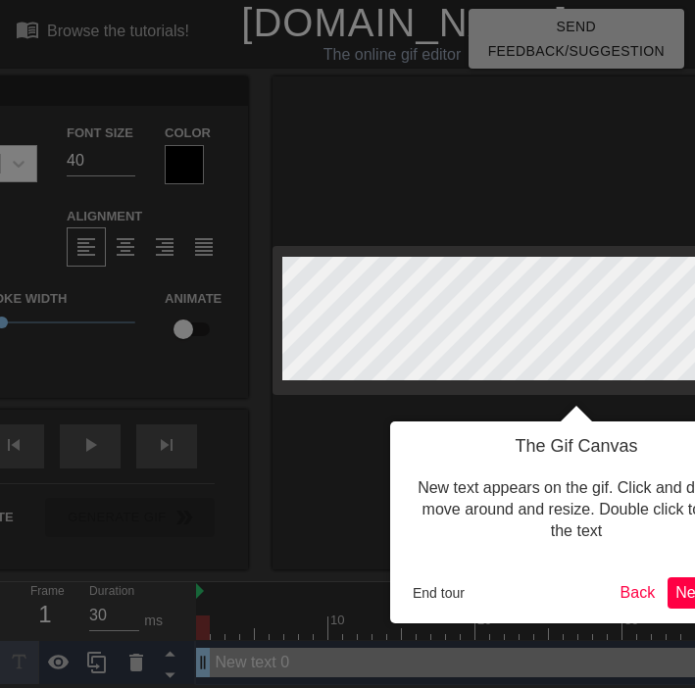
scroll to position [0, 0]
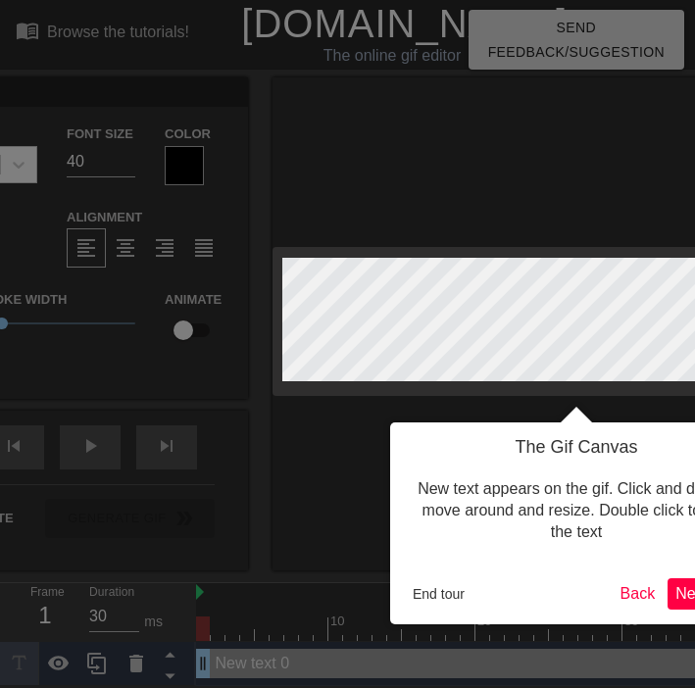
click at [145, 268] on body "menu_book Browse the tutorials! Gifntext.com The online gif editor Send Feedbac…" at bounding box center [347, 343] width 695 height 686
click at [688, 585] on span "Next ( 2 / 6 )" at bounding box center [707, 593] width 65 height 17
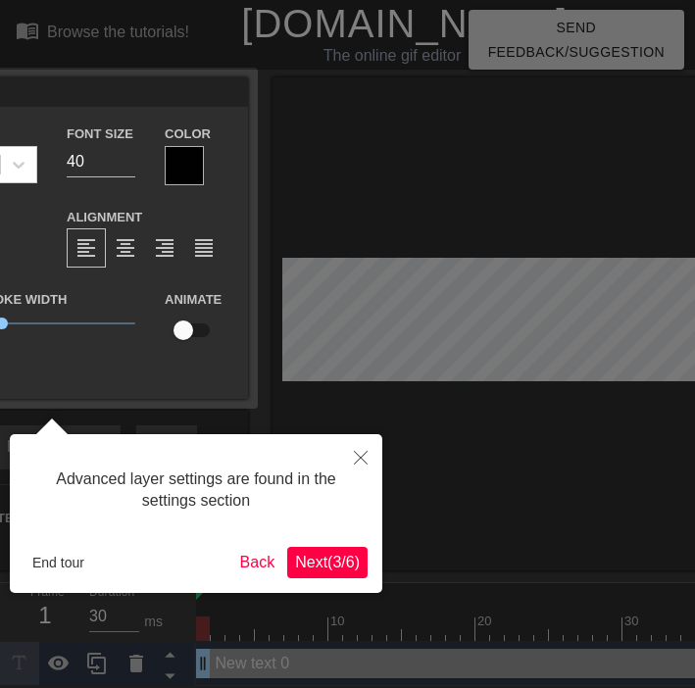
scroll to position [1, 0]
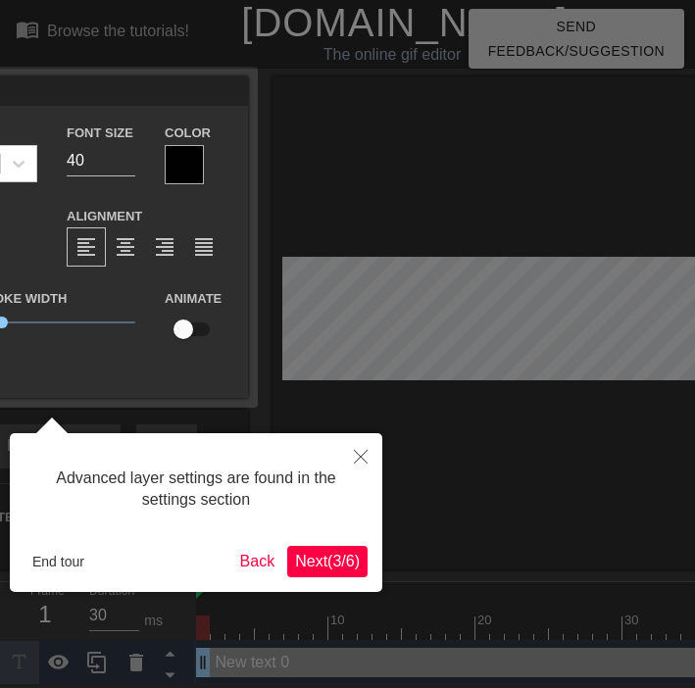
click at [328, 558] on span "Next ( 3 / 6 )" at bounding box center [327, 561] width 65 height 17
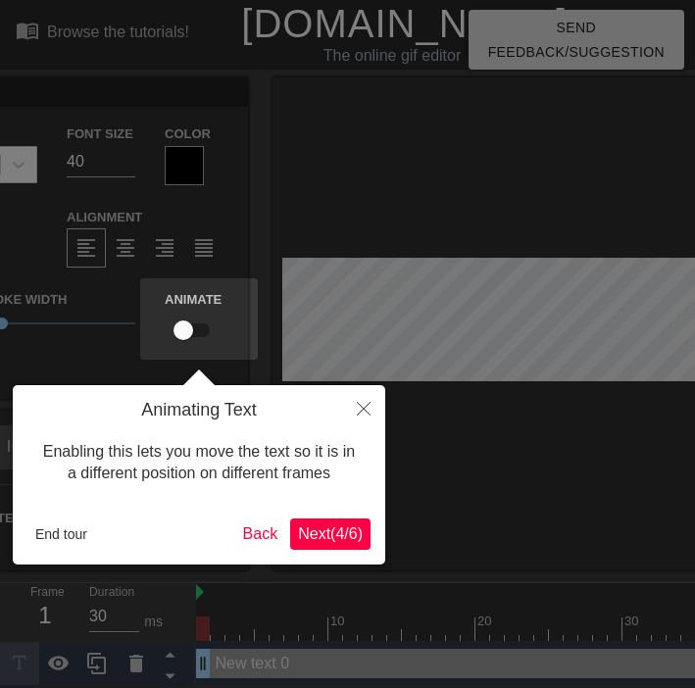
click at [336, 532] on span "Next ( 4 / 6 )" at bounding box center [330, 533] width 65 height 17
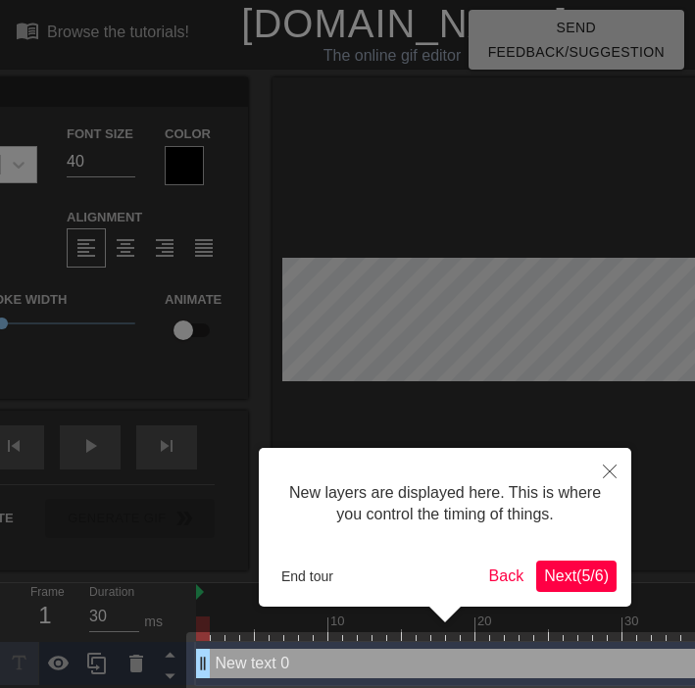
scroll to position [16, 0]
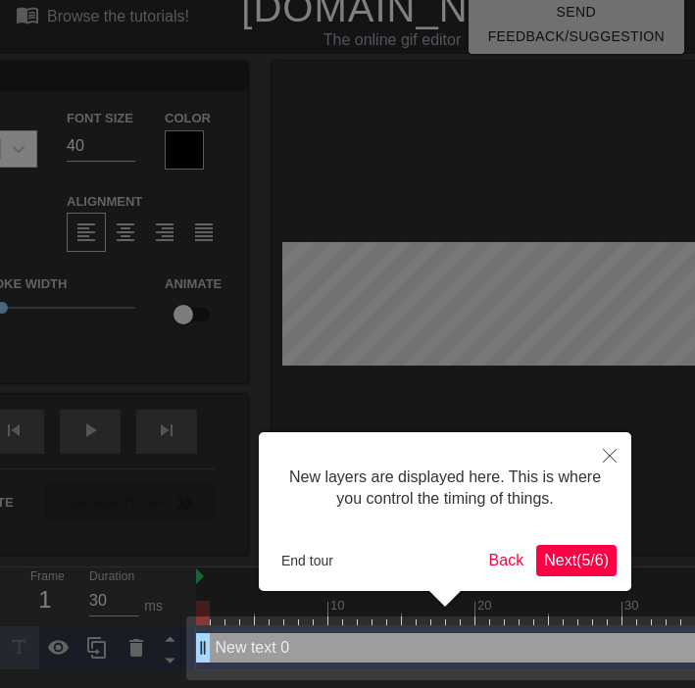
click at [594, 553] on span "Next ( 5 / 6 )" at bounding box center [576, 560] width 65 height 17
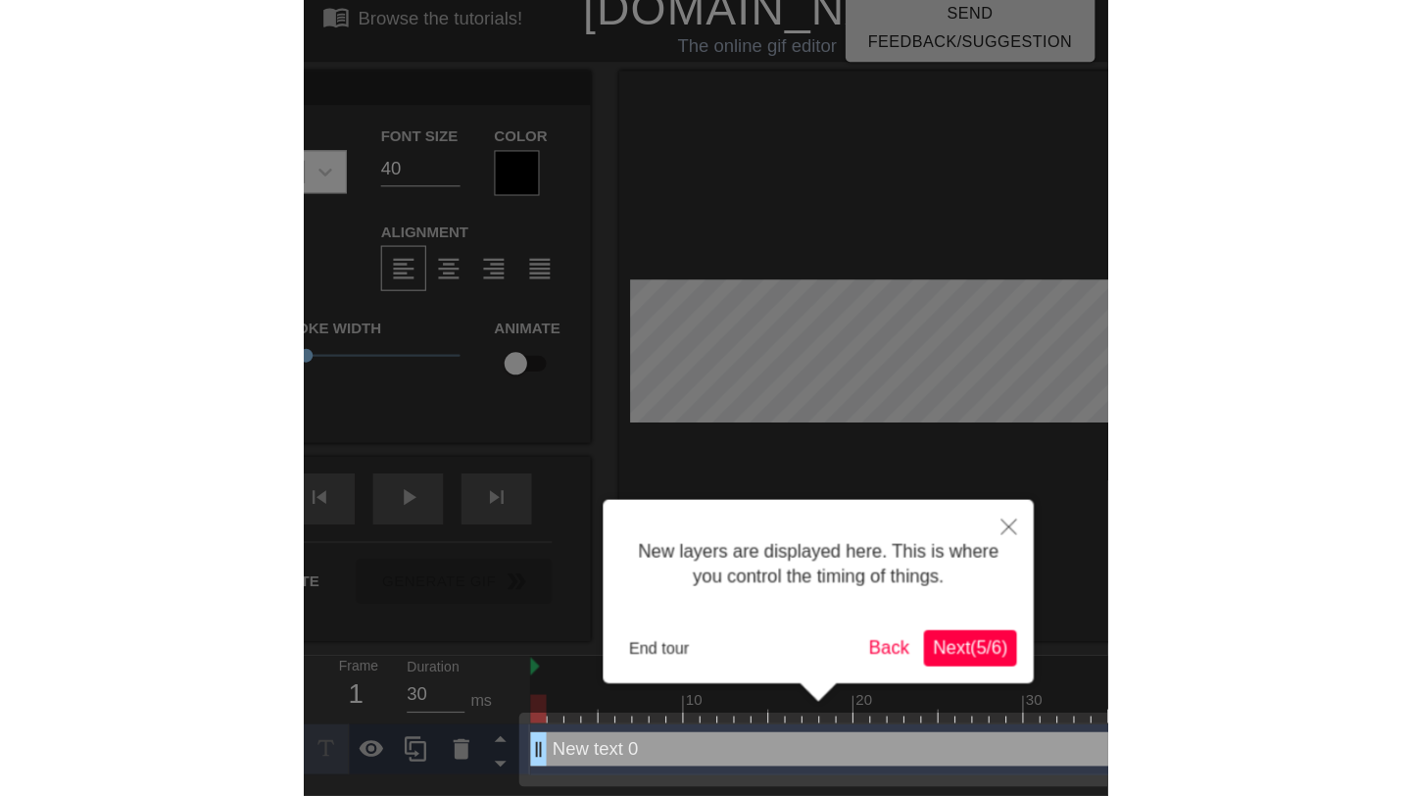
scroll to position [0, 0]
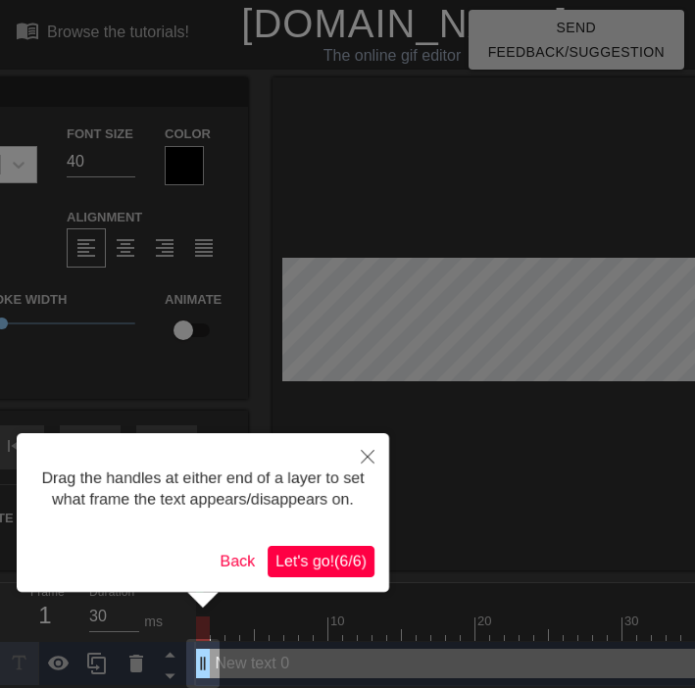
click at [144, 178] on div at bounding box center [347, 348] width 695 height 696
click at [288, 572] on button "Let's go! ( 6 / 6 )" at bounding box center [321, 561] width 107 height 31
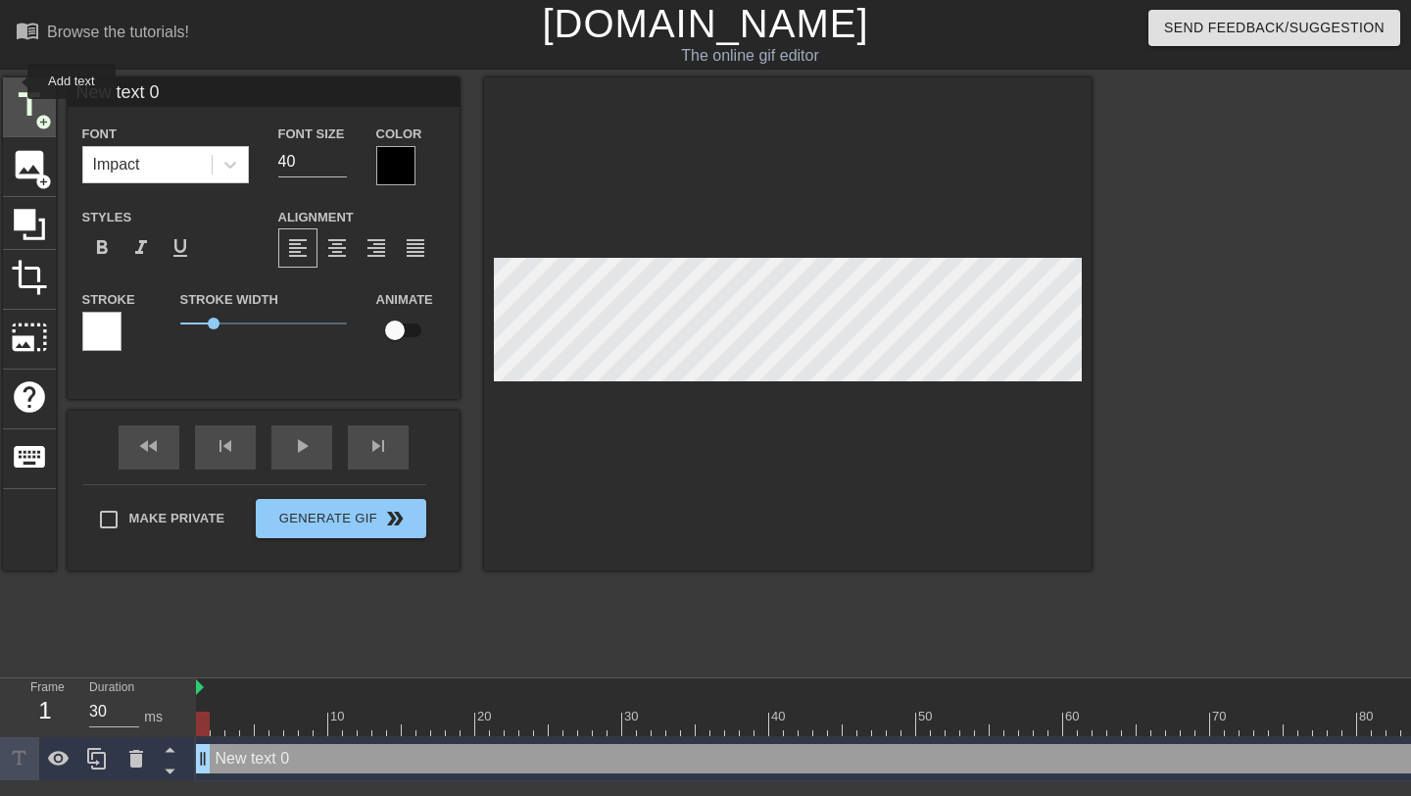
drag, startPoint x: 181, startPoint y: 95, endPoint x: 15, endPoint y: 80, distance: 167.3
click at [15, 80] on div "title add_circle image add_circle crop photo_size_select_large help keyboard Ne…" at bounding box center [547, 323] width 1089 height 493
paste input "👋 Hi there! I'm Dheeraj Singh"
type input "👋 Hi there! I'm Dheeraj Singh"
click at [518, 243] on div at bounding box center [788, 323] width 608 height 493
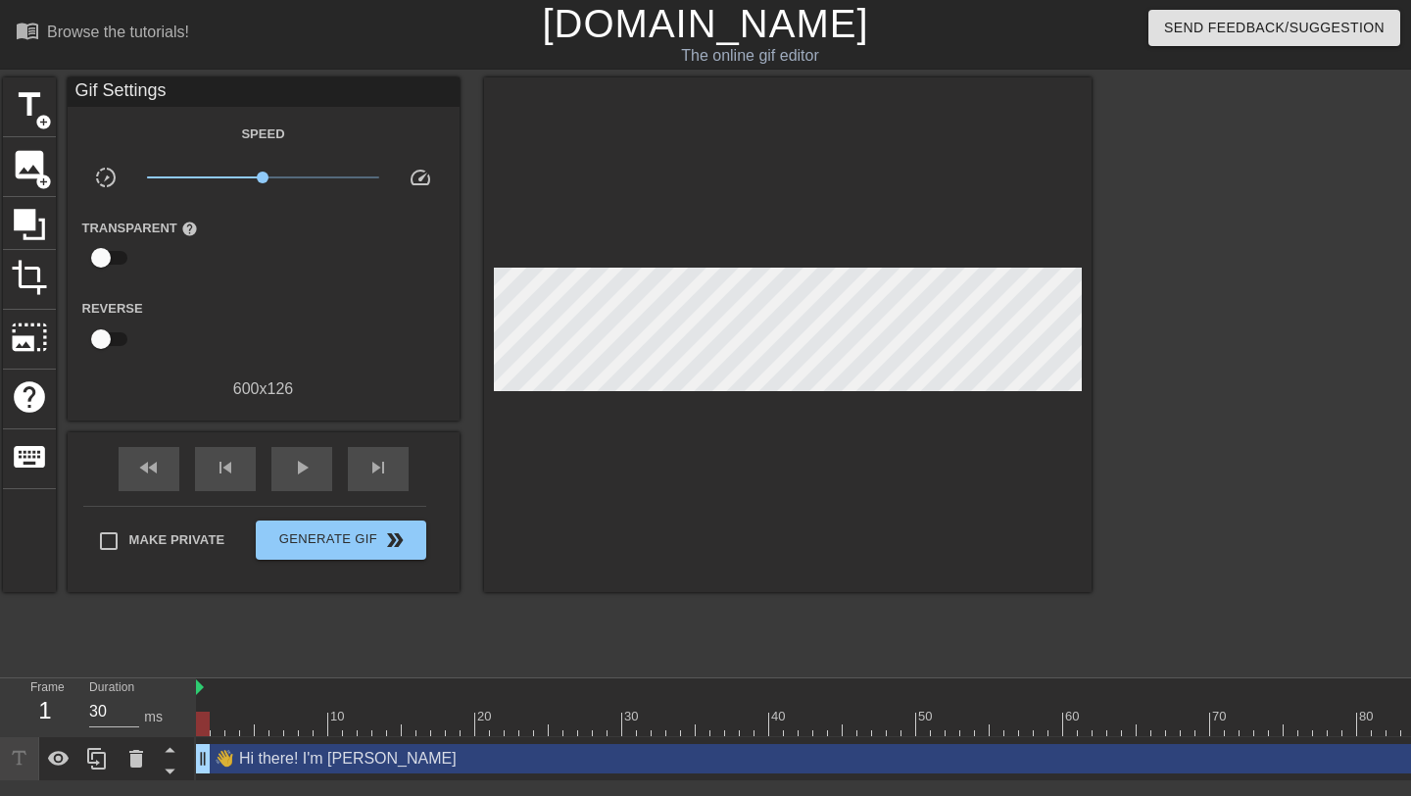
click at [308, 364] on div "Speed slow_motion_video x1.00 speed Transparent help Reverse 600 x 126" at bounding box center [263, 261] width 363 height 279
click at [126, 83] on div "Gif Settings" at bounding box center [264, 91] width 392 height 29
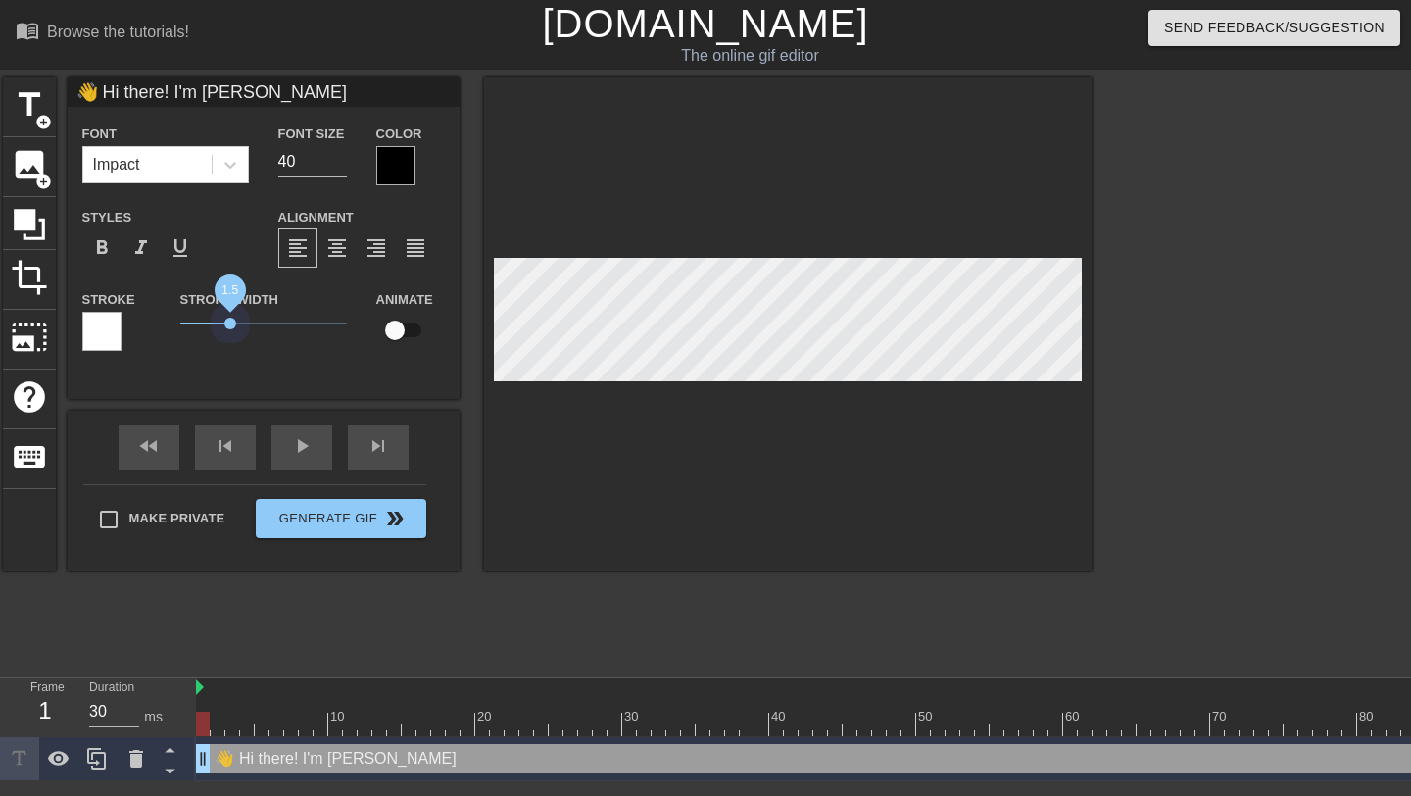
drag, startPoint x: 214, startPoint y: 319, endPoint x: 229, endPoint y: 344, distance: 29.9
click at [229, 344] on div "Stroke Width 1.5" at bounding box center [264, 327] width 196 height 81
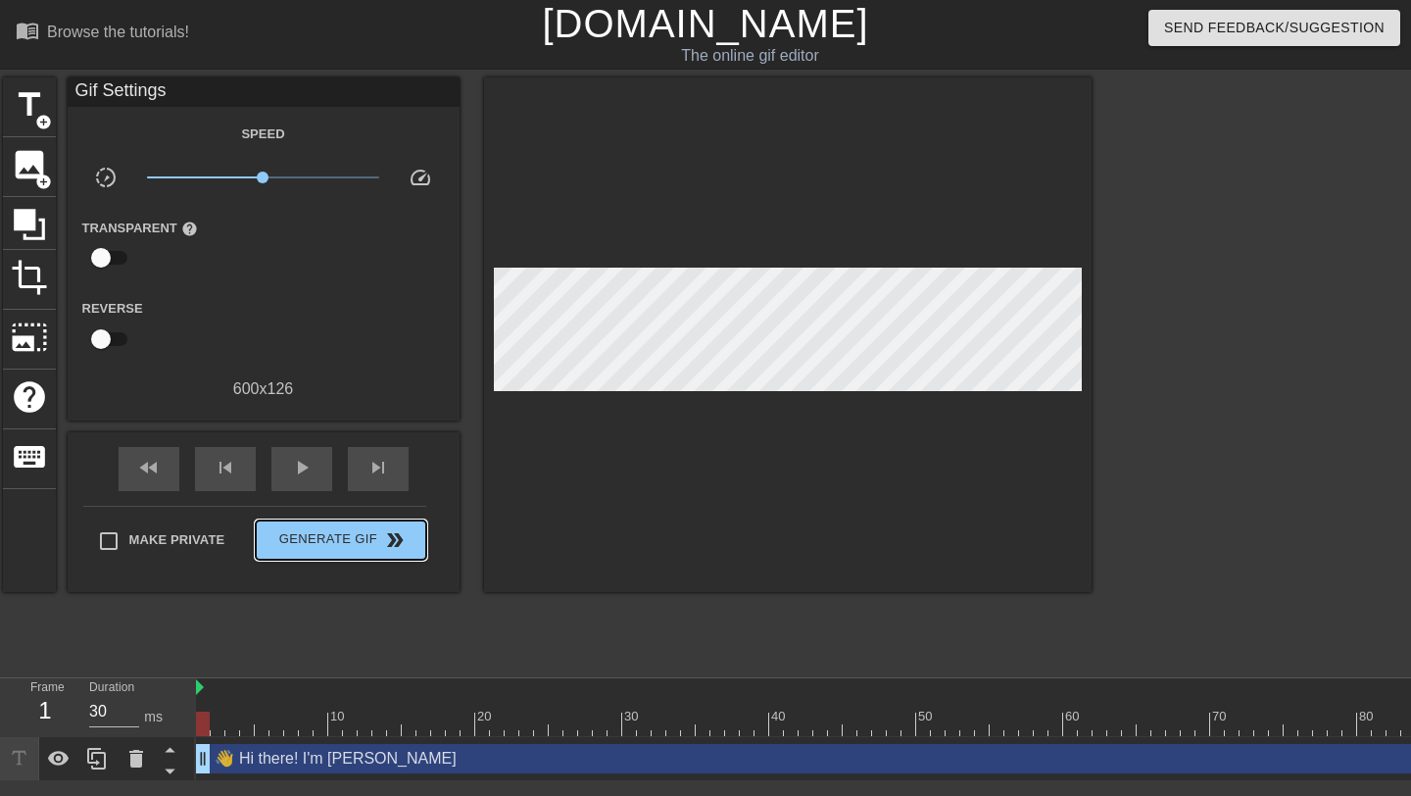
click at [377, 511] on div "Make Private Generate Gif double_arrow" at bounding box center [254, 544] width 343 height 77
click at [368, 530] on span "Generate Gif double_arrow" at bounding box center [341, 540] width 154 height 24
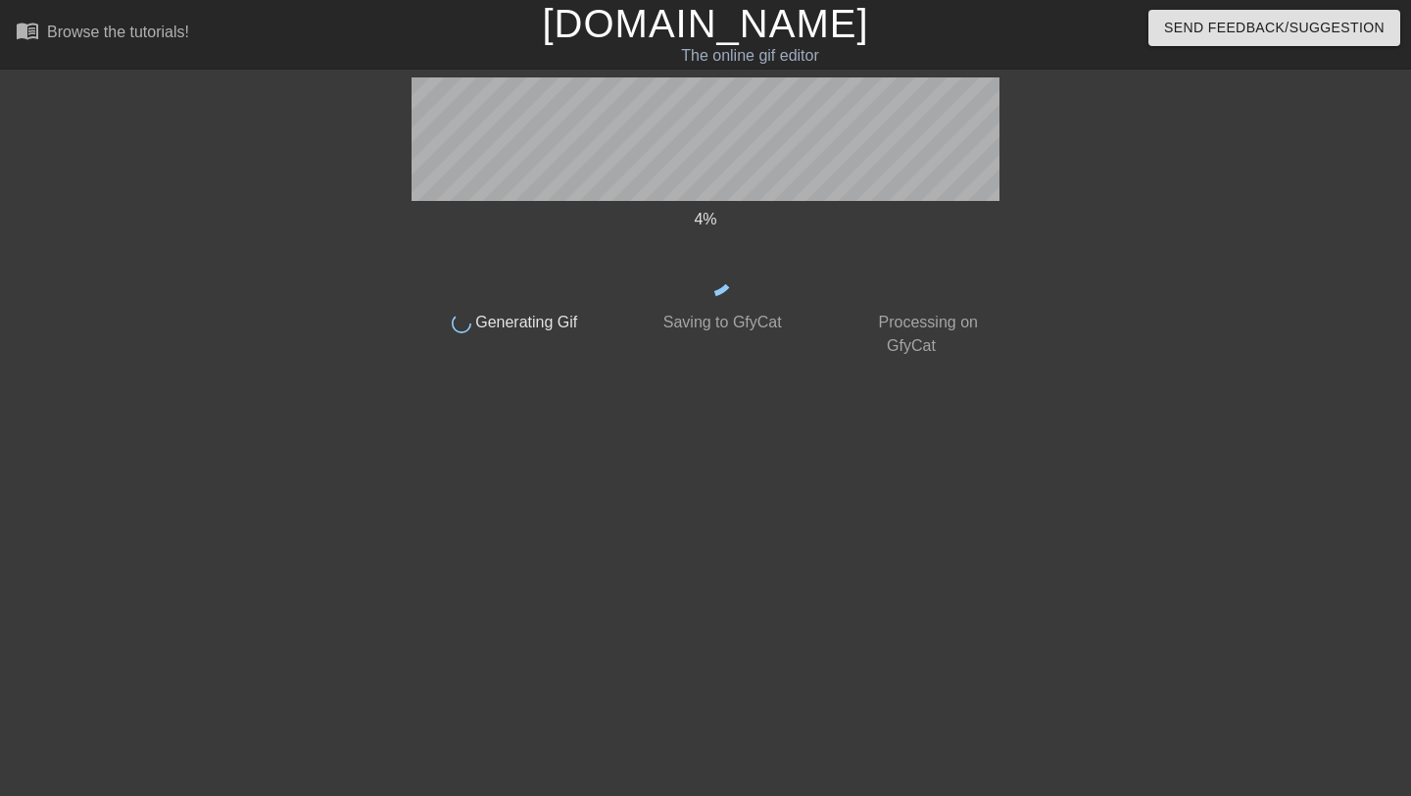
click at [494, 318] on span "Generating Gif" at bounding box center [524, 322] width 107 height 17
